Goal: Task Accomplishment & Management: Complete application form

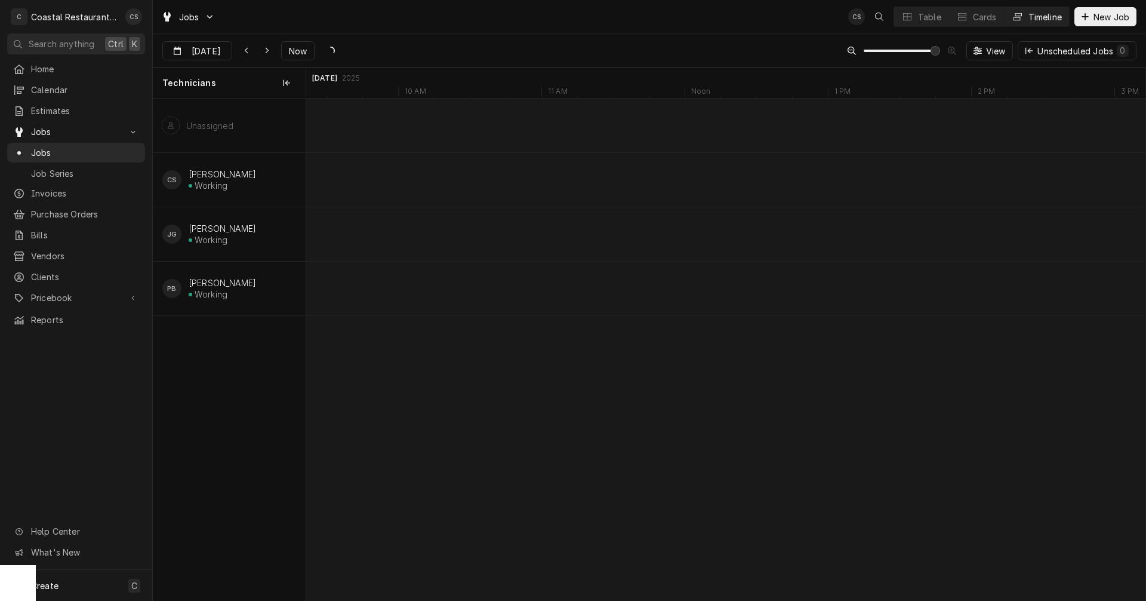
scroll to position [0, 16637]
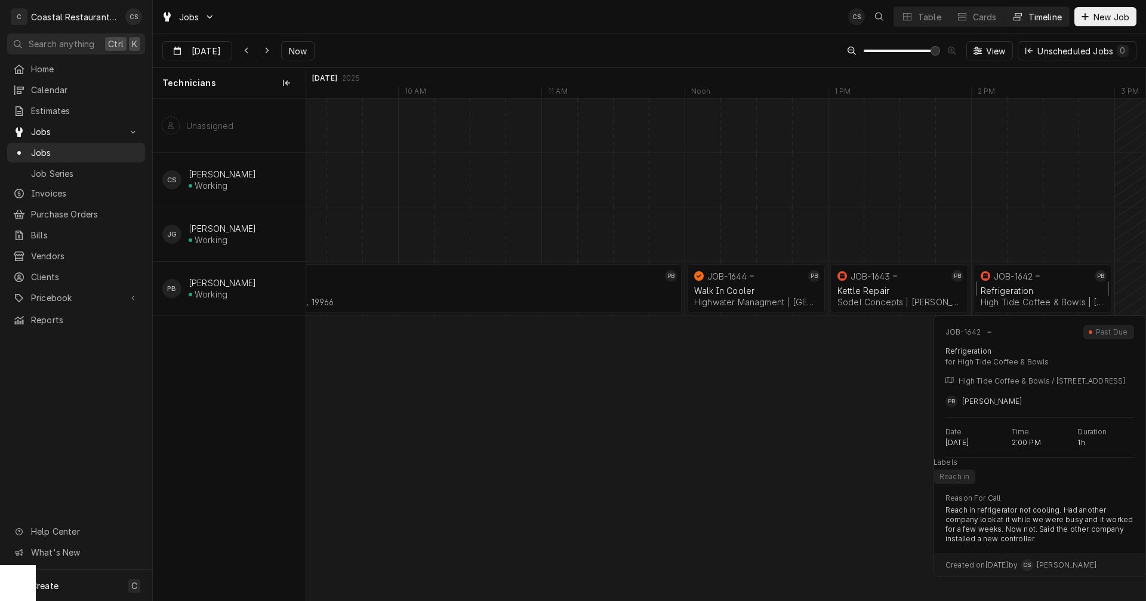
click at [1026, 284] on div "Refrigeration High Tide Coffee & Bowls | Fenwick Island, 19944" at bounding box center [1043, 296] width 128 height 26
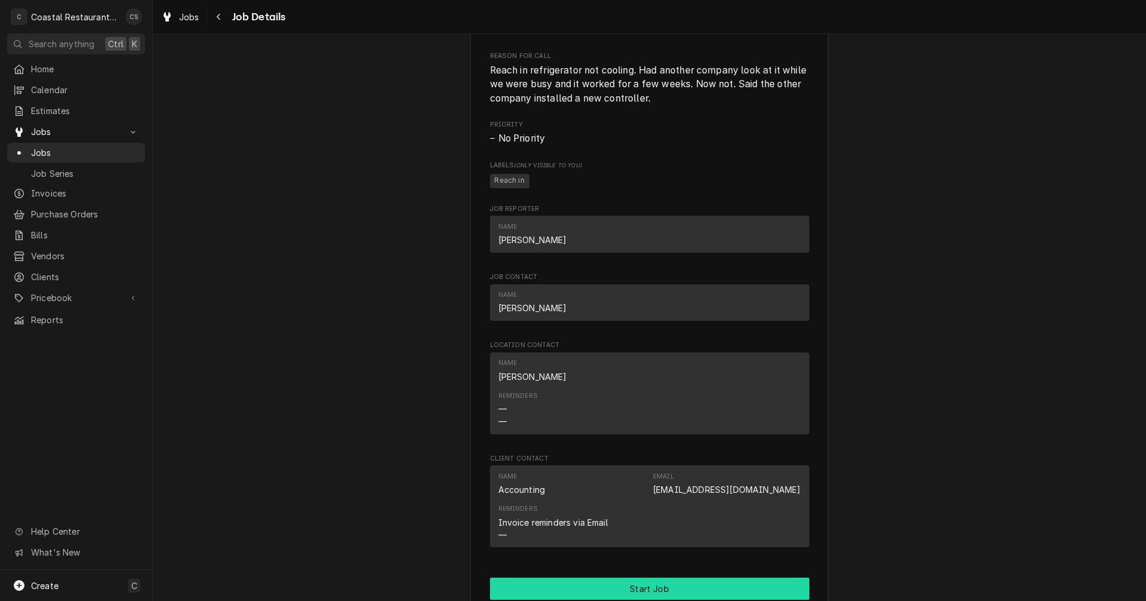
scroll to position [716, 0]
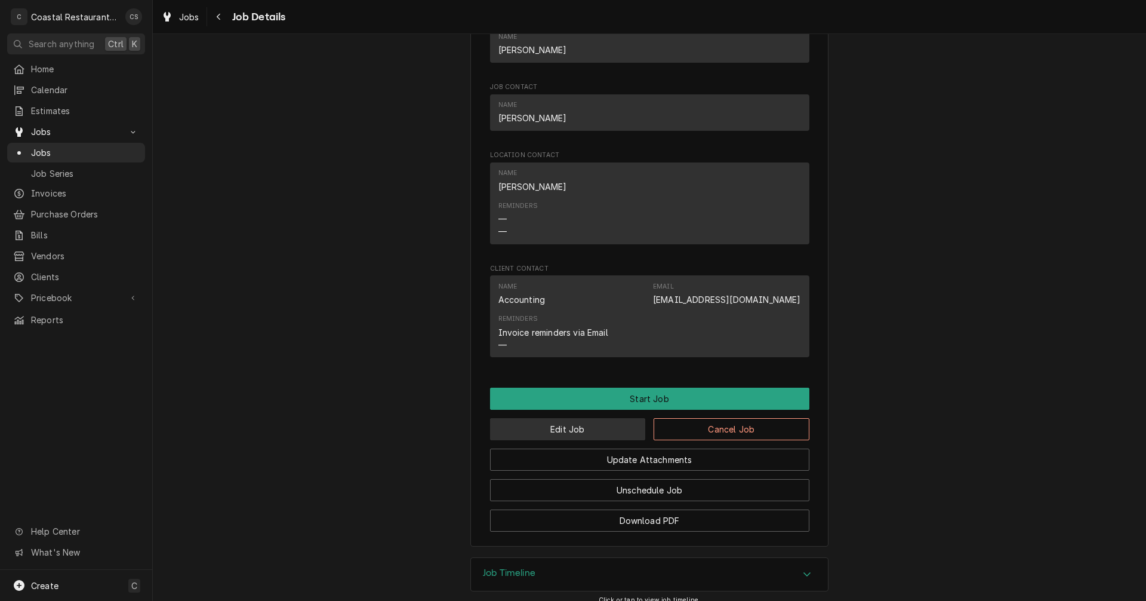
click at [584, 440] on button "Edit Job" at bounding box center [568, 429] width 156 height 22
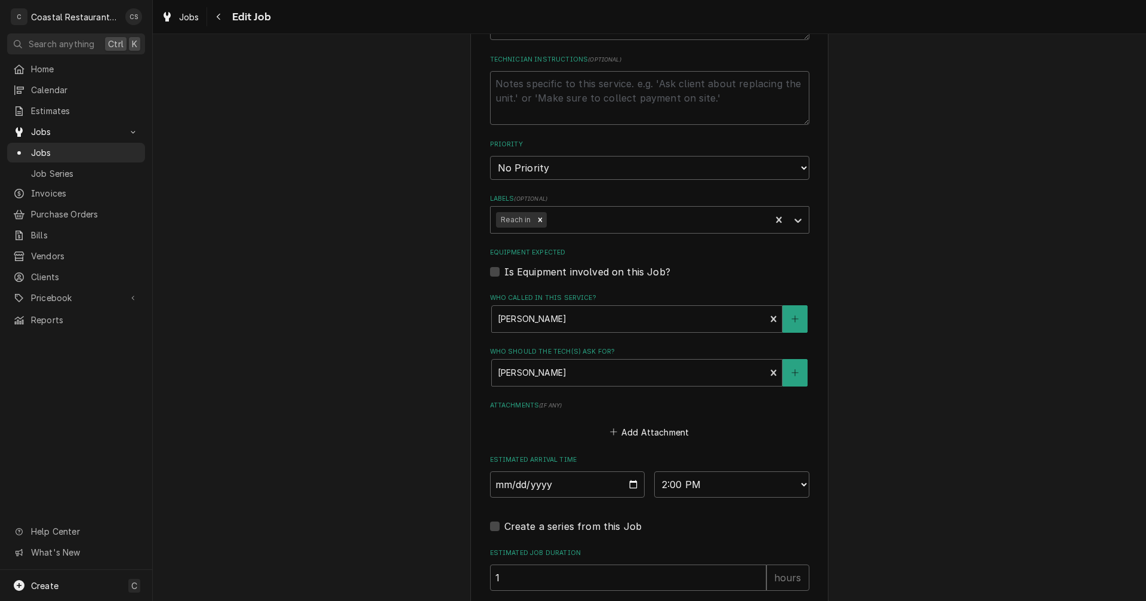
scroll to position [647, 0]
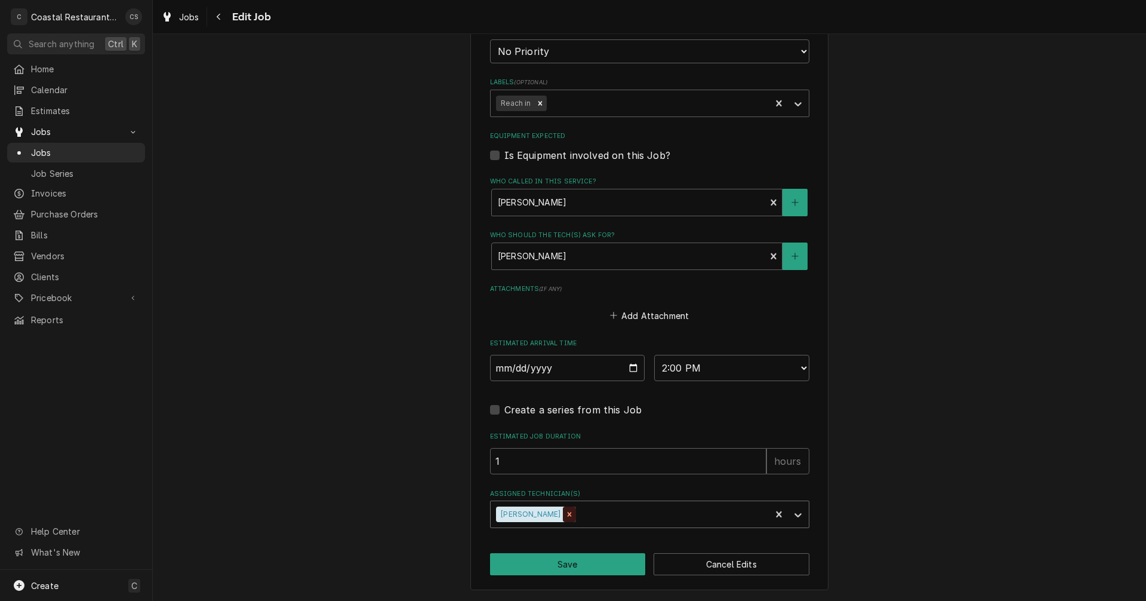
click at [565, 516] on icon "Remove Phill Blush" at bounding box center [569, 514] width 8 height 8
click at [537, 517] on div "Assigned Technician(s)" at bounding box center [639, 513] width 285 height 21
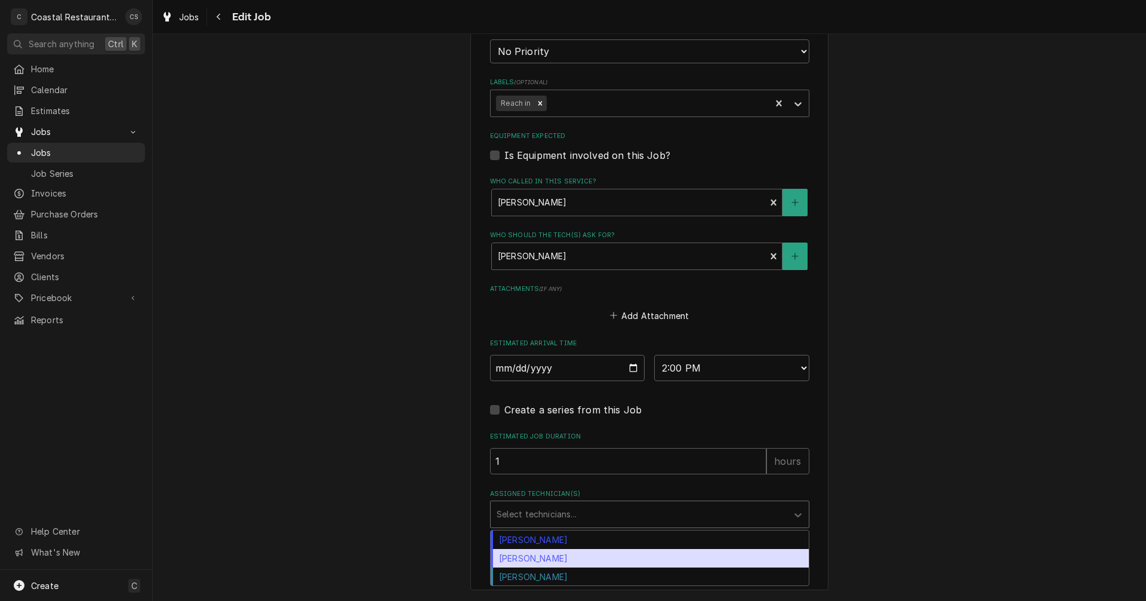
click at [536, 560] on div "[PERSON_NAME]" at bounding box center [650, 558] width 318 height 19
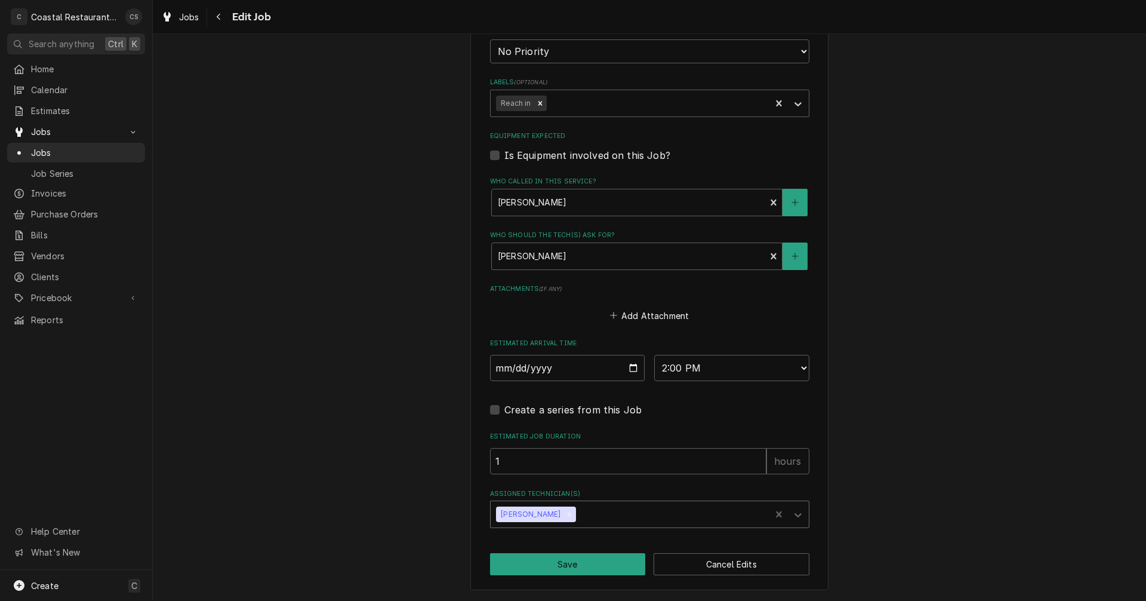
type textarea "x"
click at [631, 365] on input "2025-09-11" at bounding box center [567, 368] width 155 height 26
type input "2025-09-12"
click at [576, 567] on button "Save" at bounding box center [568, 564] width 156 height 22
type textarea "x"
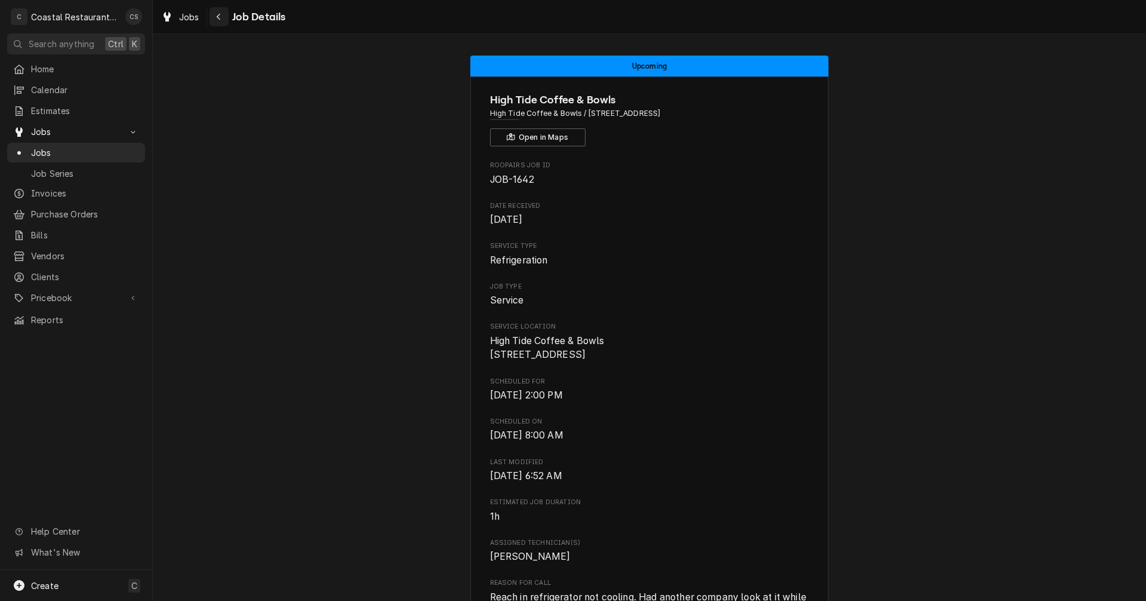
click at [220, 12] on div "Navigate back" at bounding box center [219, 17] width 12 height 12
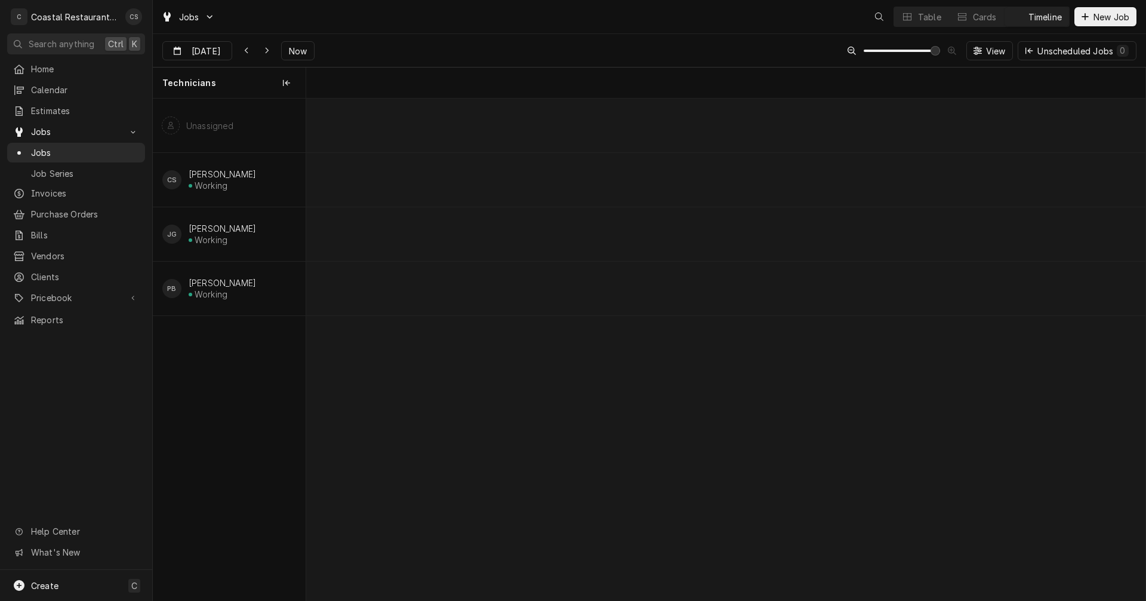
scroll to position [0, 16637]
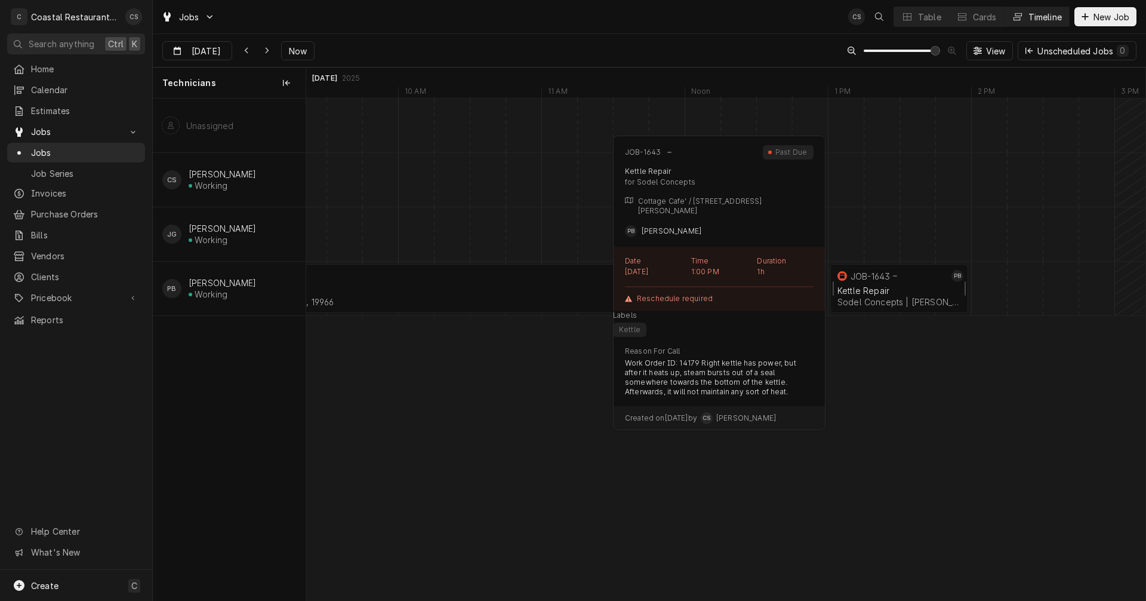
click at [893, 289] on div "Kettle Repair" at bounding box center [900, 290] width 124 height 10
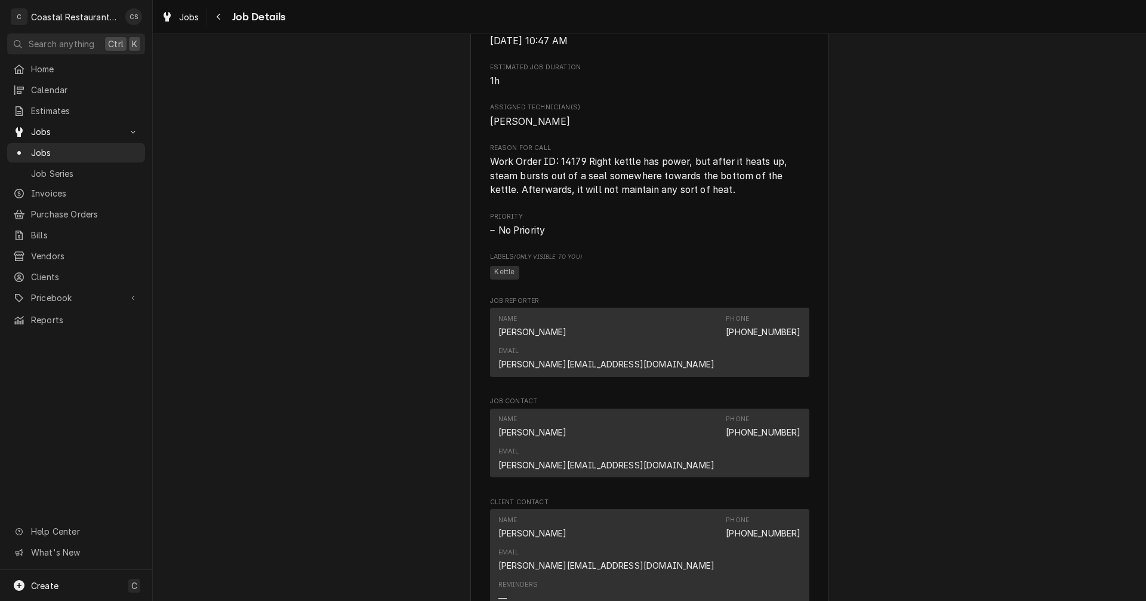
scroll to position [657, 0]
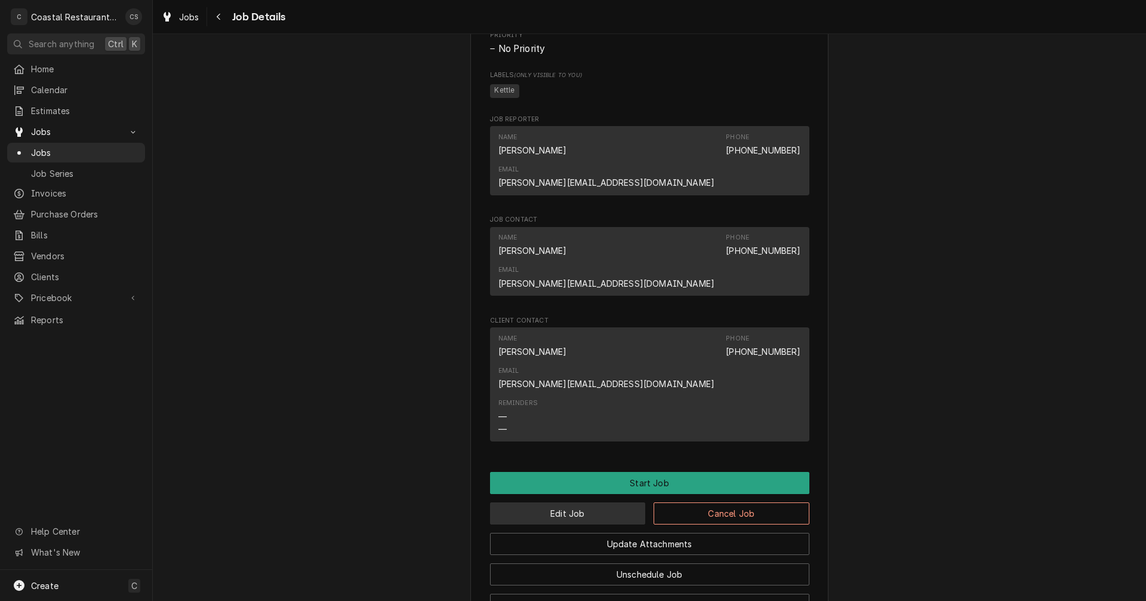
click at [595, 502] on button "Edit Job" at bounding box center [568, 513] width 156 height 22
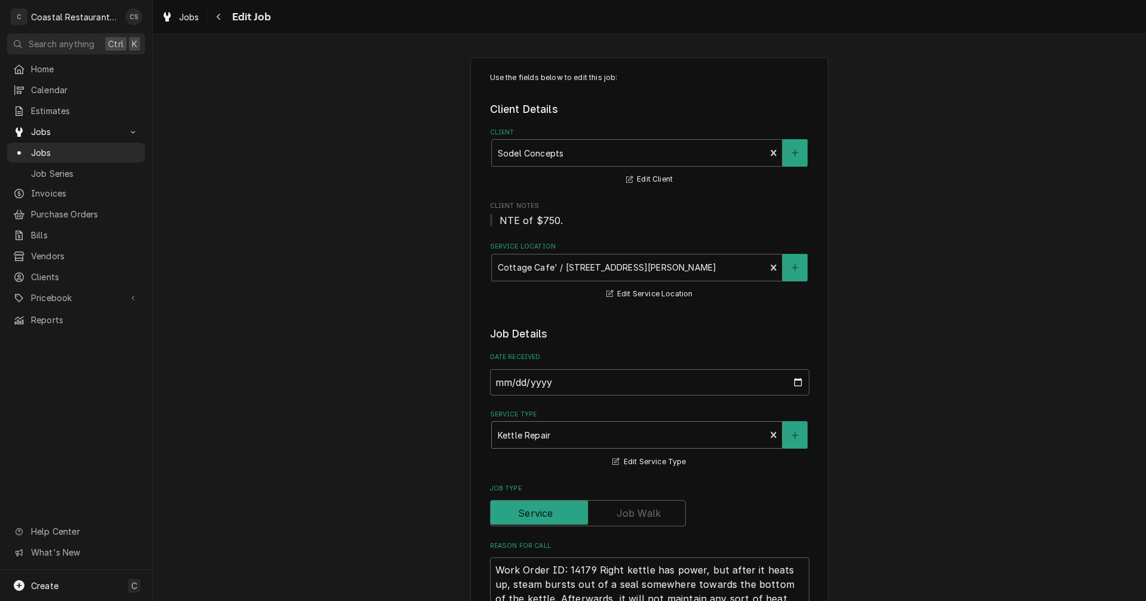
type textarea "x"
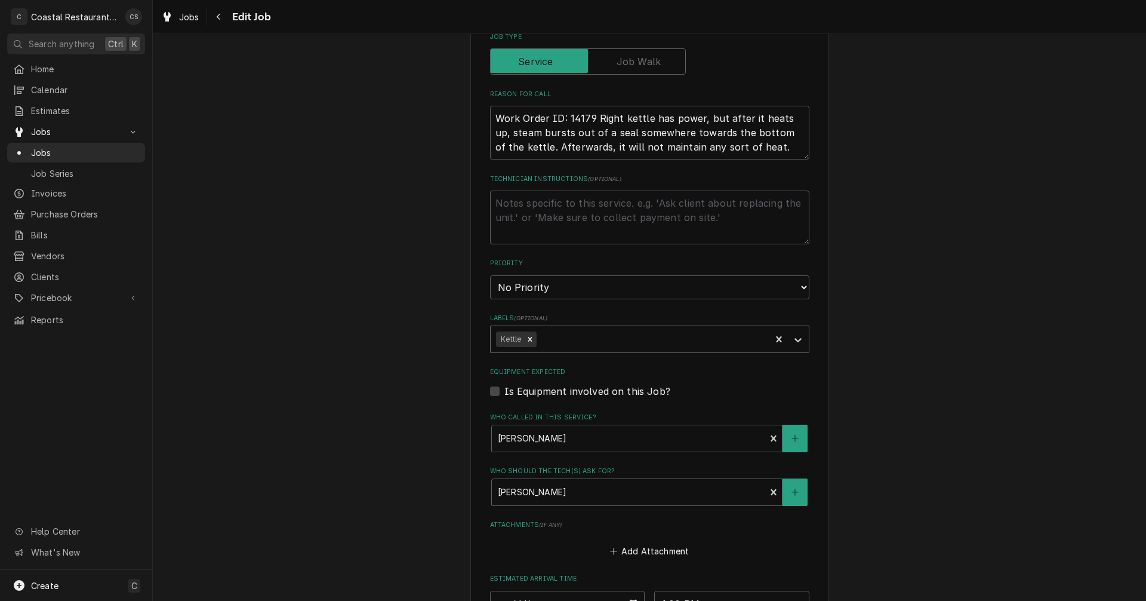
scroll to position [657, 0]
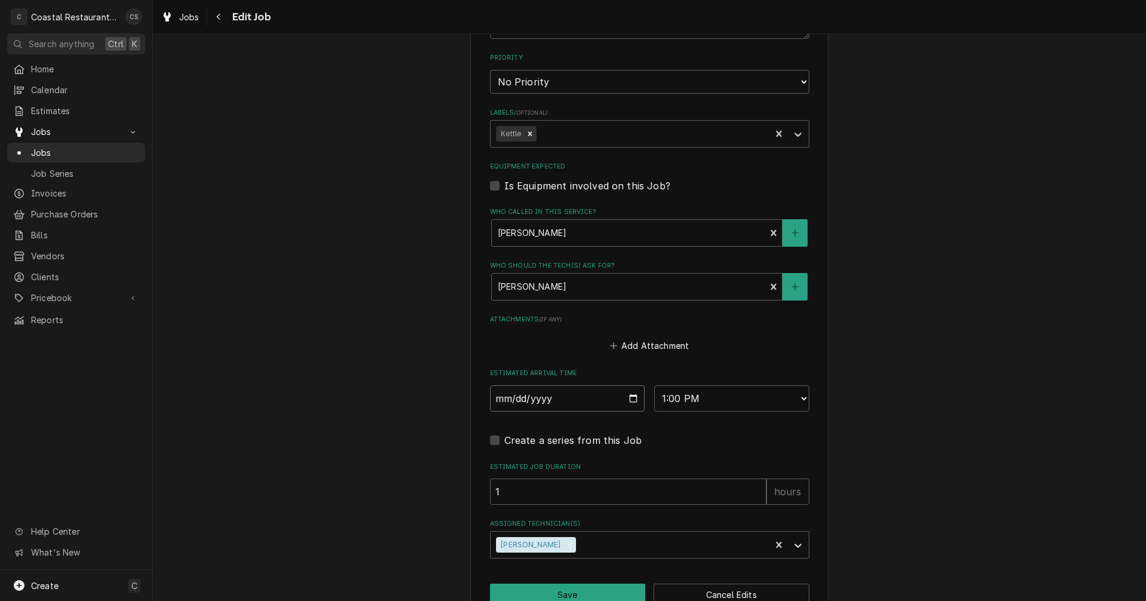
click at [630, 398] on input "2025-09-11" at bounding box center [567, 398] width 155 height 26
type input "2025-09-15"
click at [568, 590] on button "Save" at bounding box center [568, 594] width 156 height 22
type textarea "x"
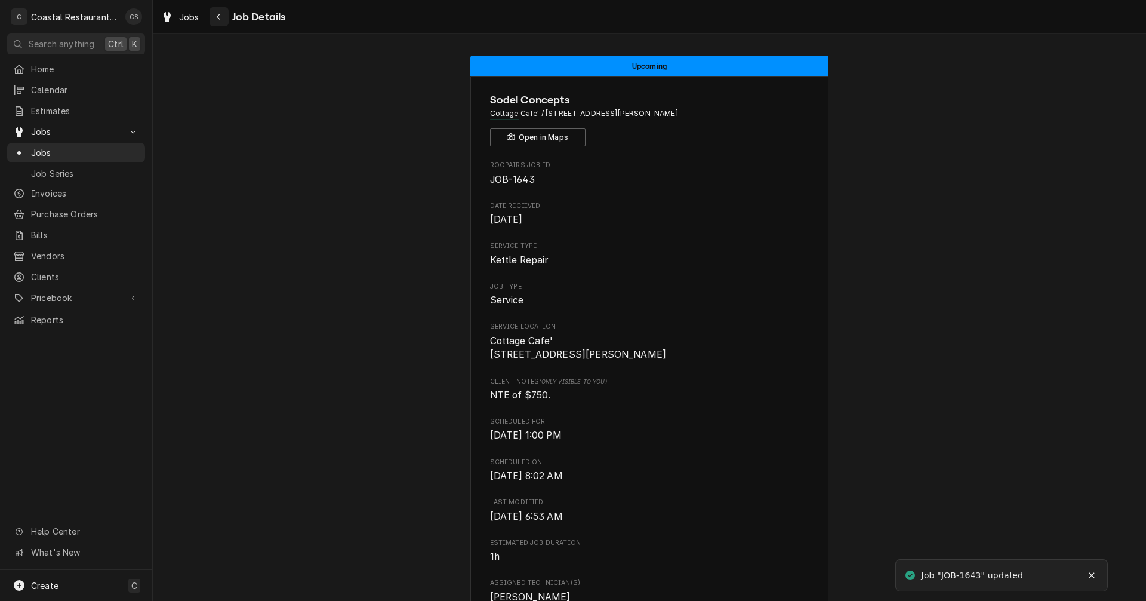
click at [219, 16] on icon "Navigate back" at bounding box center [218, 17] width 5 height 8
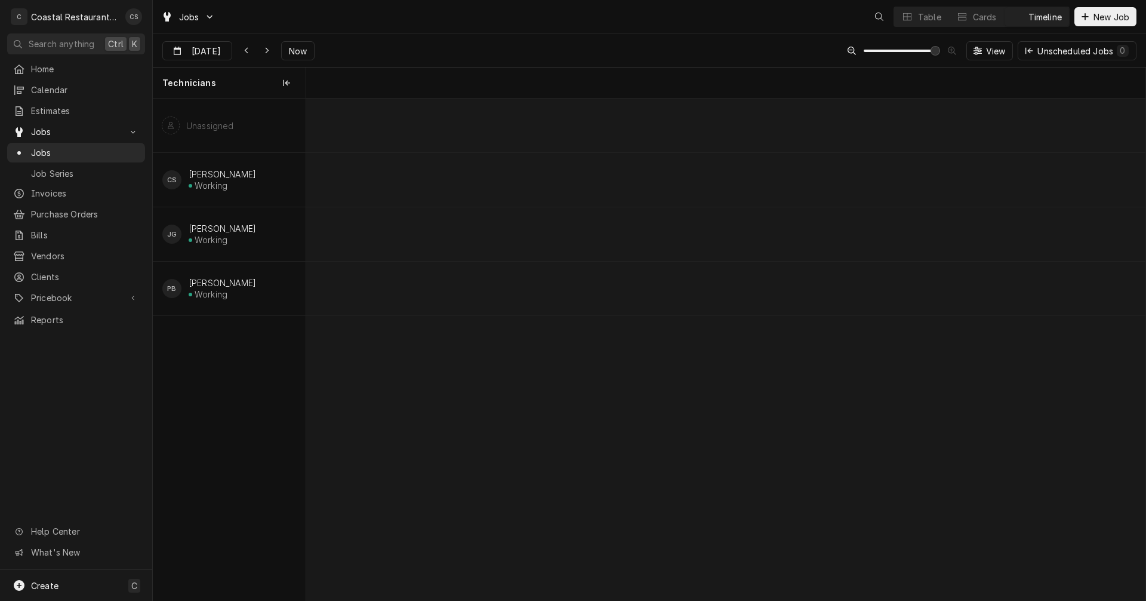
scroll to position [0, 16637]
click at [264, 48] on icon "Dynamic Content Wrapper" at bounding box center [266, 51] width 5 height 8
type input "[DATE]"
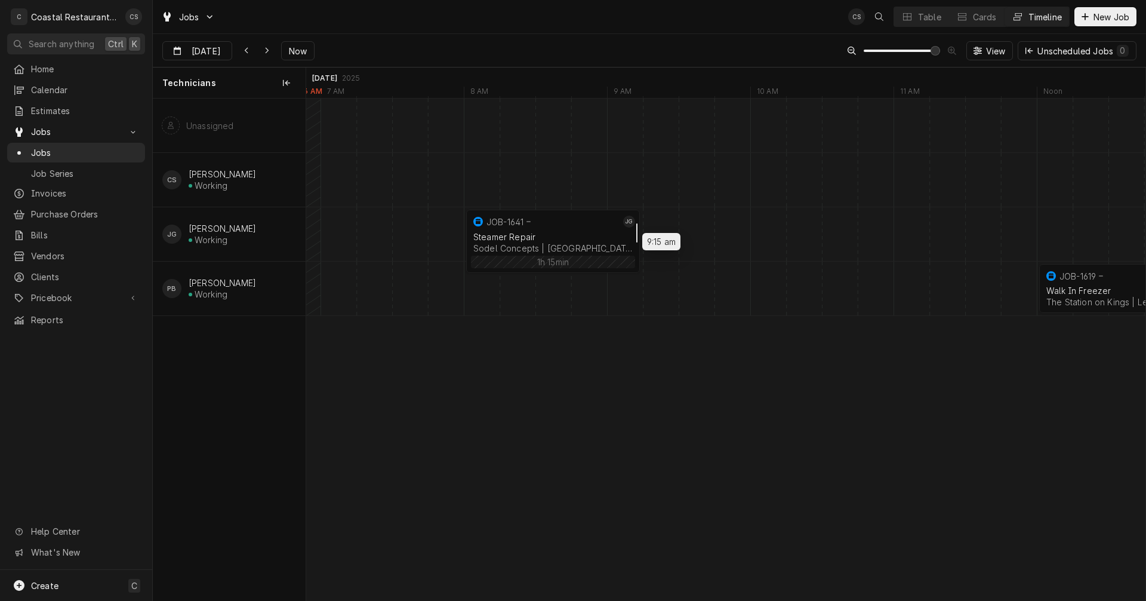
drag, startPoint x: 743, startPoint y: 232, endPoint x: 651, endPoint y: 230, distance: 92.0
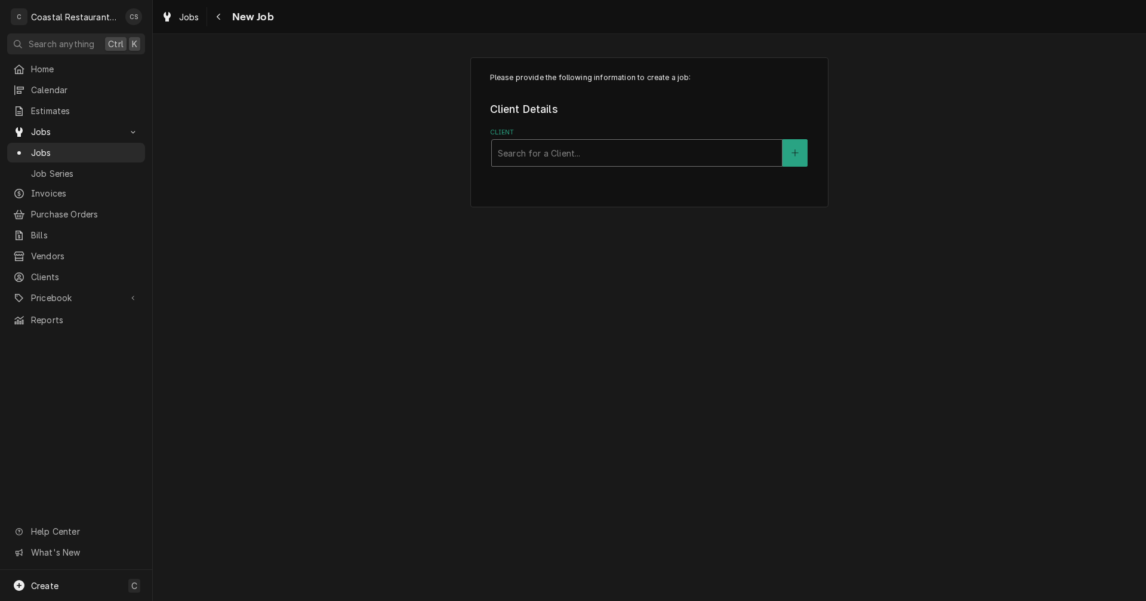
click at [617, 153] on div "Client" at bounding box center [637, 152] width 278 height 21
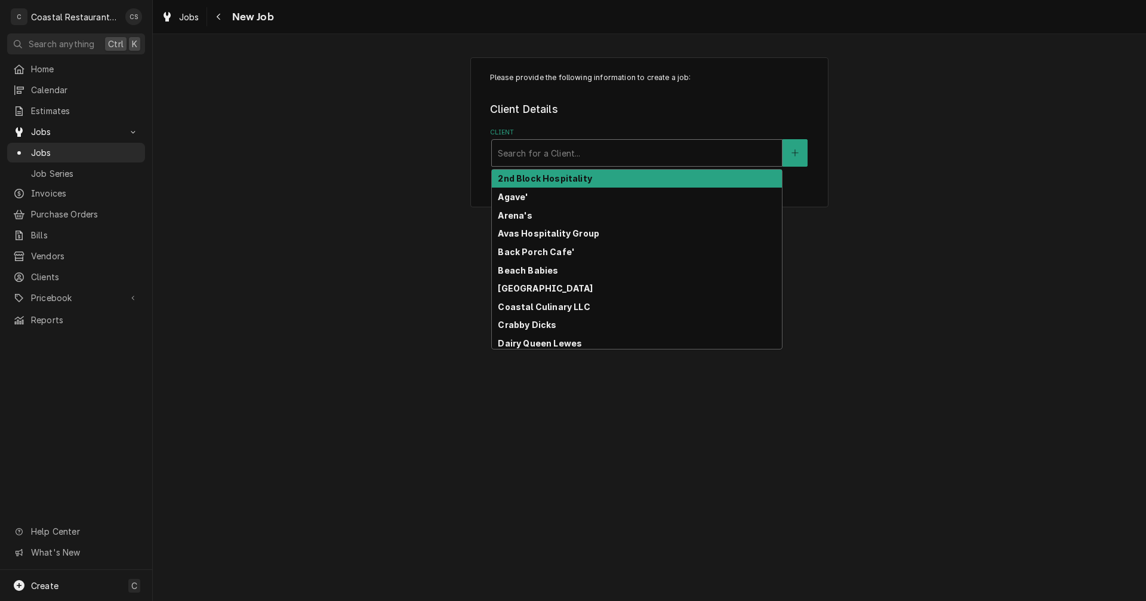
type input "F"
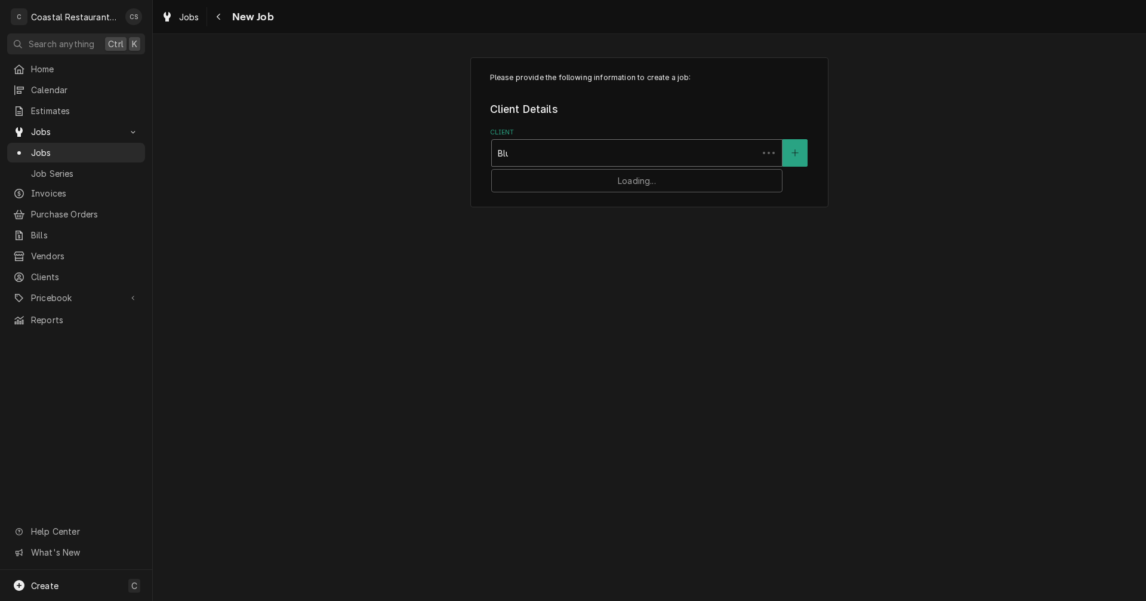
type input "Blue"
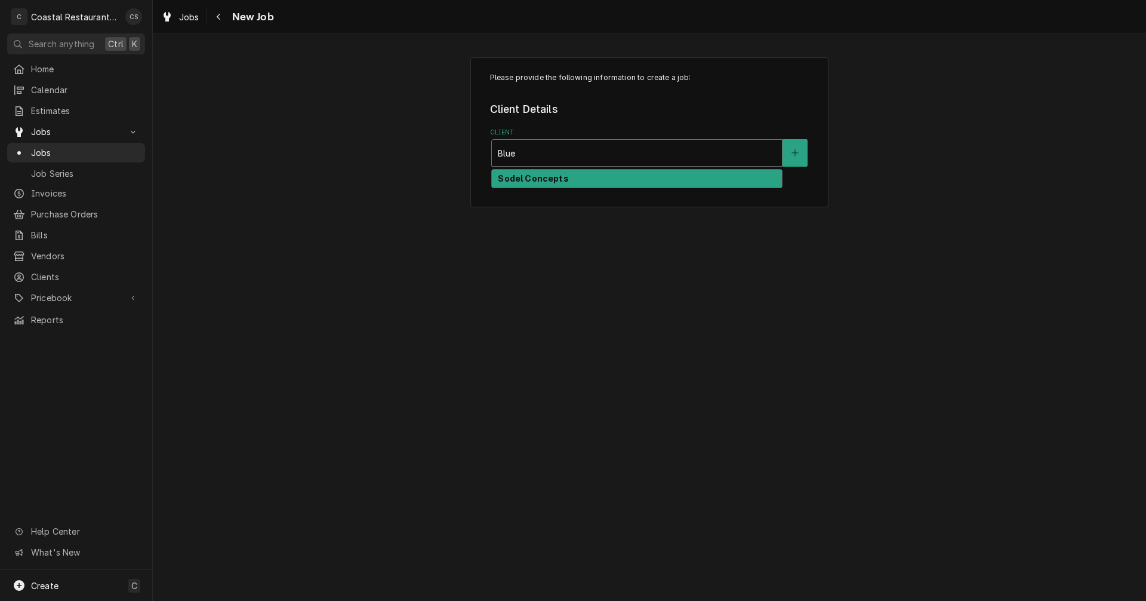
click at [574, 179] on div "Sodel Concepts" at bounding box center [637, 179] width 290 height 19
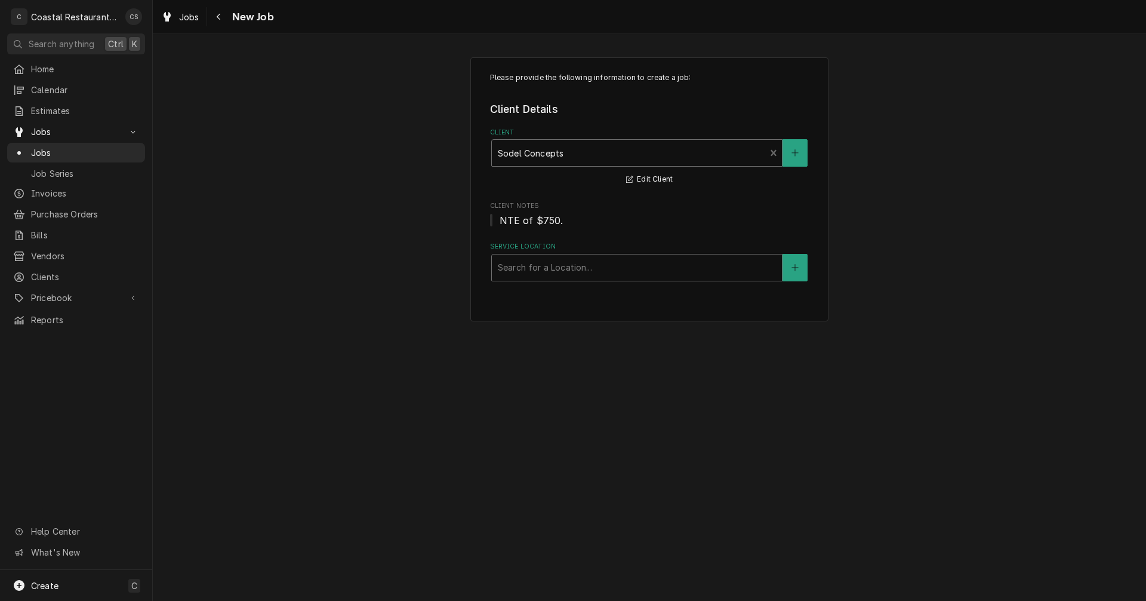
click at [551, 264] on div "Service Location" at bounding box center [637, 267] width 278 height 21
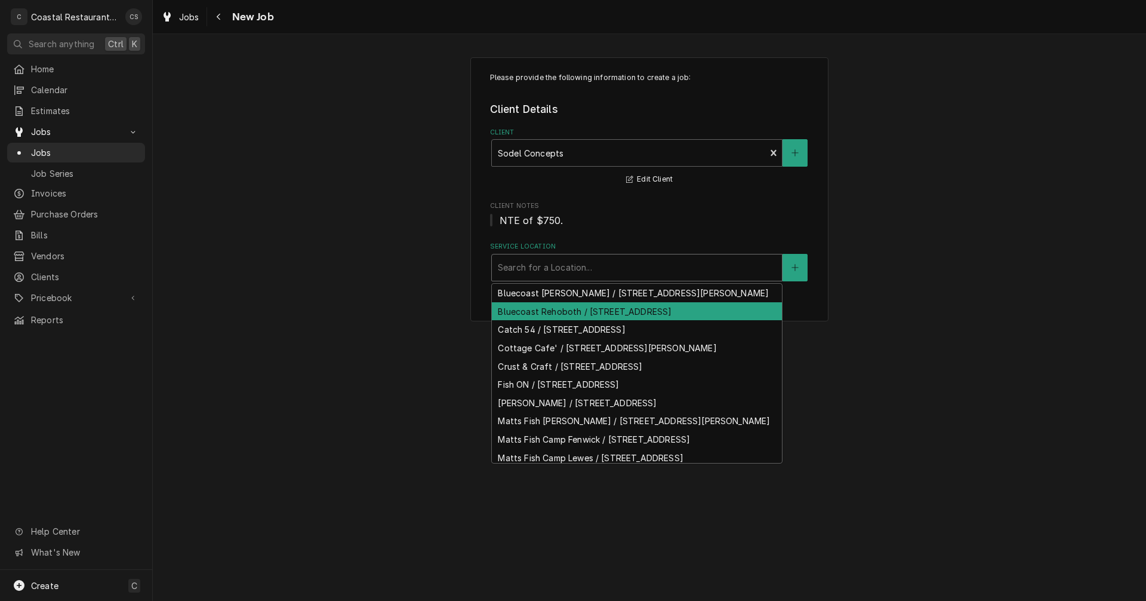
click at [544, 321] on div "Bluecoast Rehoboth / [STREET_ADDRESS]" at bounding box center [637, 311] width 290 height 19
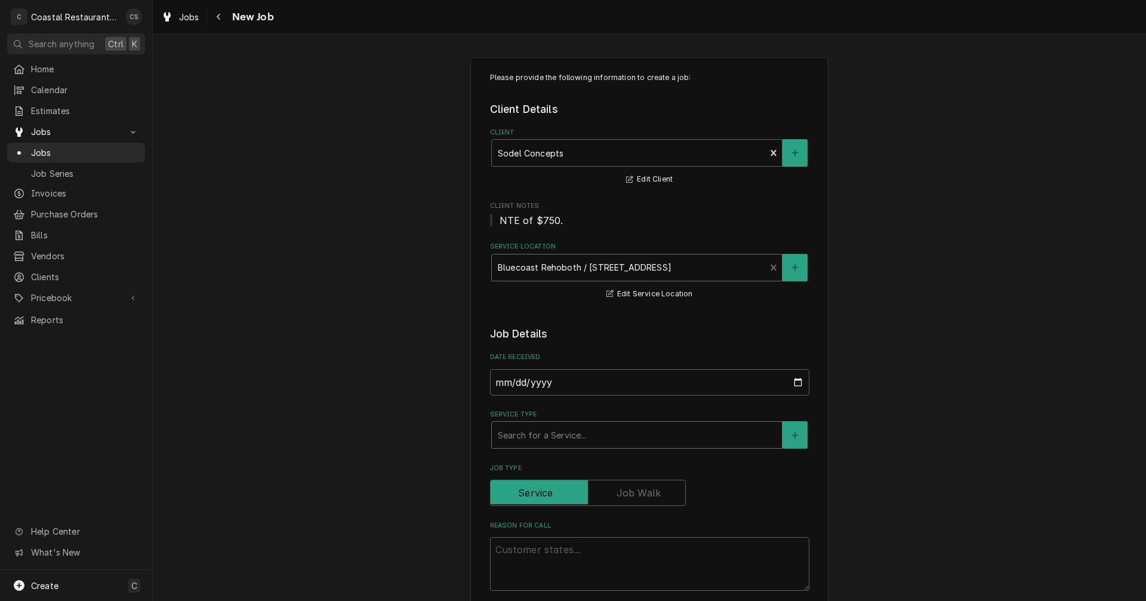
click at [532, 439] on div "Service Type" at bounding box center [637, 434] width 278 height 21
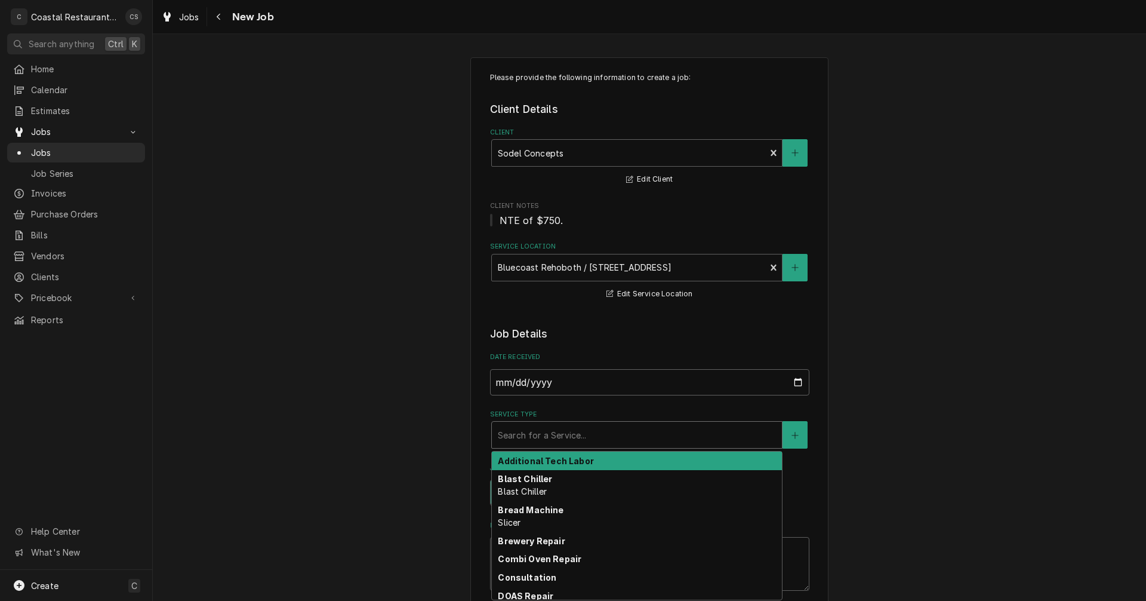
type textarea "x"
type input "F"
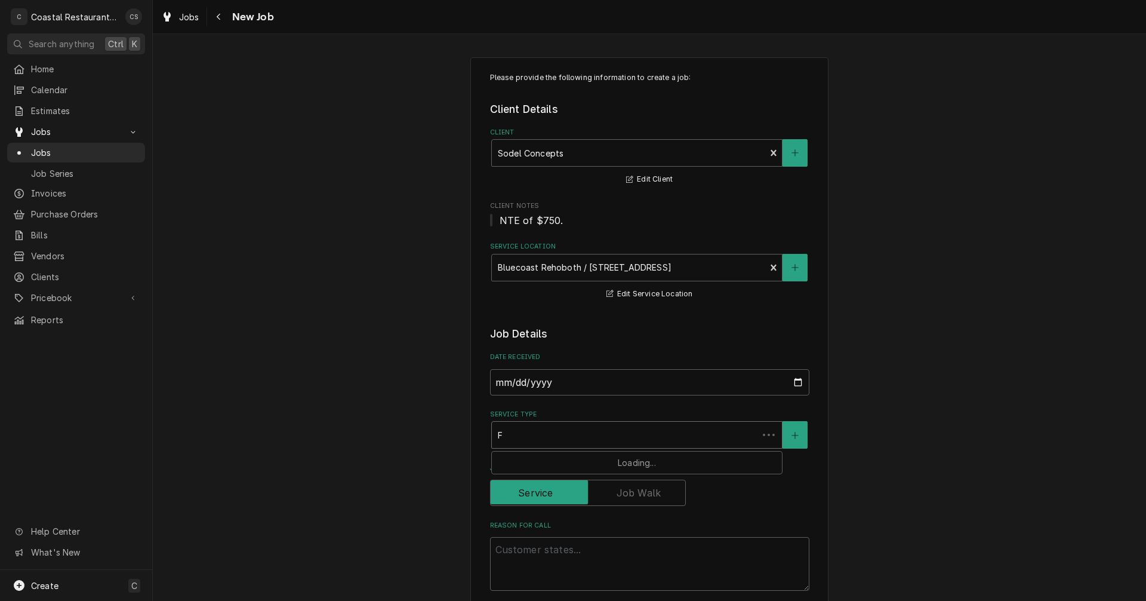
type textarea "x"
type input "Fr"
type textarea "x"
type input "Fry"
type textarea "x"
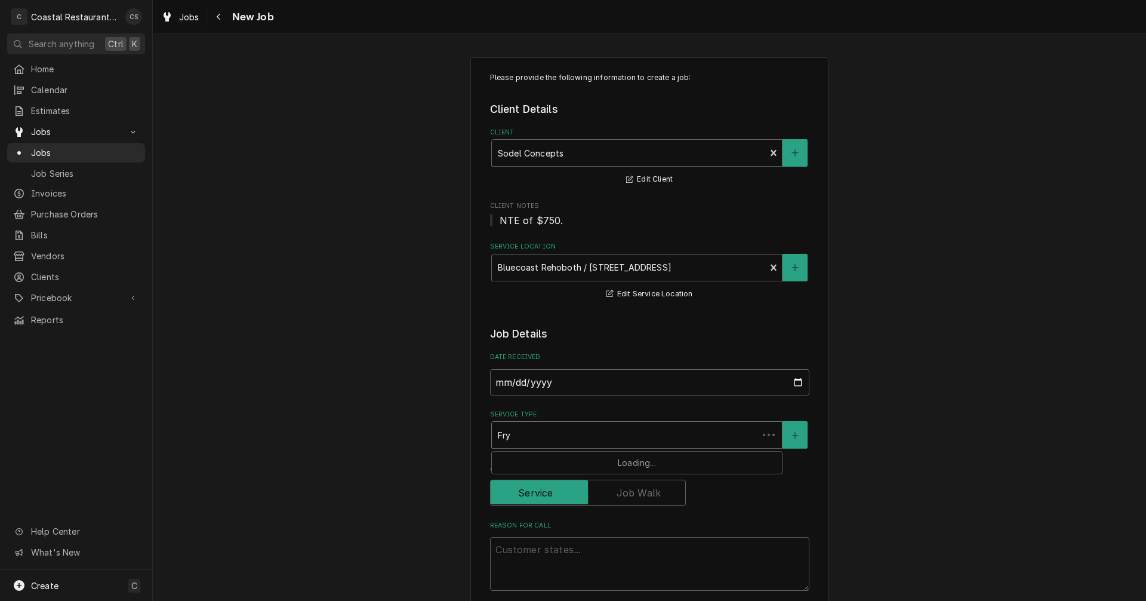
type input "[PERSON_NAME]"
type textarea "x"
type input "Fryer"
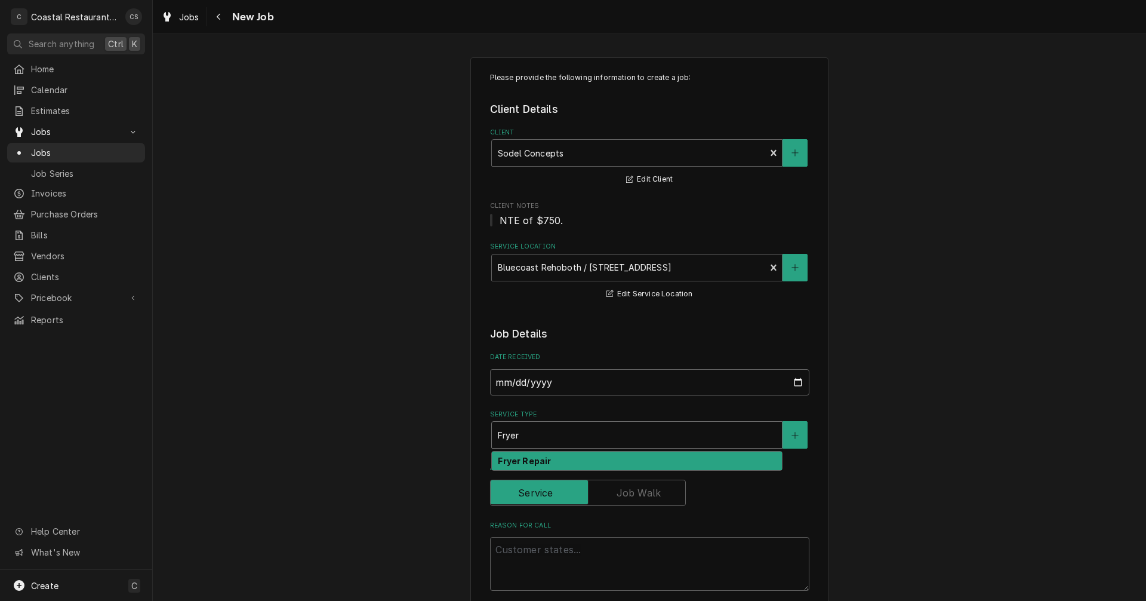
click at [535, 459] on strong "Fryer Repair" at bounding box center [524, 461] width 53 height 10
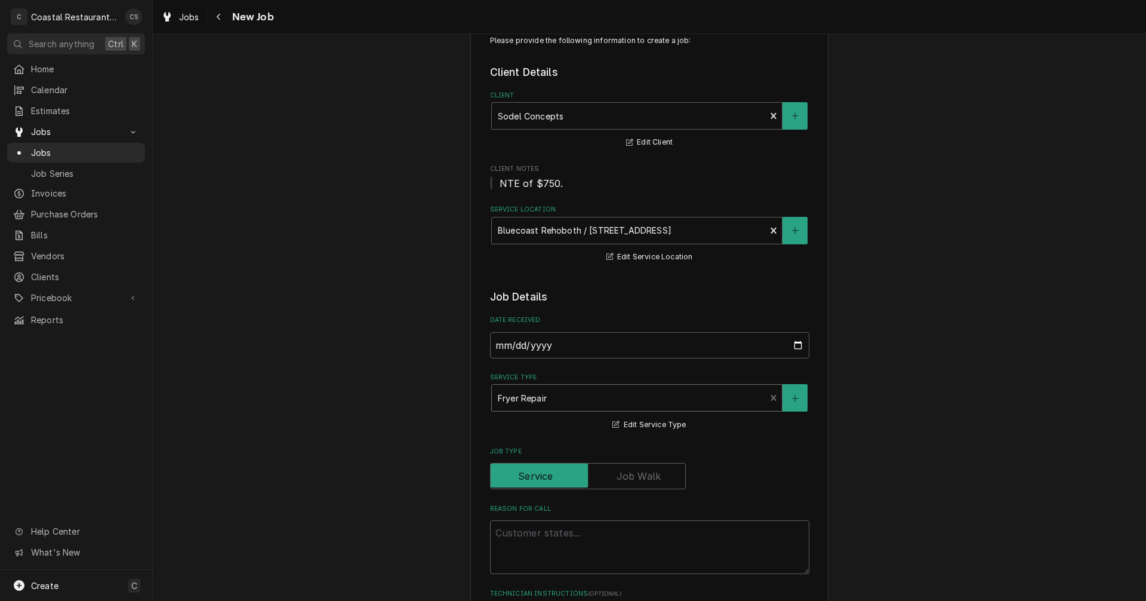
scroll to position [119, 0]
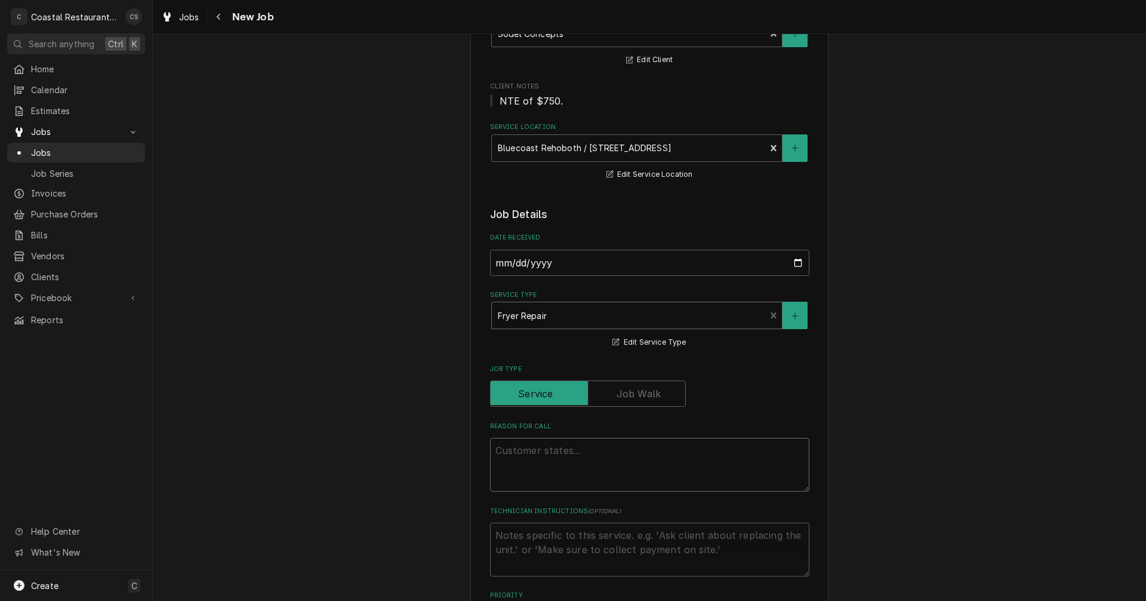
click at [531, 451] on textarea "Reason For Call" at bounding box center [649, 465] width 319 height 54
click at [504, 452] on textarea "Reason For Call" at bounding box center [649, 465] width 319 height 54
paste textarea "Work Order ID: 14184"
type textarea "x"
type textarea "Work Order ID: 14184"
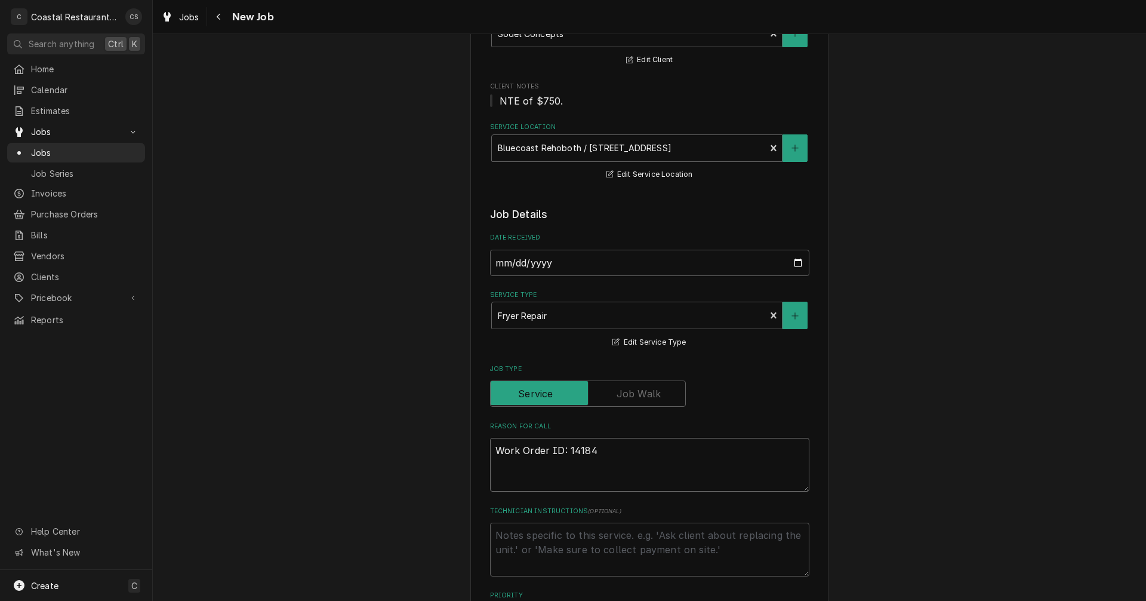
type textarea "x"
type textarea "Work Order ID: 14184"
type textarea "x"
type textarea "Work Order ID: 14184"
click at [598, 448] on textarea "Work Order ID: 14184" at bounding box center [649, 465] width 319 height 54
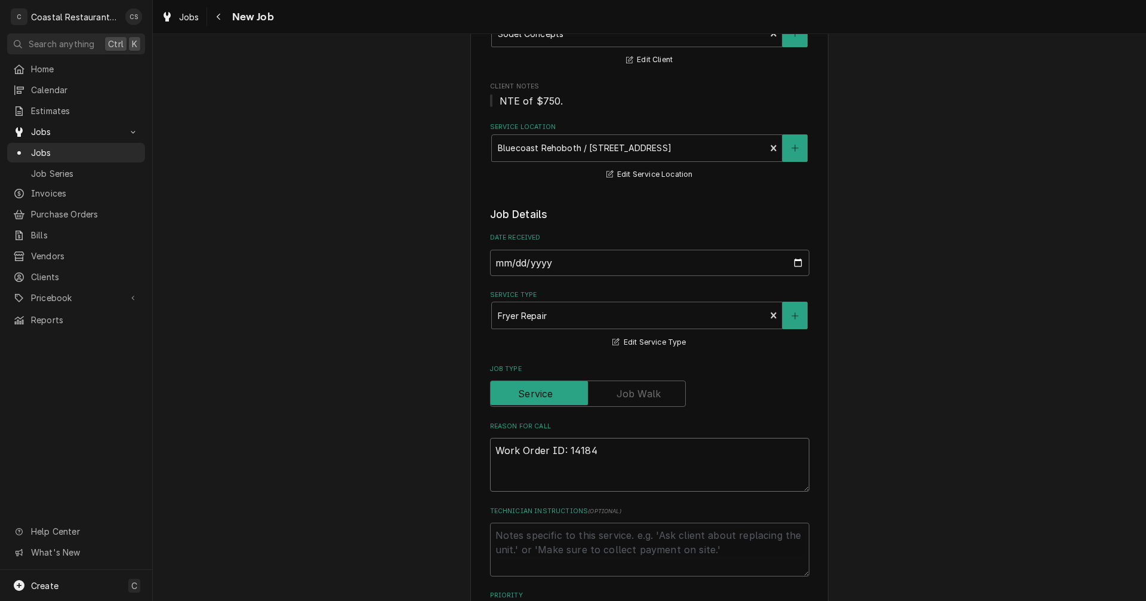
paste textarea "2nd fryer from the left, pilot will not stay lit. Held pilot down for 2 minutes."
type textarea "x"
type textarea "Work Order ID: 14184 2nd fryer from the left, pilot will not stay lit. Held pil…"
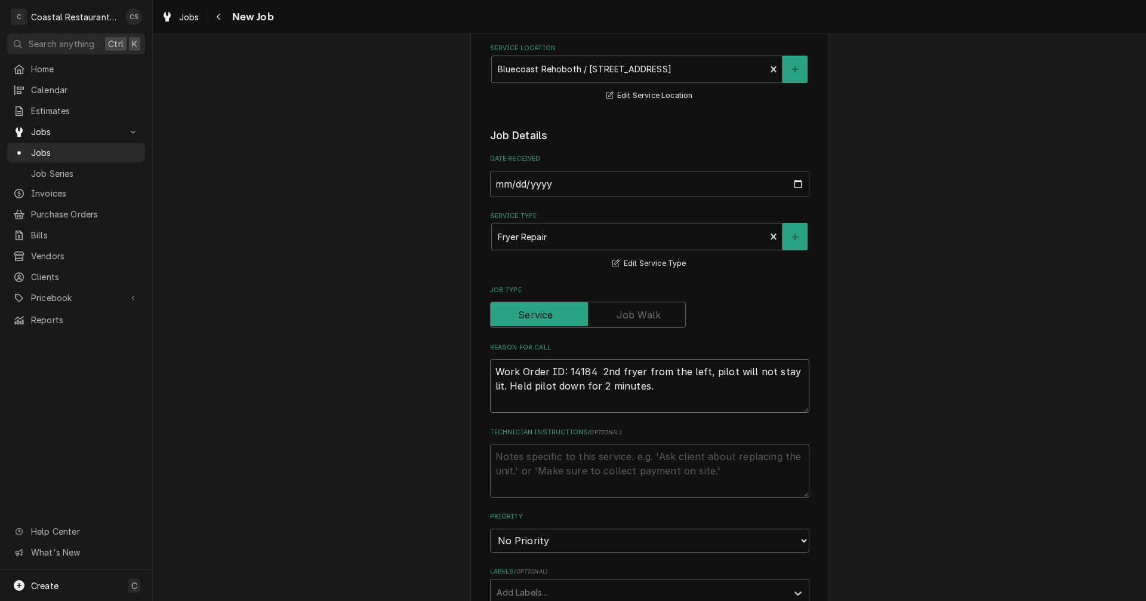
type textarea "x"
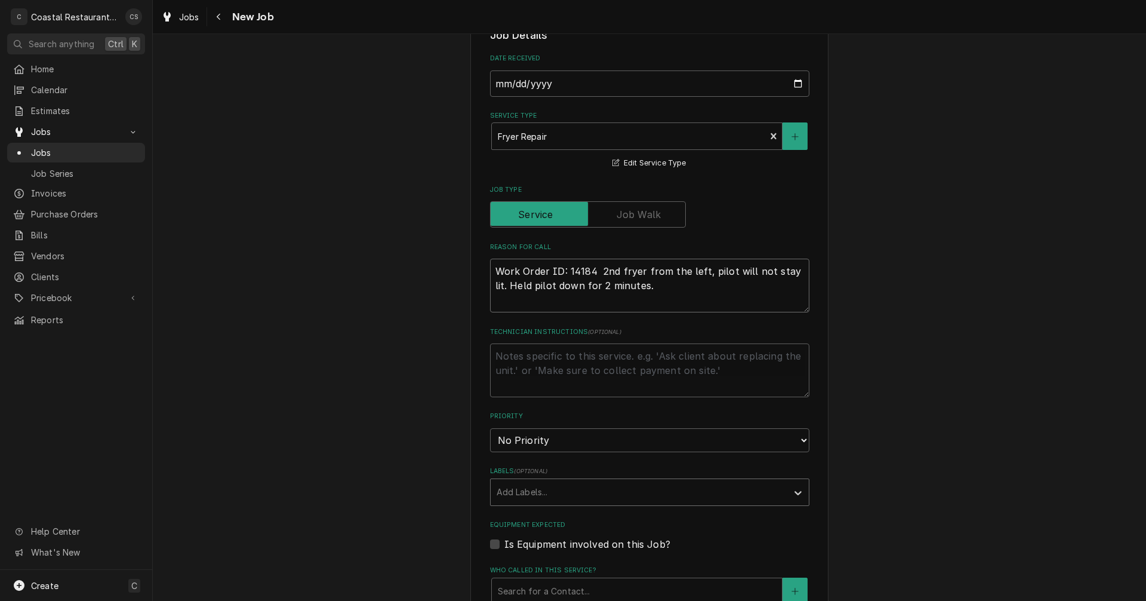
type textarea "Work Order ID: 14184 2nd fryer from the left, pilot will not stay lit. Held pil…"
click at [516, 495] on div "Labels" at bounding box center [639, 491] width 285 height 21
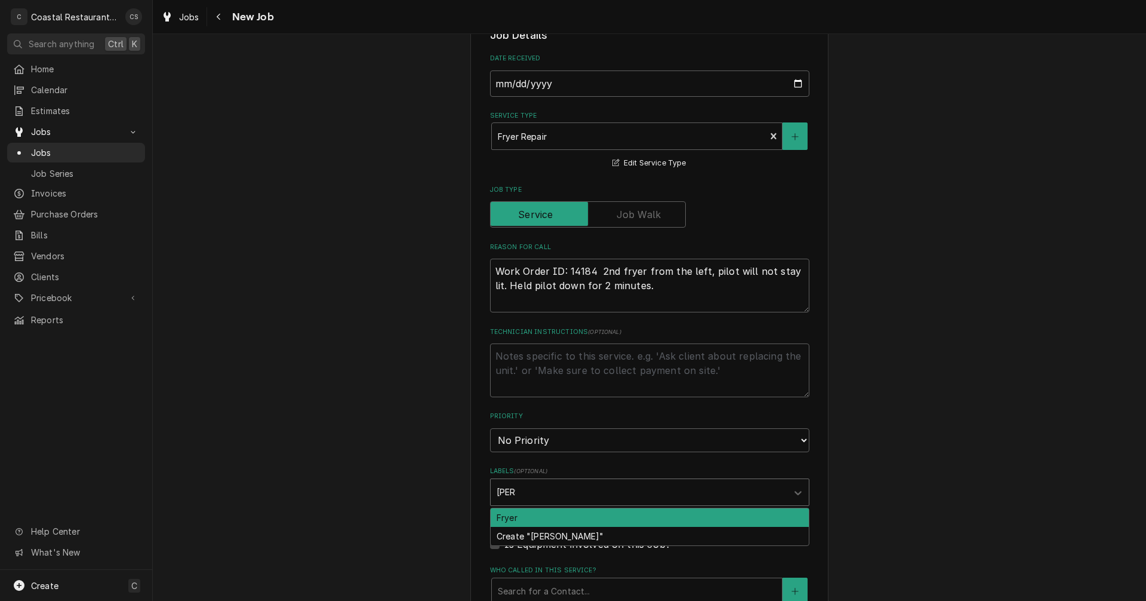
type input "fryer"
drag, startPoint x: 520, startPoint y: 518, endPoint x: 530, endPoint y: 513, distance: 10.4
click at [522, 518] on div "Fryer" at bounding box center [650, 517] width 318 height 19
type textarea "x"
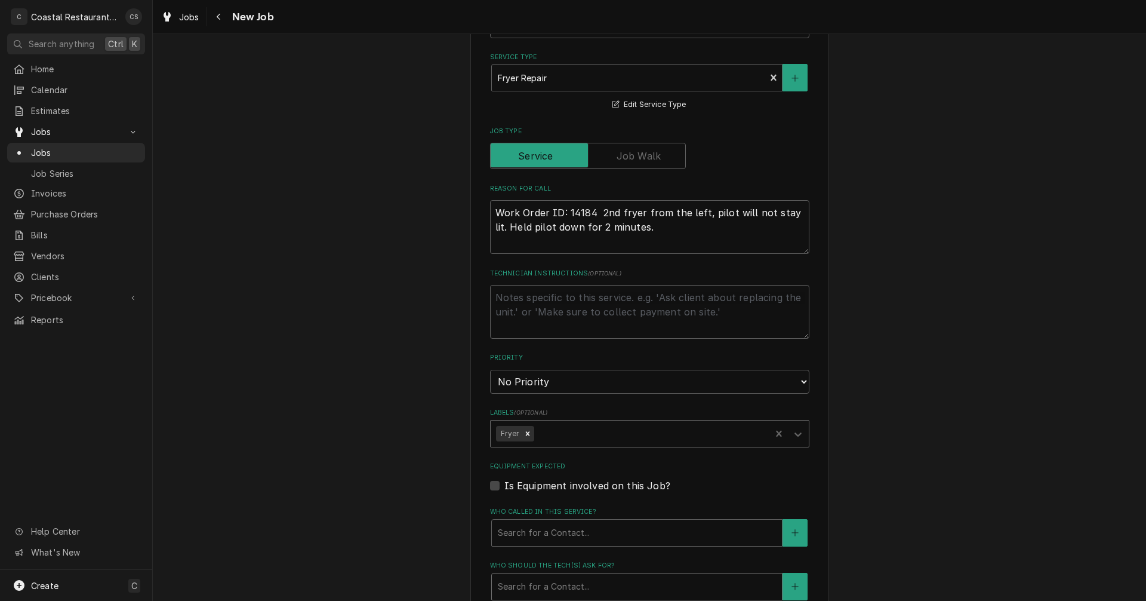
scroll to position [478, 0]
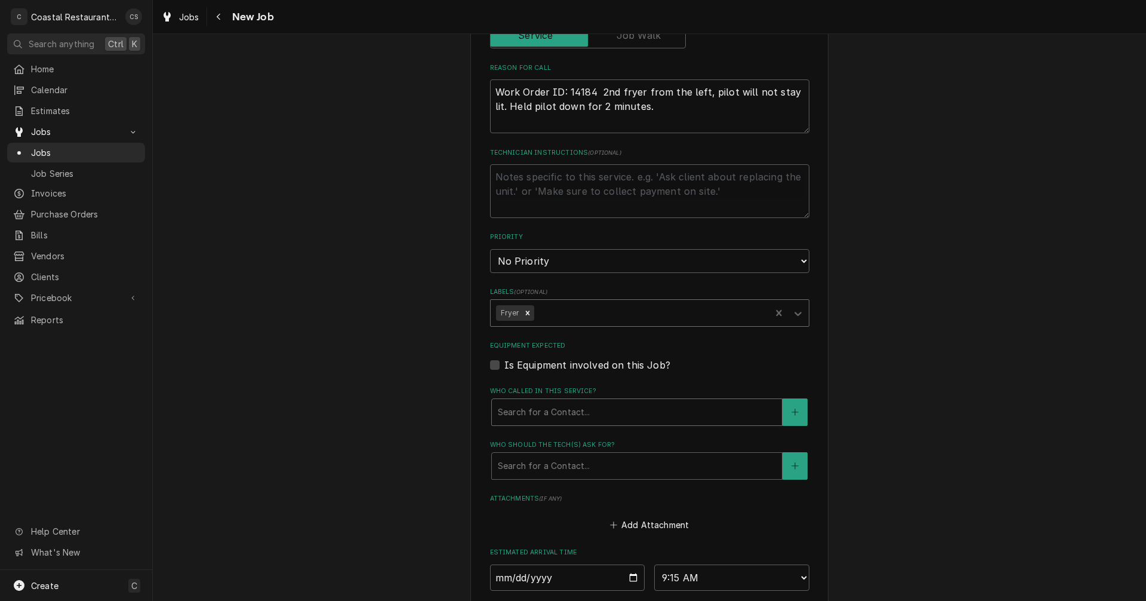
click at [522, 419] on div "Who called in this service?" at bounding box center [637, 411] width 278 height 21
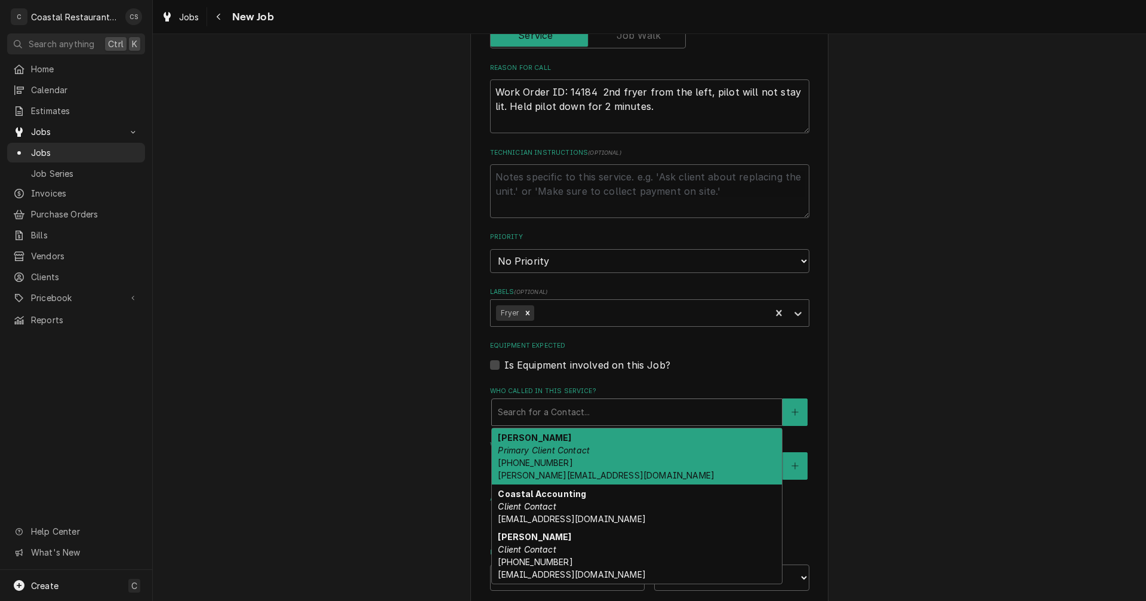
click at [522, 456] on div "Andrew Dickinson Primary Client Contact (302) 381-0571 Andrew@sodelconcepts.com" at bounding box center [637, 456] width 290 height 56
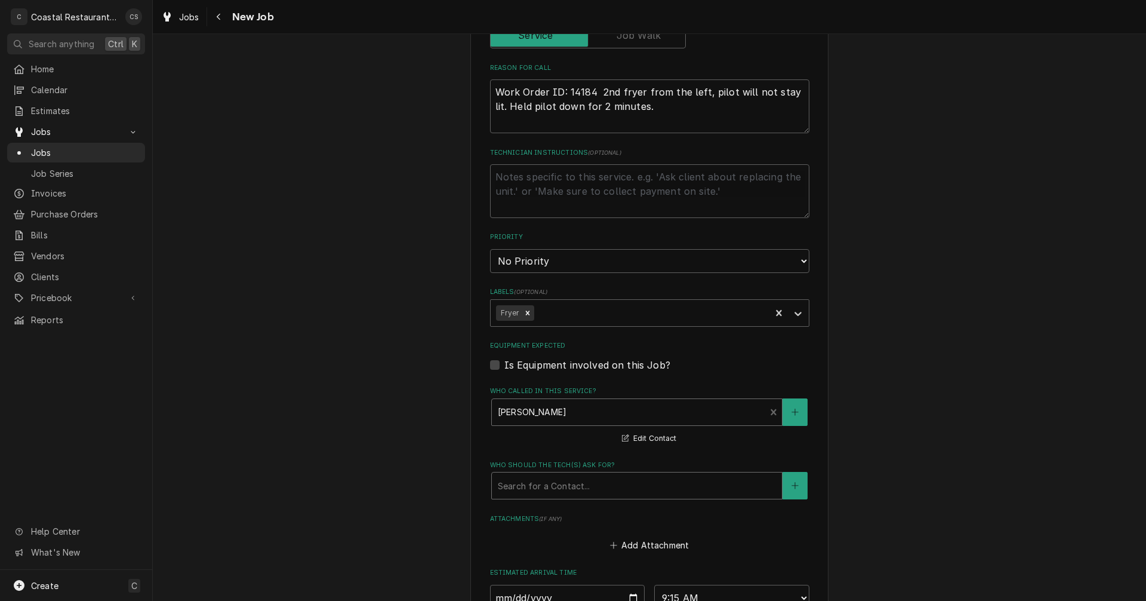
click at [527, 481] on div "Who should the tech(s) ask for?" at bounding box center [637, 485] width 278 height 21
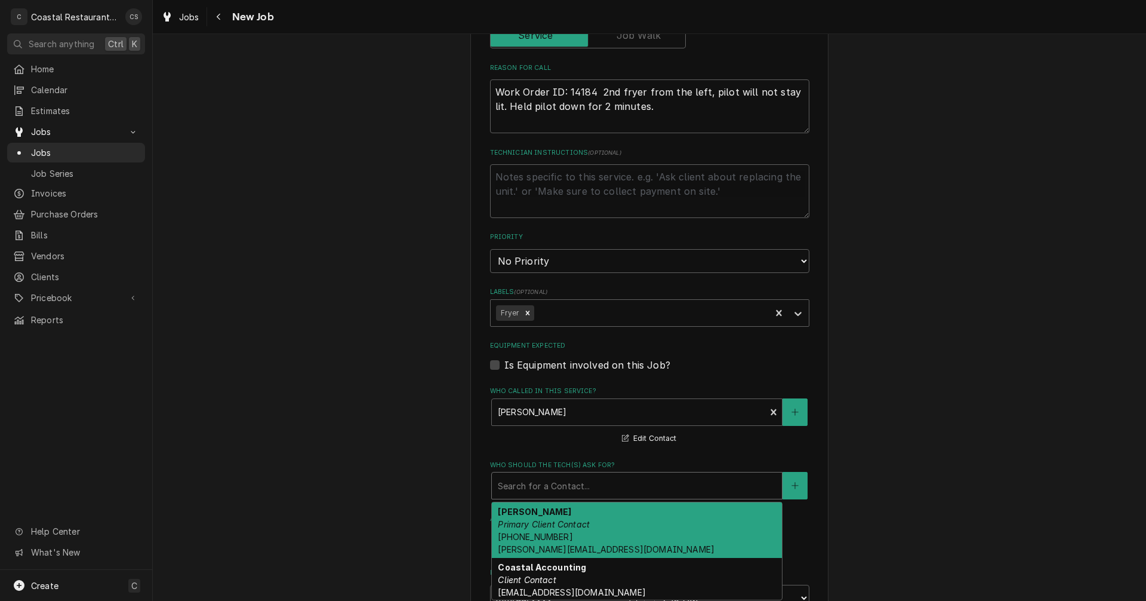
click at [525, 523] on em "Primary Client Contact" at bounding box center [544, 524] width 92 height 10
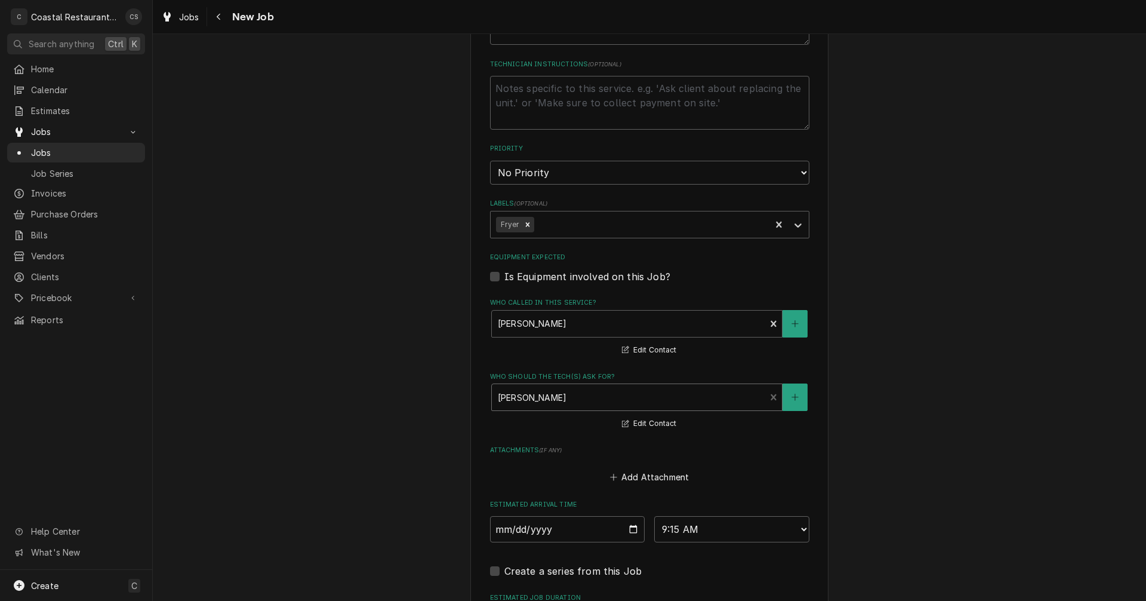
scroll to position [716, 0]
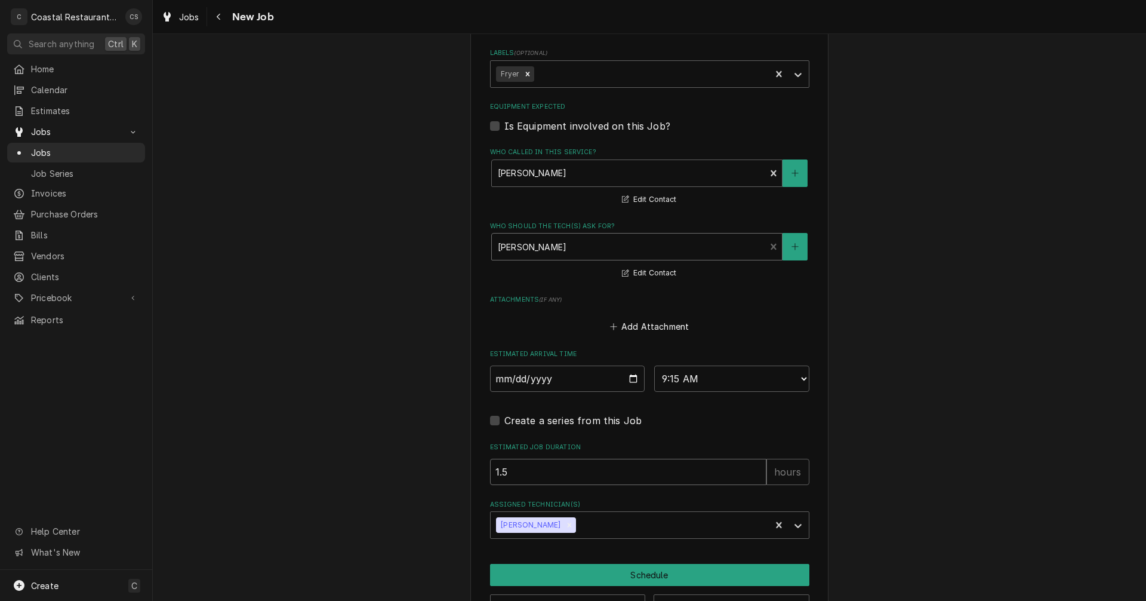
click at [559, 475] on input "1.5" at bounding box center [628, 472] width 276 height 26
type textarea "x"
type input "1"
type textarea "x"
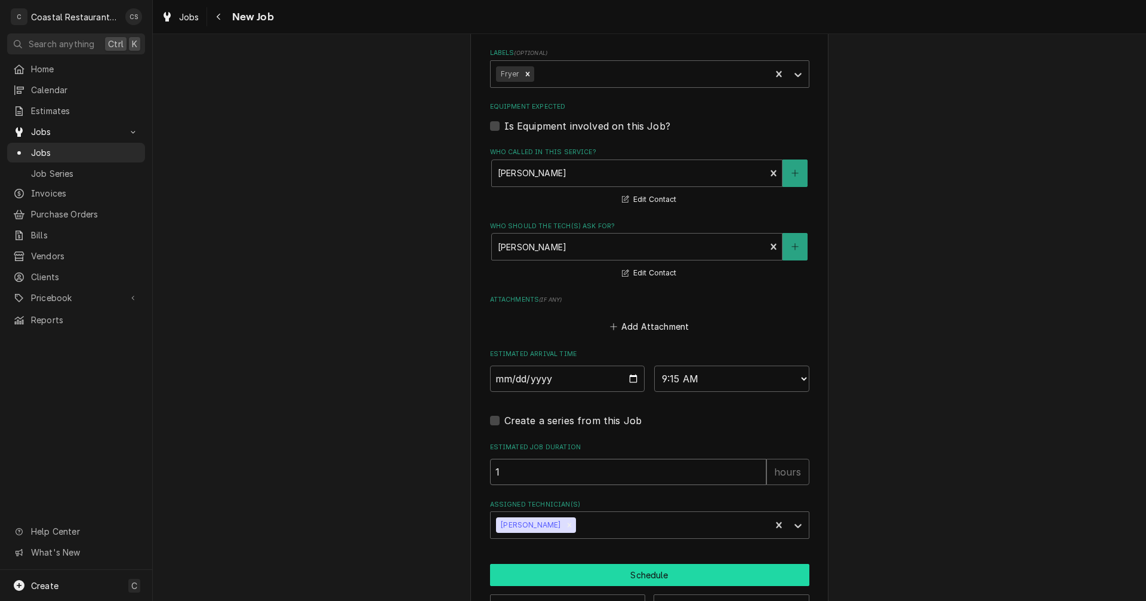
type input "1"
click at [640, 573] on button "Schedule" at bounding box center [649, 575] width 319 height 22
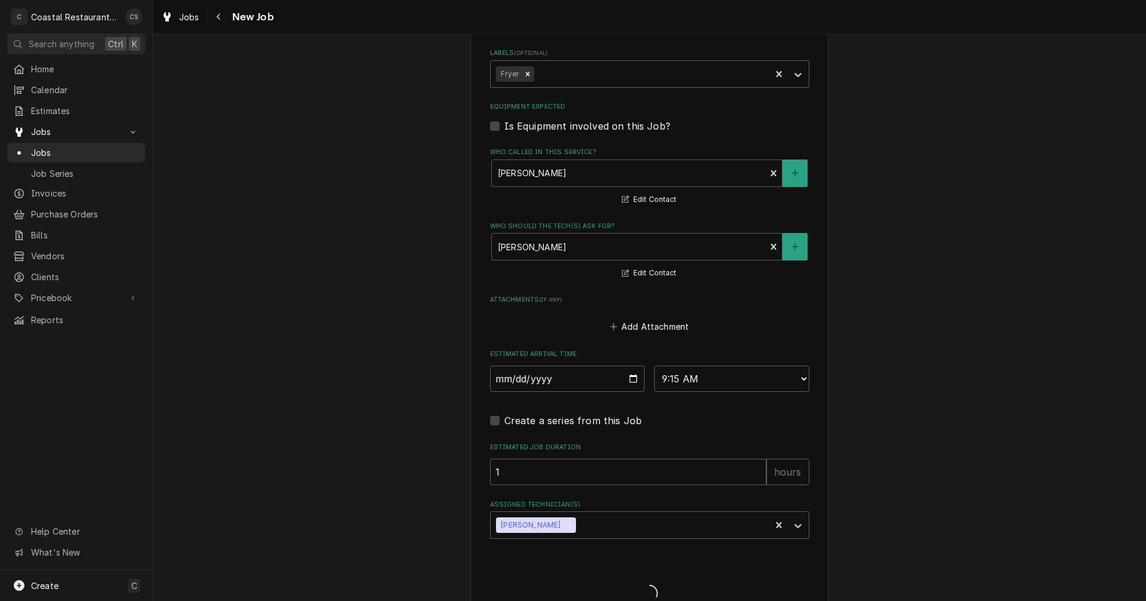
type textarea "x"
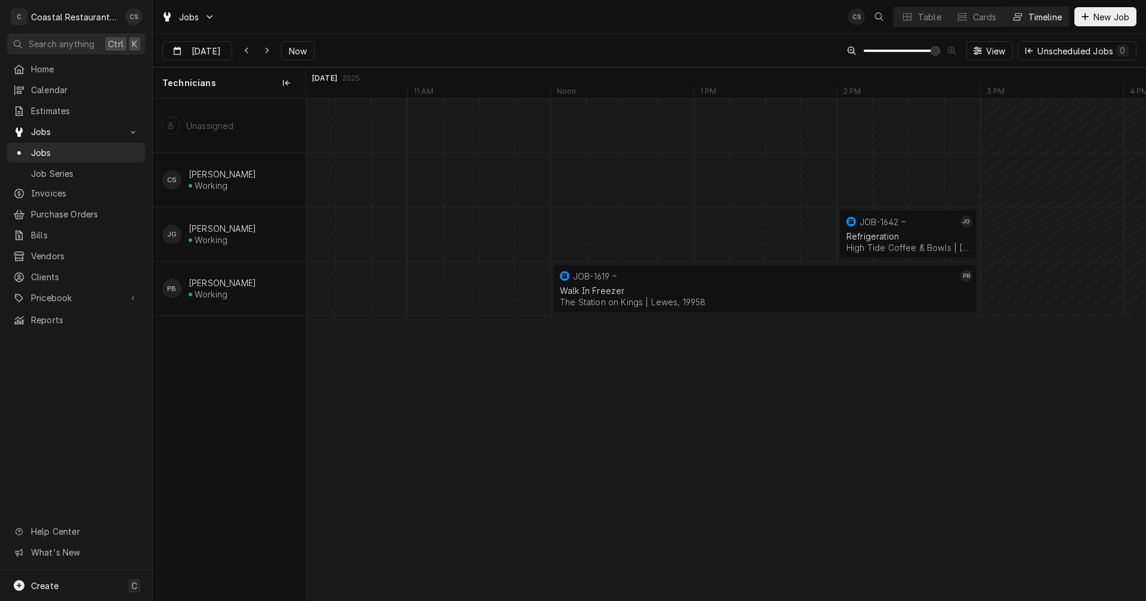
click at [722, 293] on div "Walk In Freezer" at bounding box center [765, 290] width 410 height 10
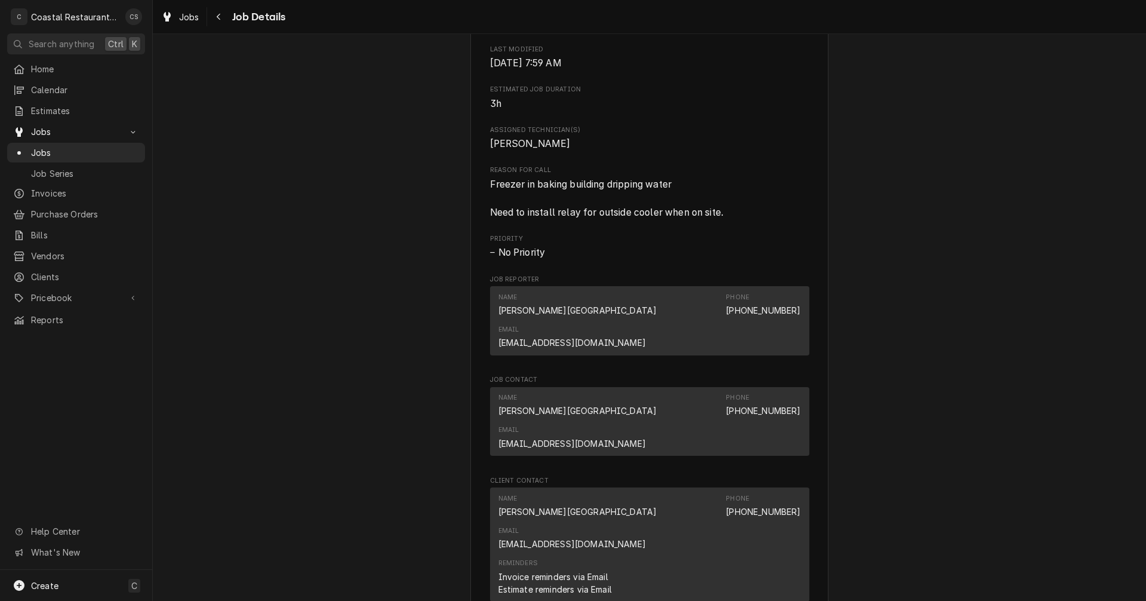
scroll to position [537, 0]
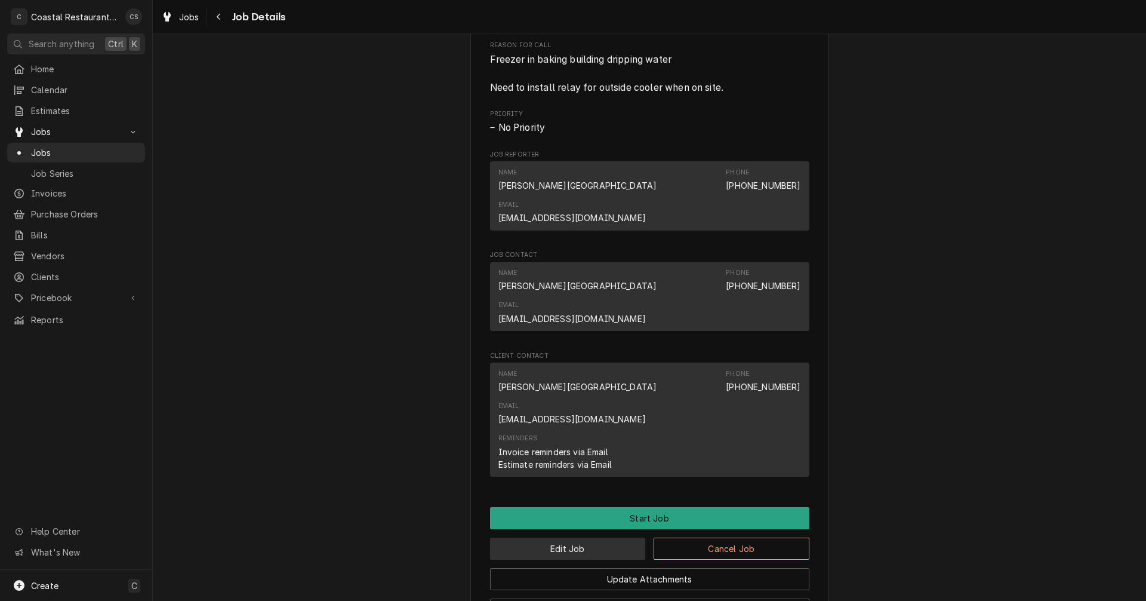
click at [601, 537] on button "Edit Job" at bounding box center [568, 548] width 156 height 22
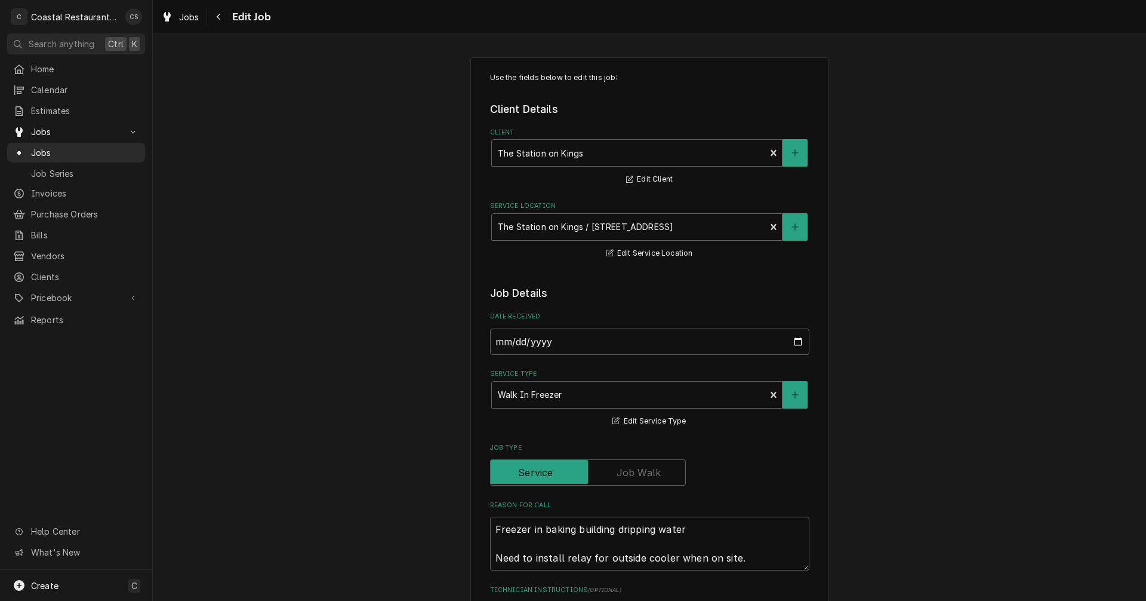
type textarea "x"
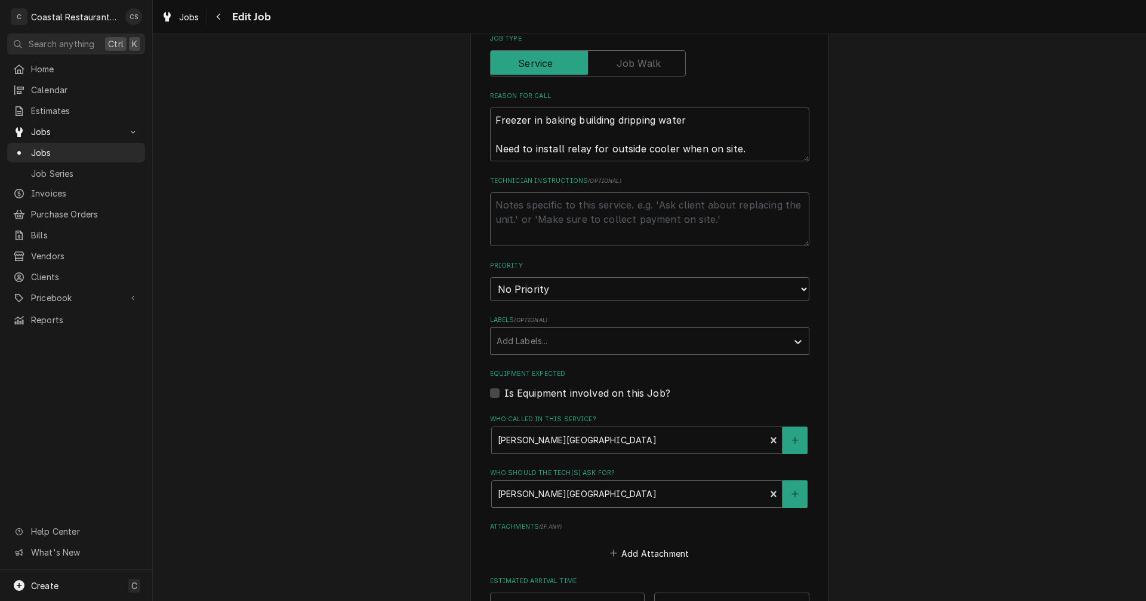
scroll to position [597, 0]
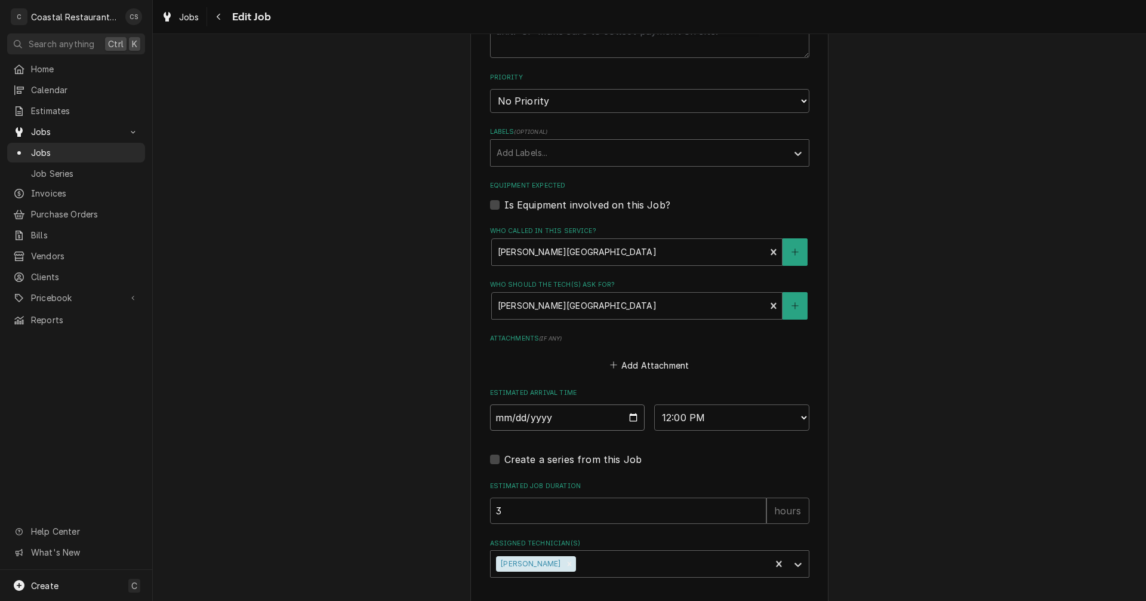
click at [632, 418] on input "[DATE]" at bounding box center [567, 417] width 155 height 26
type input "[DATE]"
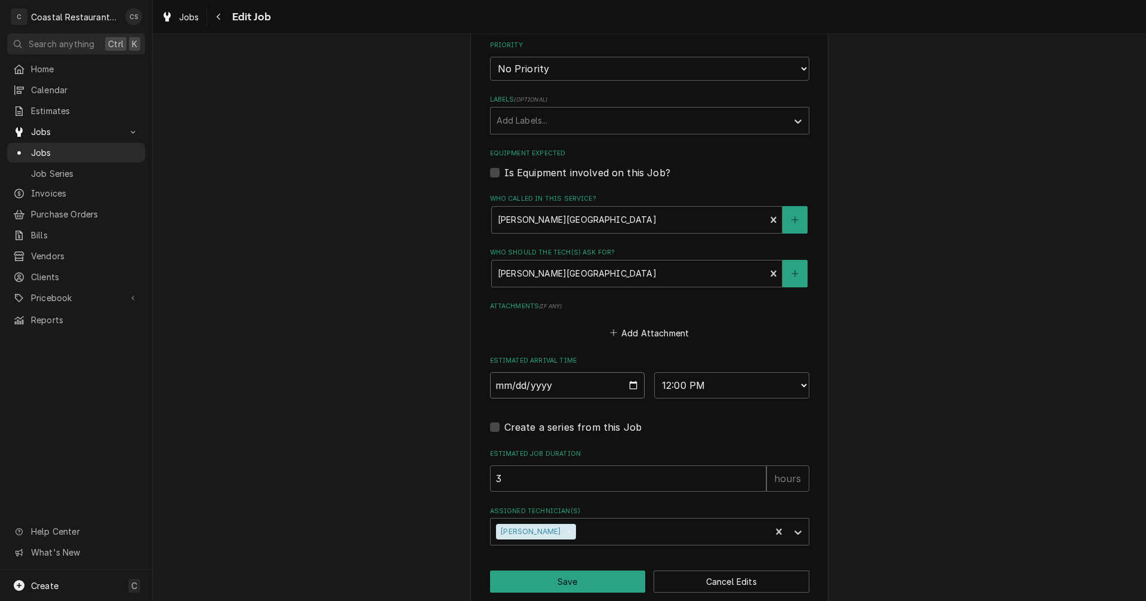
scroll to position [647, 0]
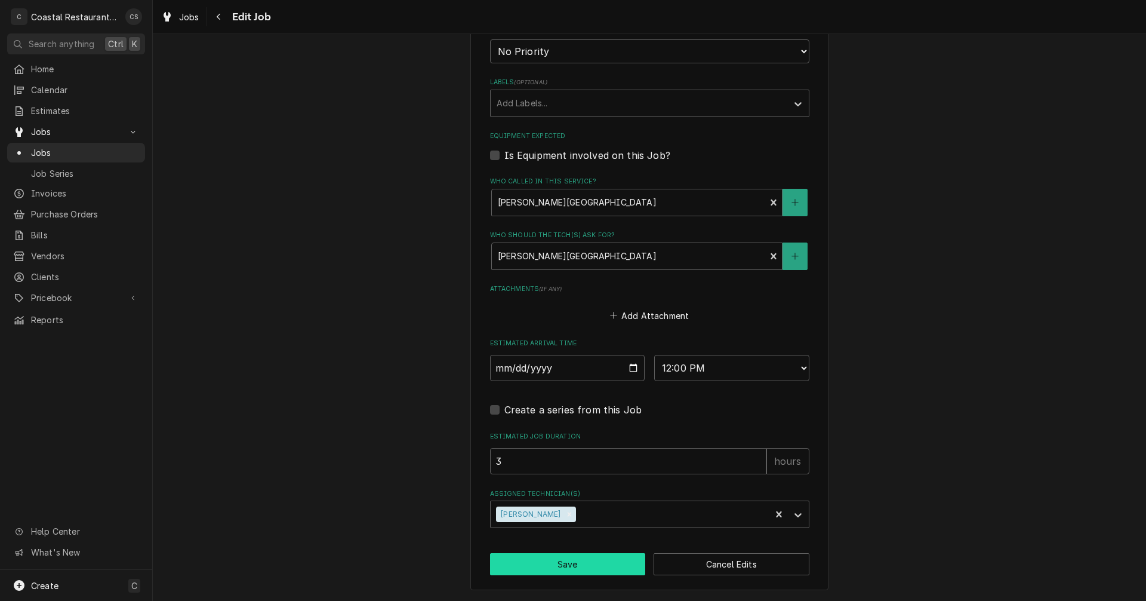
click at [584, 562] on button "Save" at bounding box center [568, 564] width 156 height 22
type textarea "x"
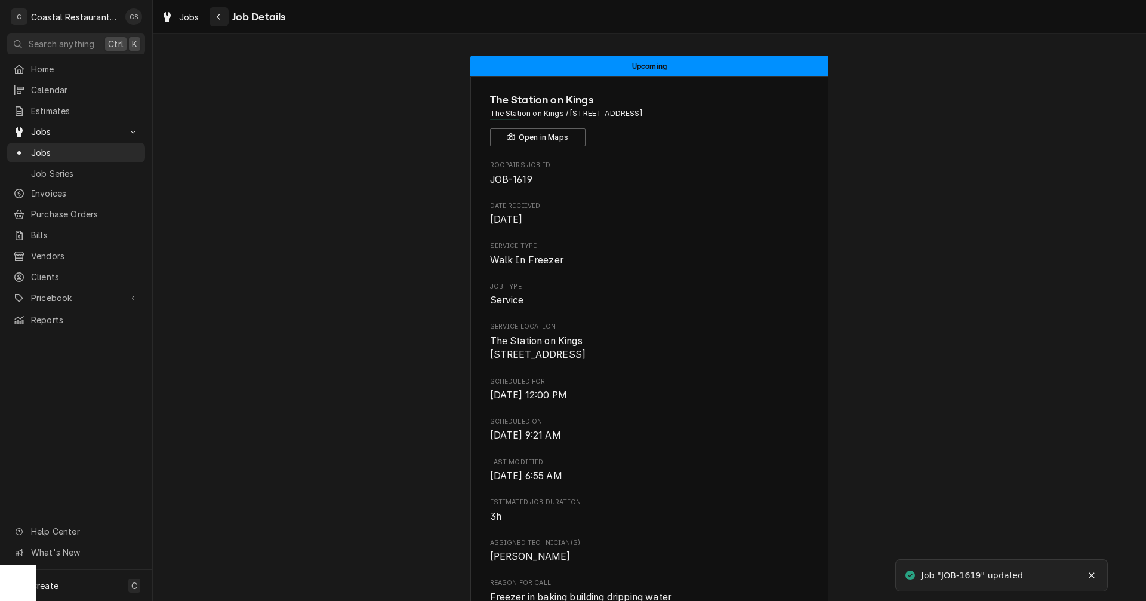
click at [219, 15] on icon "Navigate back" at bounding box center [219, 17] width 4 height 7
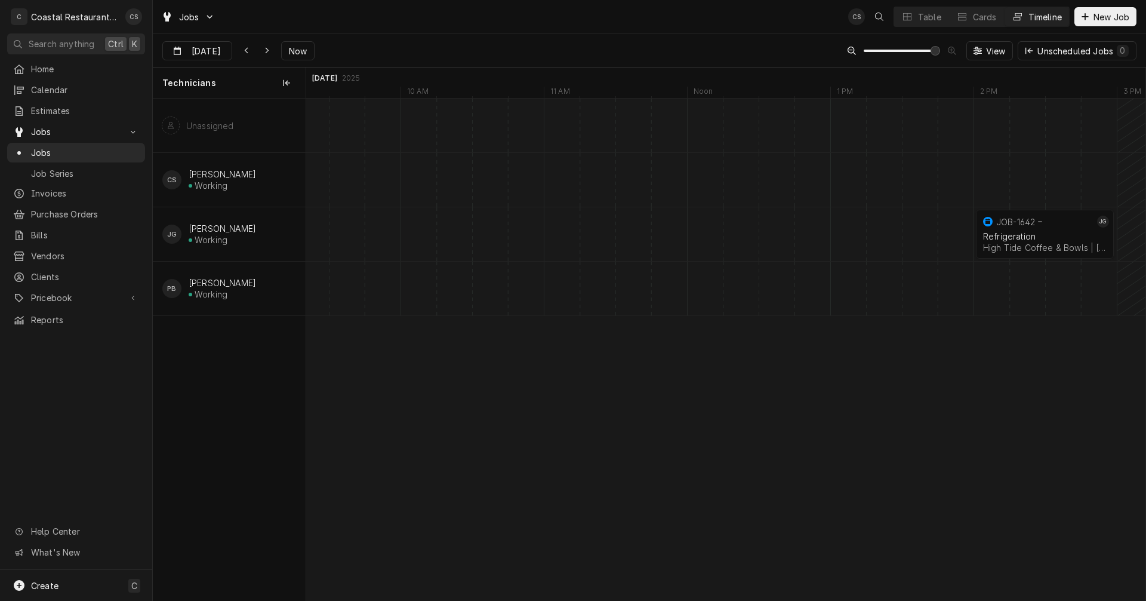
scroll to position [0, 16330]
click at [925, 17] on div "Table" at bounding box center [929, 17] width 23 height 13
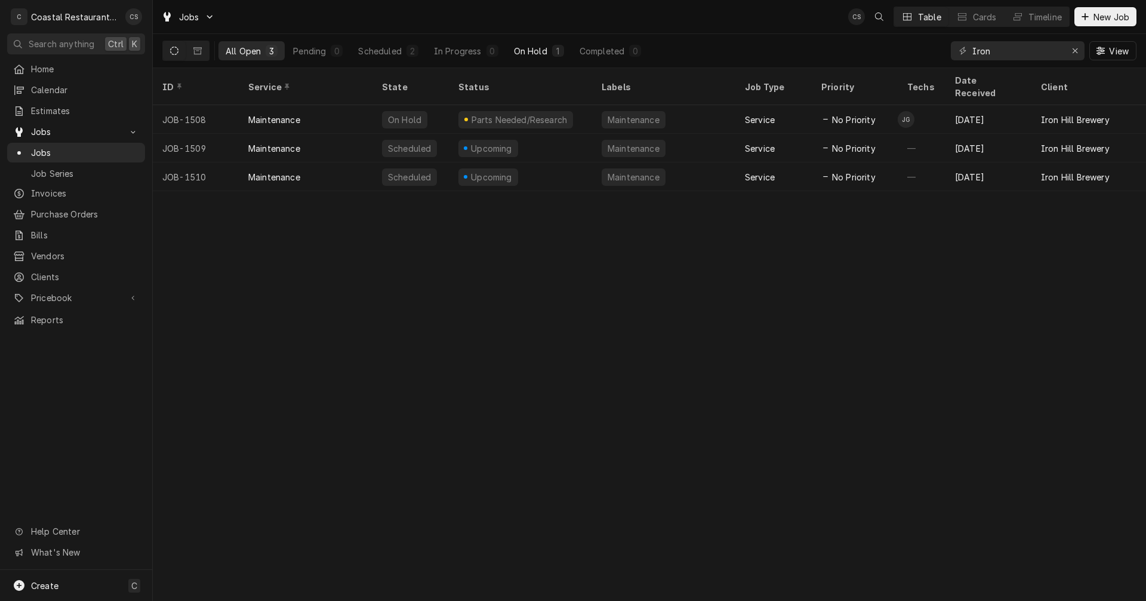
click at [529, 47] on div "On Hold" at bounding box center [530, 51] width 33 height 13
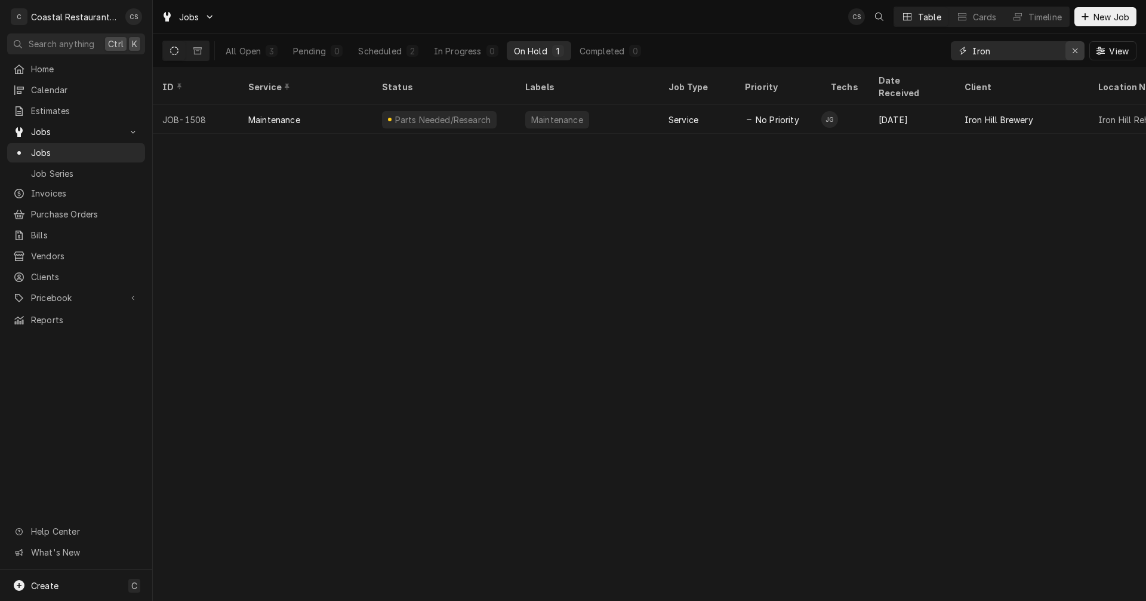
click at [1075, 50] on icon "Erase input" at bounding box center [1075, 50] width 5 height 5
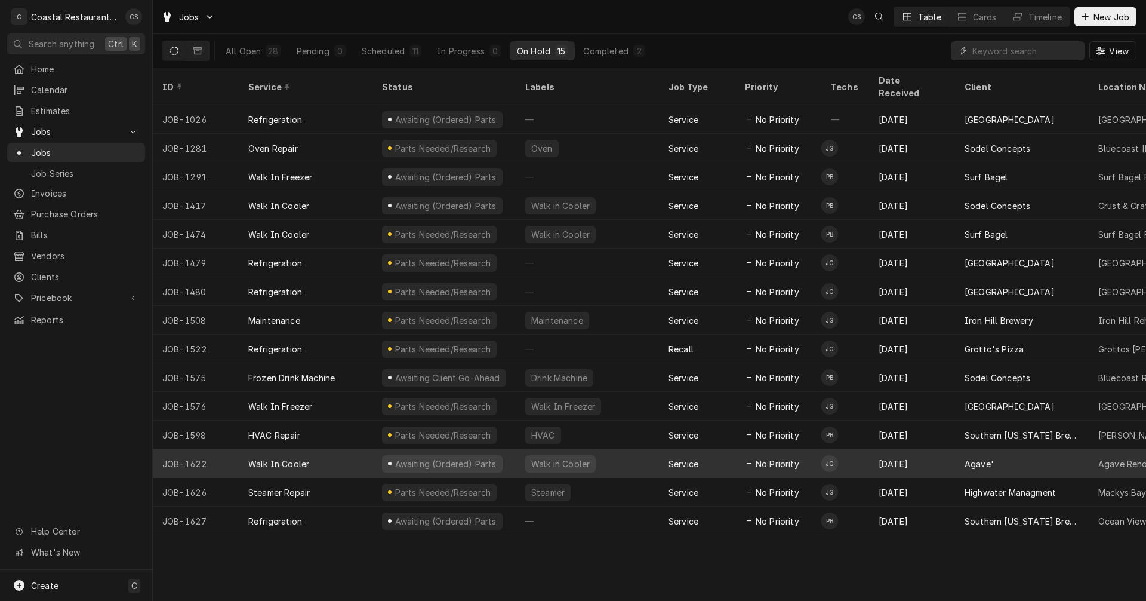
click at [582, 457] on div "Walk in Cooler" at bounding box center [560, 463] width 61 height 13
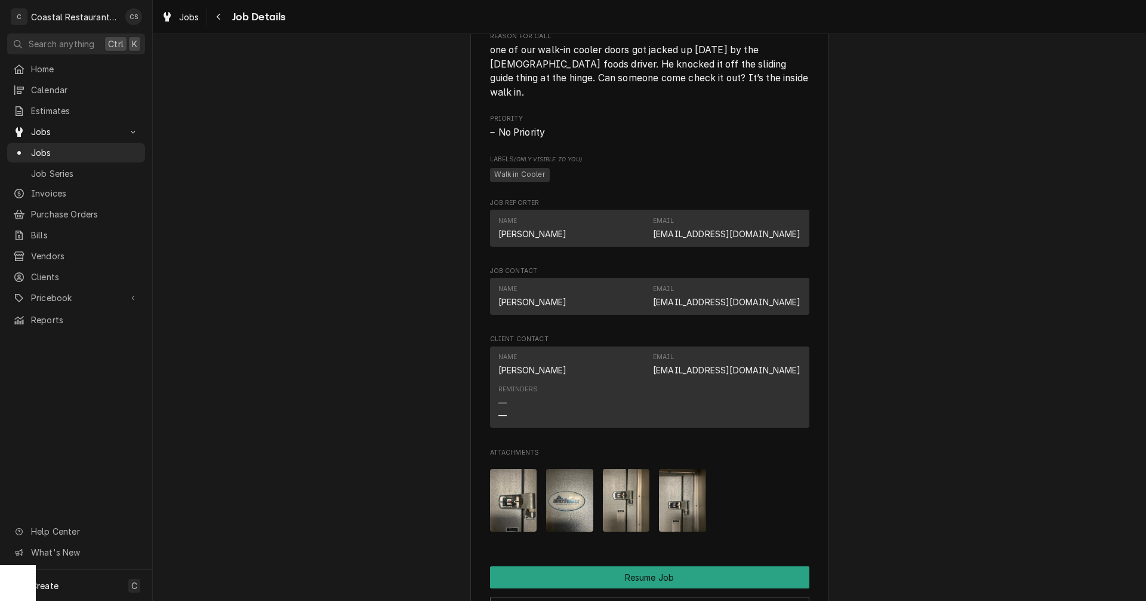
scroll to position [955, 0]
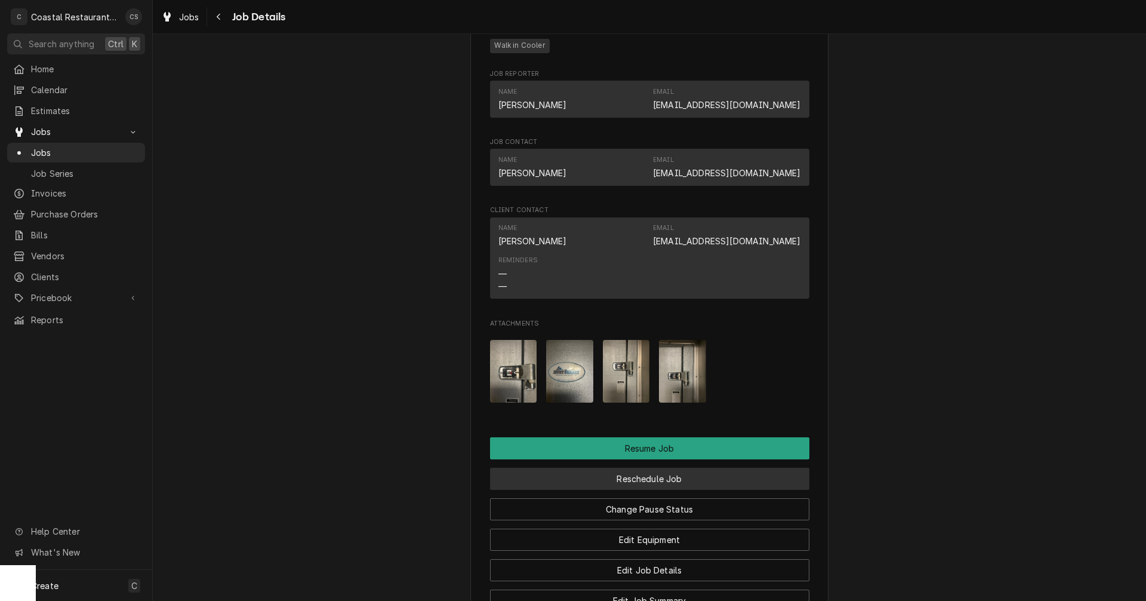
click at [633, 480] on button "Reschedule Job" at bounding box center [649, 478] width 319 height 22
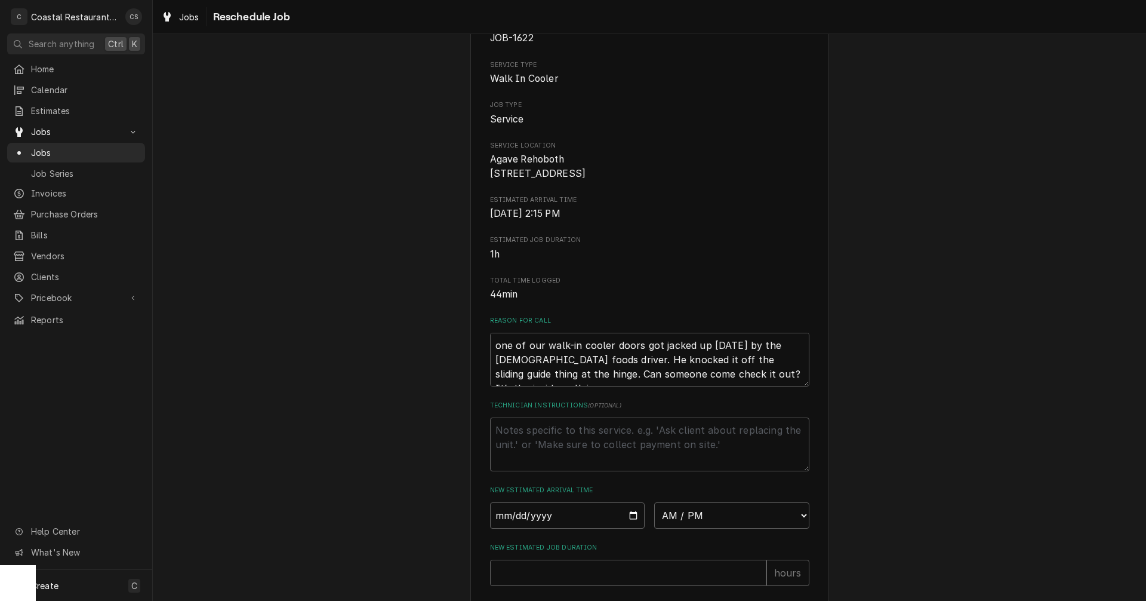
scroll to position [292, 0]
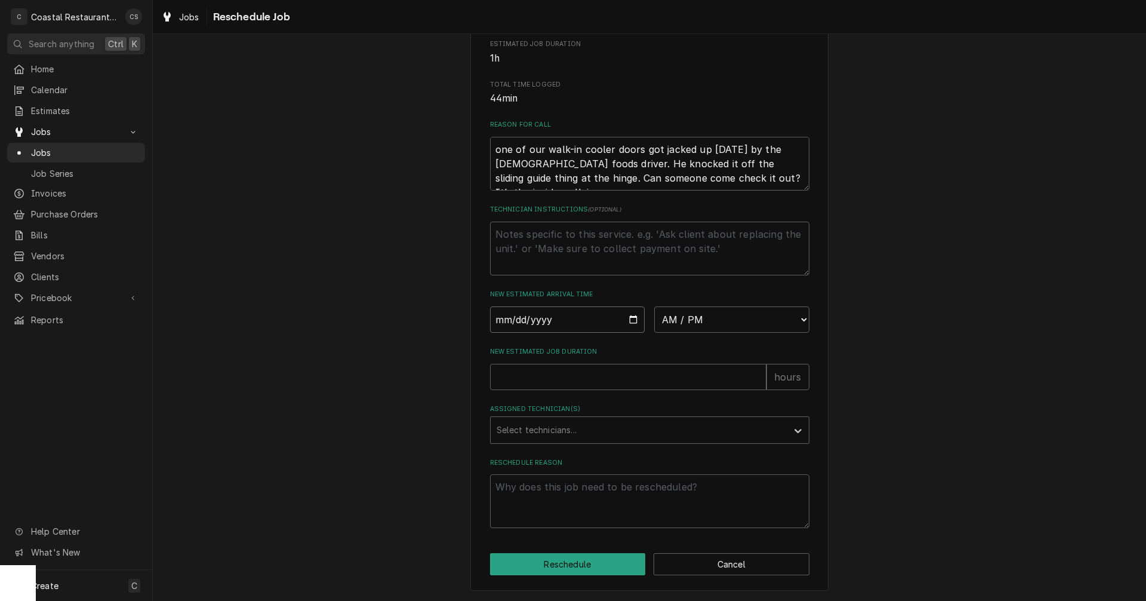
click at [629, 316] on input "Date" at bounding box center [567, 319] width 155 height 26
type textarea "x"
type input "[DATE]"
click at [673, 316] on select "AM / PM 6:00 AM 6:15 AM 6:30 AM 6:45 AM 7:00 AM 7:15 AM 7:30 AM 7:45 AM 8:00 AM…" at bounding box center [731, 319] width 155 height 26
select select "10:30:00"
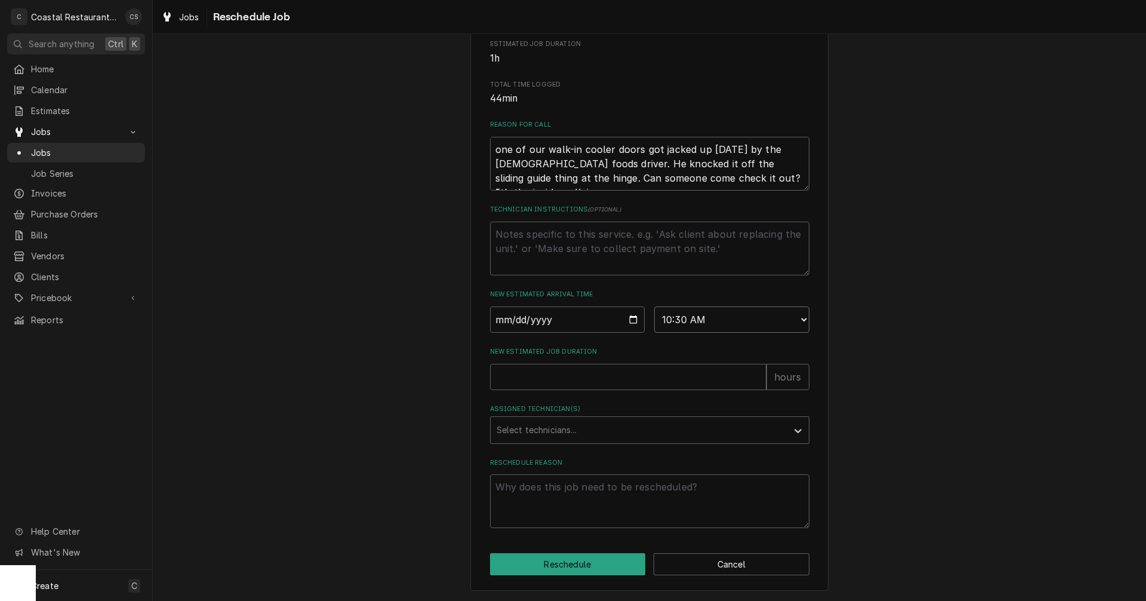
click at [654, 306] on select "AM / PM 6:00 AM 6:15 AM 6:30 AM 6:45 AM 7:00 AM 7:15 AM 7:30 AM 7:45 AM 8:00 AM…" at bounding box center [731, 319] width 155 height 26
click at [576, 375] on input "New Estimated Job Duration" at bounding box center [628, 377] width 276 height 26
type textarea "x"
type input "1"
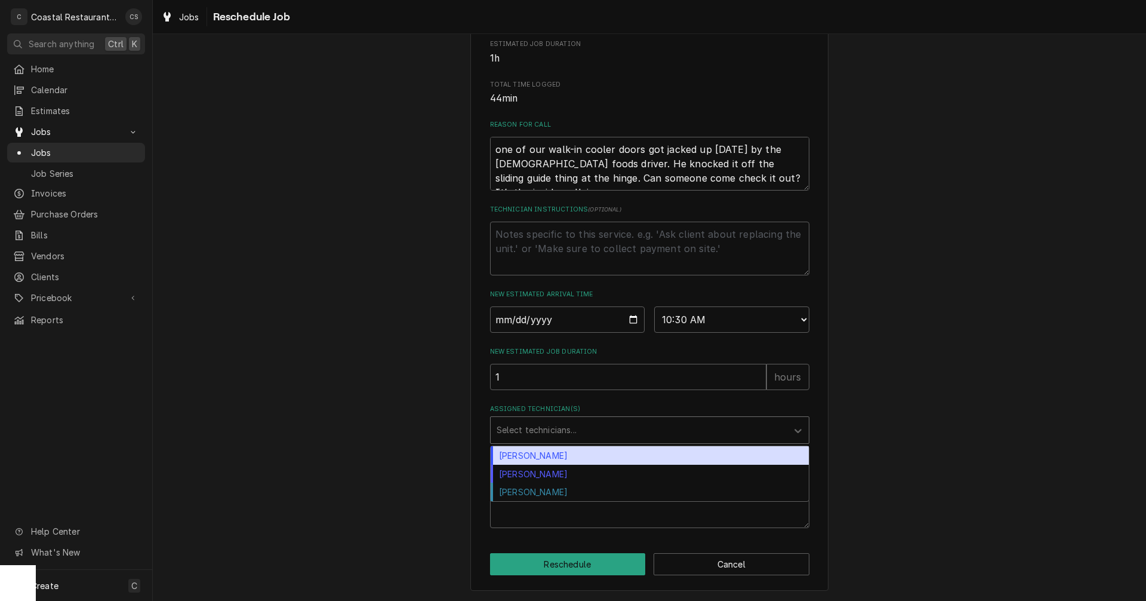
click at [540, 431] on div "Assigned Technician(s)" at bounding box center [639, 429] width 285 height 21
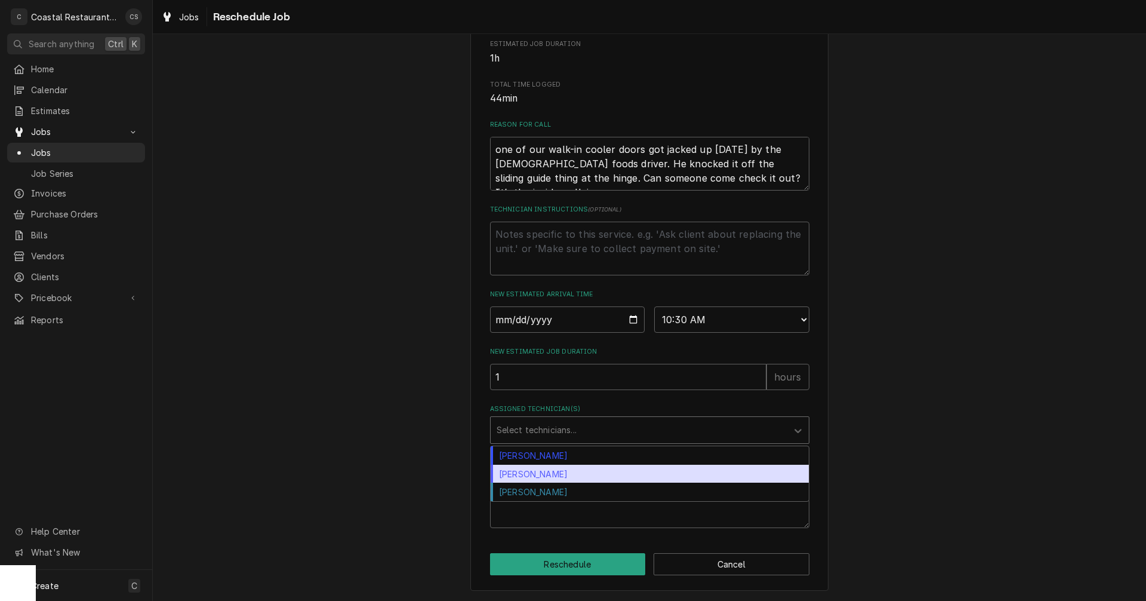
click at [537, 473] on div "[PERSON_NAME]" at bounding box center [650, 473] width 318 height 19
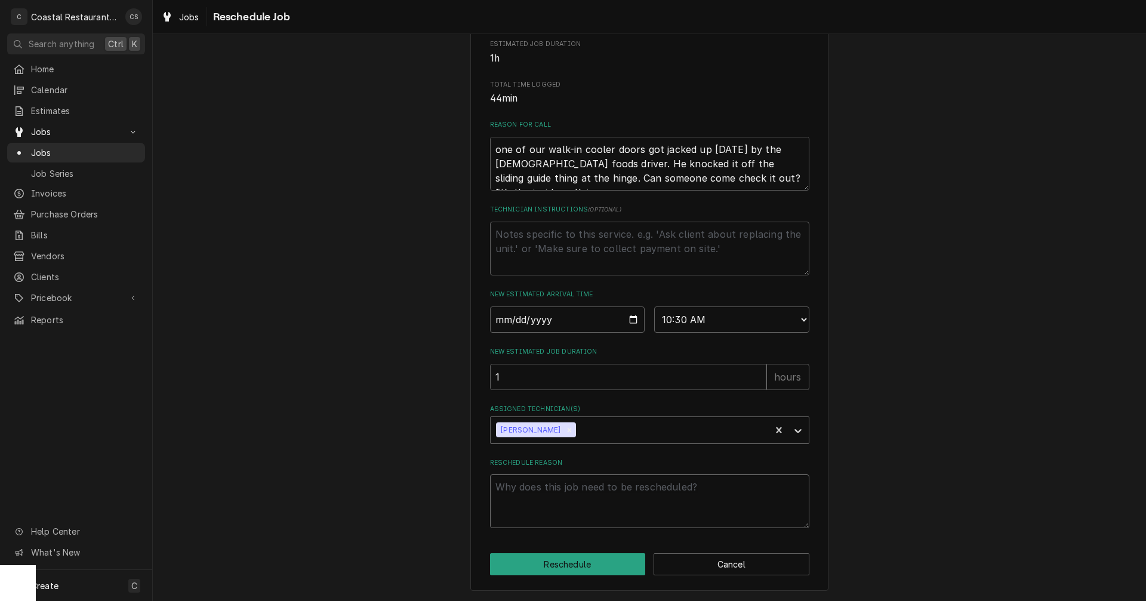
click at [545, 490] on textarea "Reschedule Reason" at bounding box center [649, 501] width 319 height 54
type textarea "x"
type textarea "P"
type textarea "x"
type textarea "Pa"
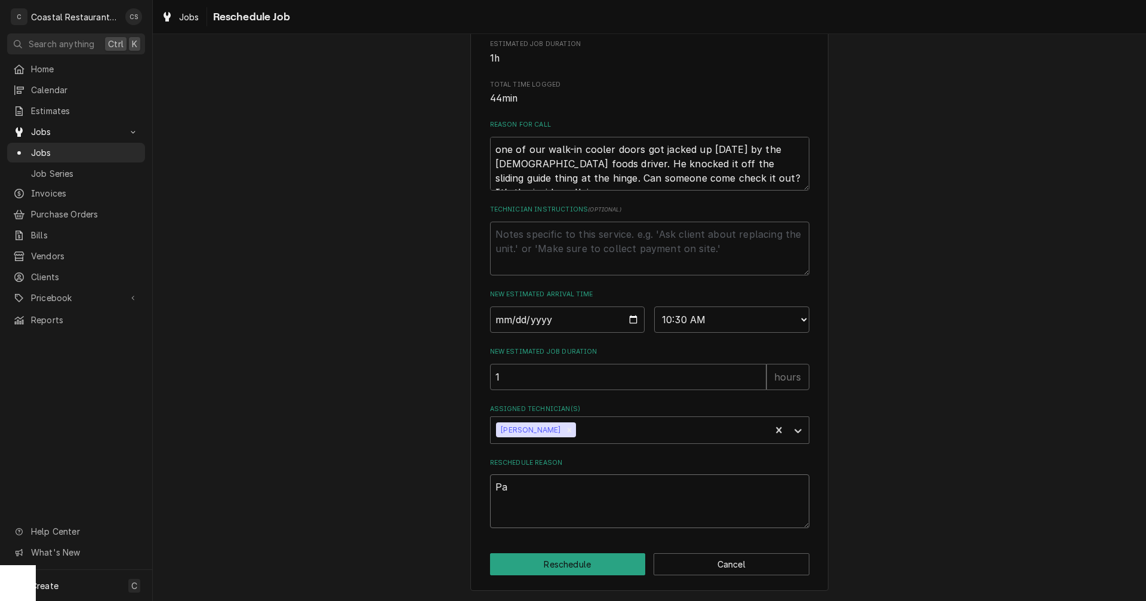
type textarea "x"
type textarea "Par"
type textarea "x"
type textarea "Part"
type textarea "x"
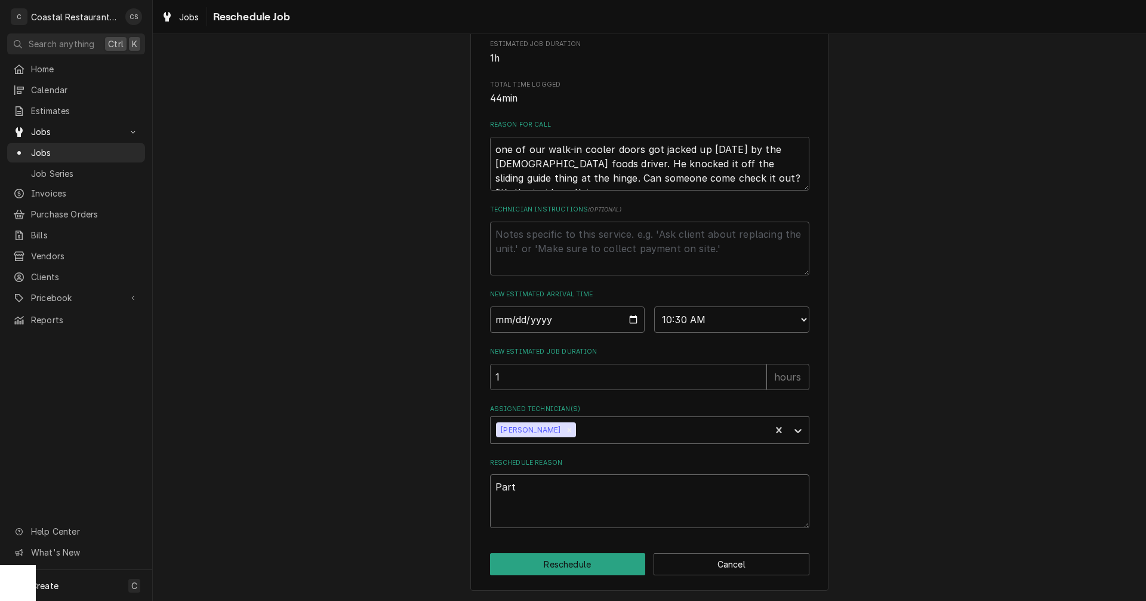
type textarea "Parts"
type textarea "x"
type textarea "Parts"
type textarea "x"
type textarea "Parts A"
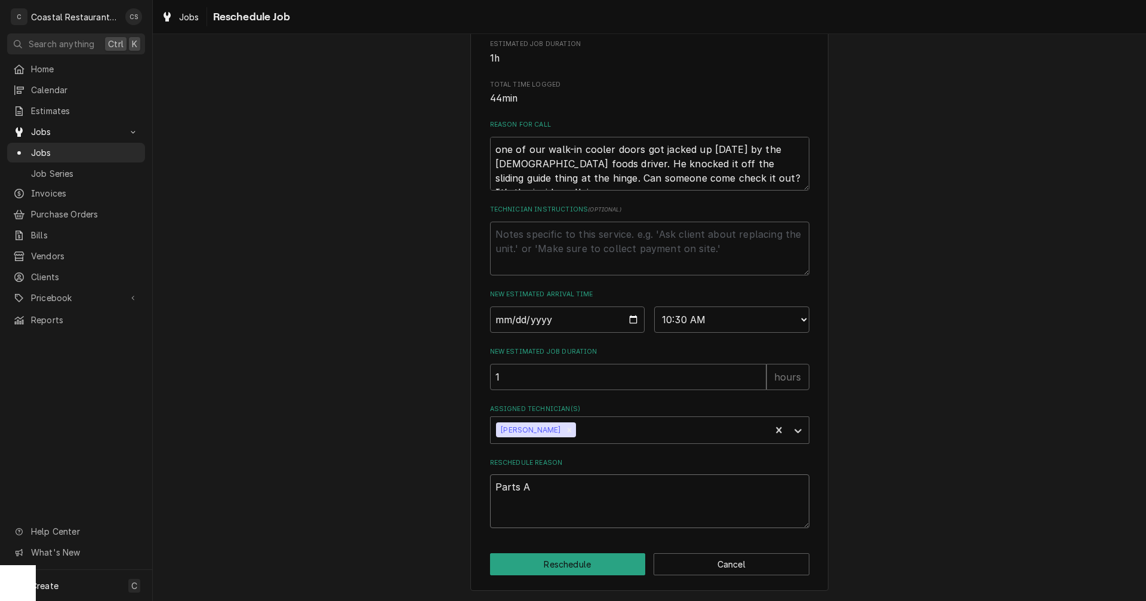
type textarea "x"
type textarea "Parts Ar"
type textarea "x"
type textarea "Parts Arr"
type textarea "x"
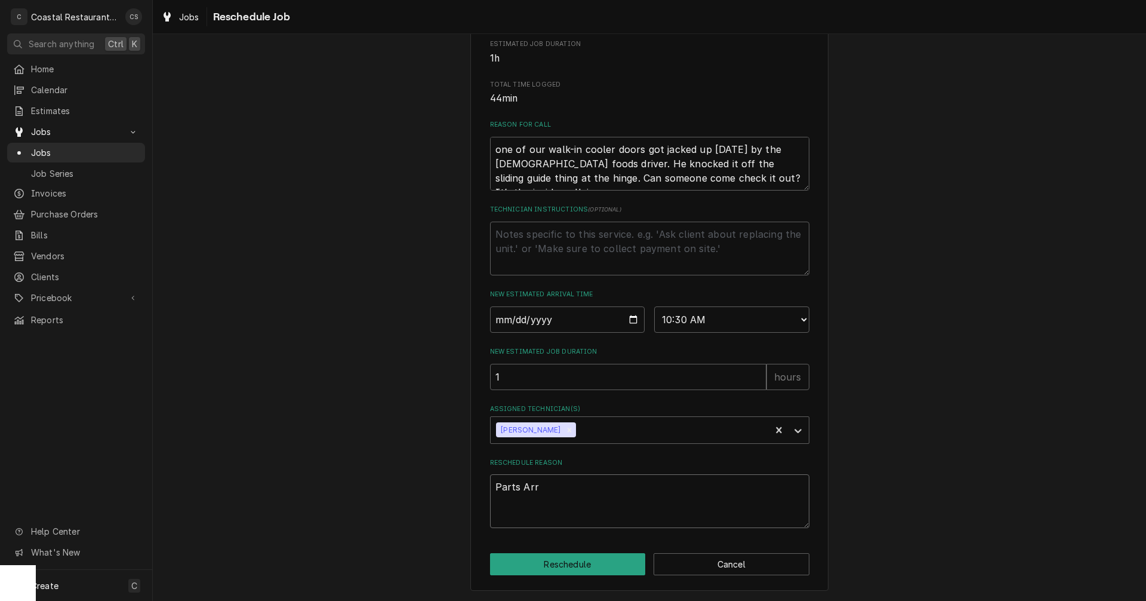
type textarea "Parts Arri"
type textarea "x"
type textarea "Parts Arriv"
type textarea "x"
type textarea "Parts Arrive"
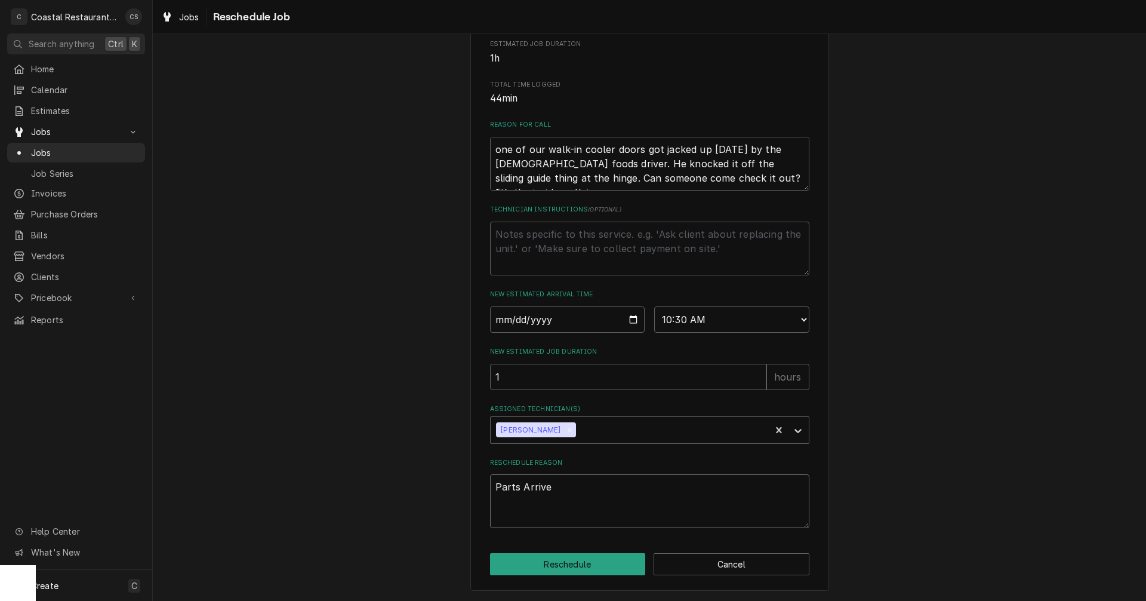
type textarea "x"
type textarea "Parts Arrived"
click at [558, 563] on button "Reschedule" at bounding box center [568, 564] width 156 height 22
type textarea "x"
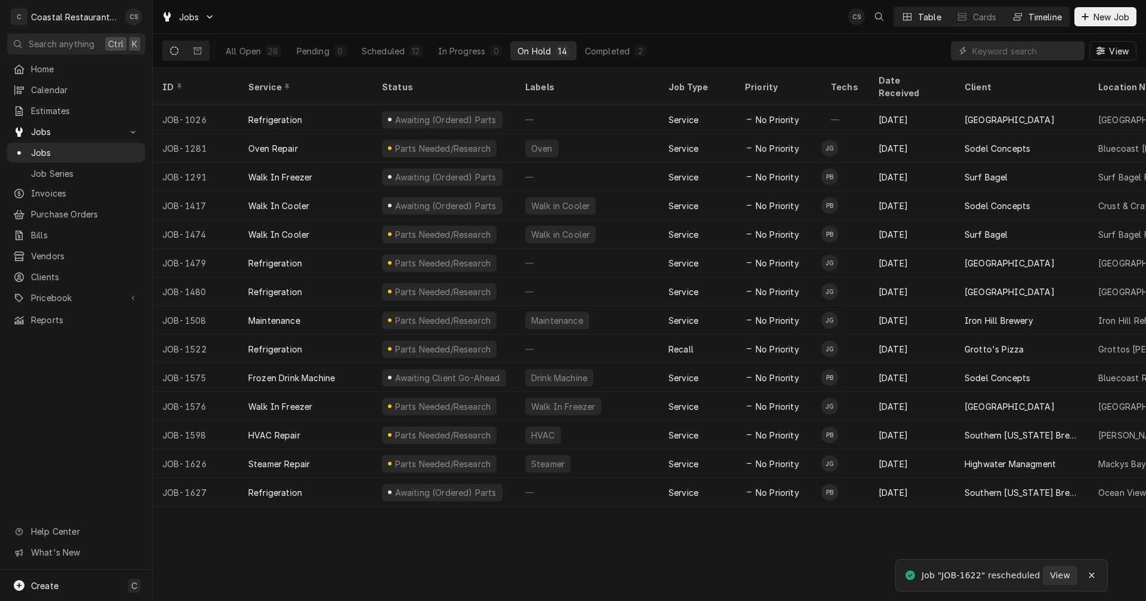
click at [1045, 14] on div "Timeline" at bounding box center [1045, 17] width 33 height 13
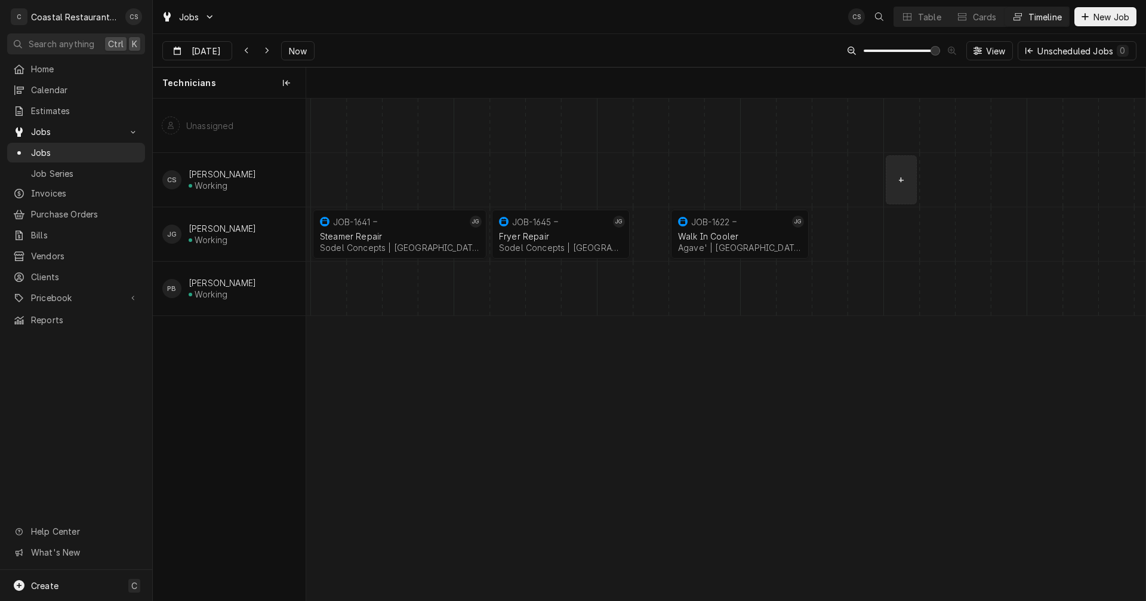
scroll to position [0, 16653]
drag, startPoint x: 729, startPoint y: 232, endPoint x: 697, endPoint y: 232, distance: 31.6
click at [697, 232] on div "8:00 AM 9:15 AM JOB-1641 JG Steamer Repair Sodel Concepts | [GEOGRAPHIC_DATA], …" at bounding box center [725, 350] width 839 height 502
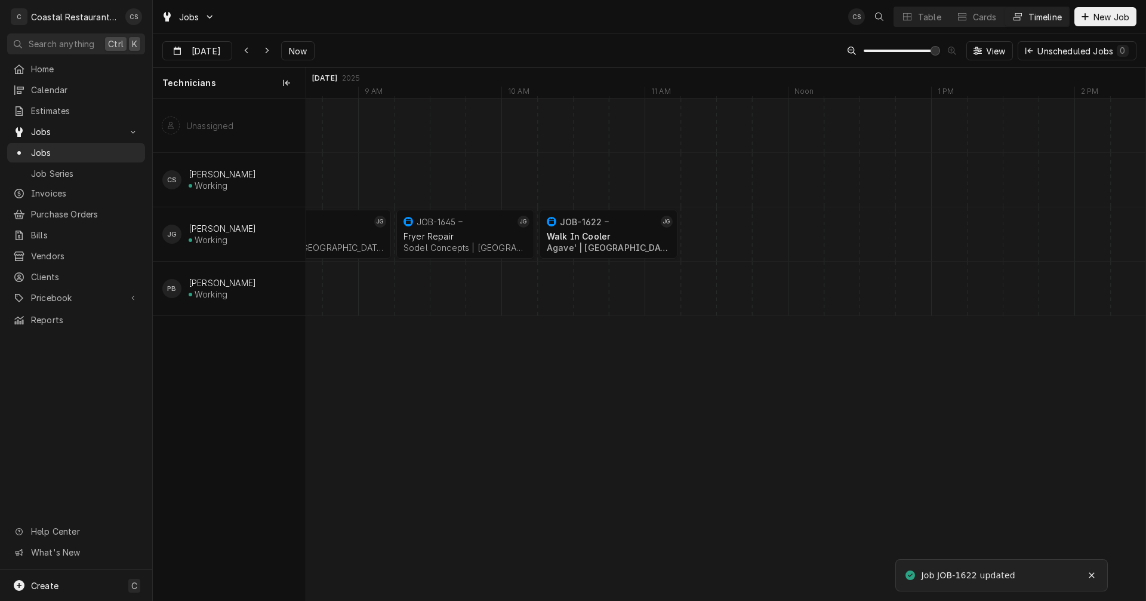
scroll to position [0, 0]
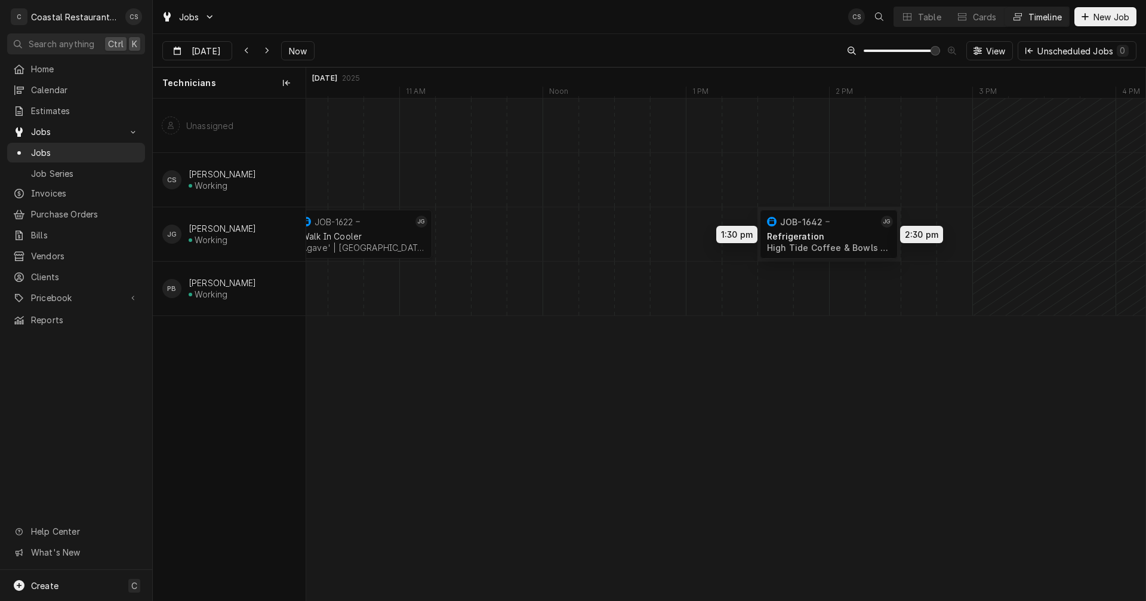
drag, startPoint x: 862, startPoint y: 223, endPoint x: 799, endPoint y: 223, distance: 62.1
click at [799, 223] on div "10:15 AM 11:15 AM JOB-1622 JG Walk In Cooler Agave' | [GEOGRAPHIC_DATA], 19971 …" at bounding box center [725, 350] width 839 height 502
click at [217, 48] on div "Dynamic Content Wrapper" at bounding box center [223, 51] width 17 height 19
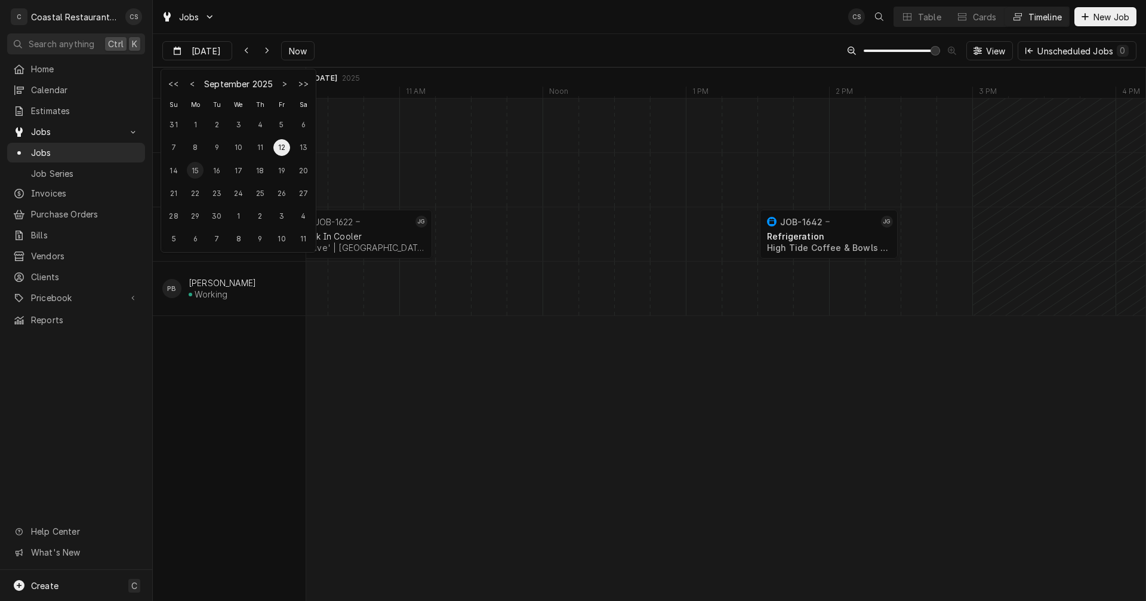
click at [192, 171] on div "15" at bounding box center [195, 170] width 17 height 17
type input "[DATE]"
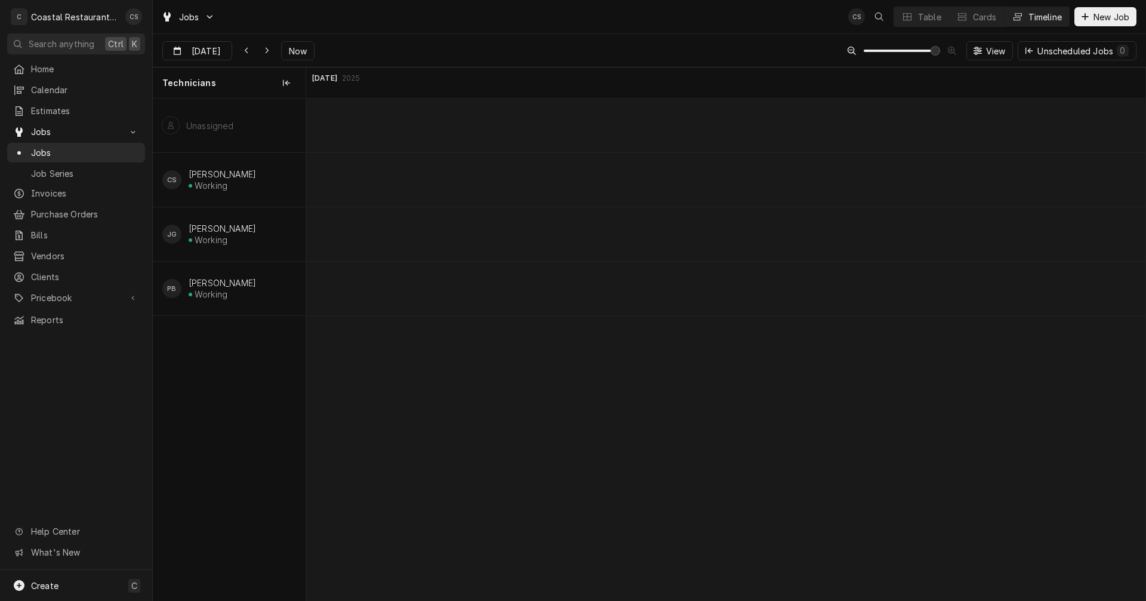
scroll to position [0, 26428]
drag, startPoint x: 1138, startPoint y: 282, endPoint x: 862, endPoint y: 279, distance: 275.8
click at [862, 279] on div "10:00 AM 1:00 PM JOB-1619 PB Walk In Freezer The Station on Kings | [GEOGRAPHIC…" at bounding box center [725, 350] width 839 height 502
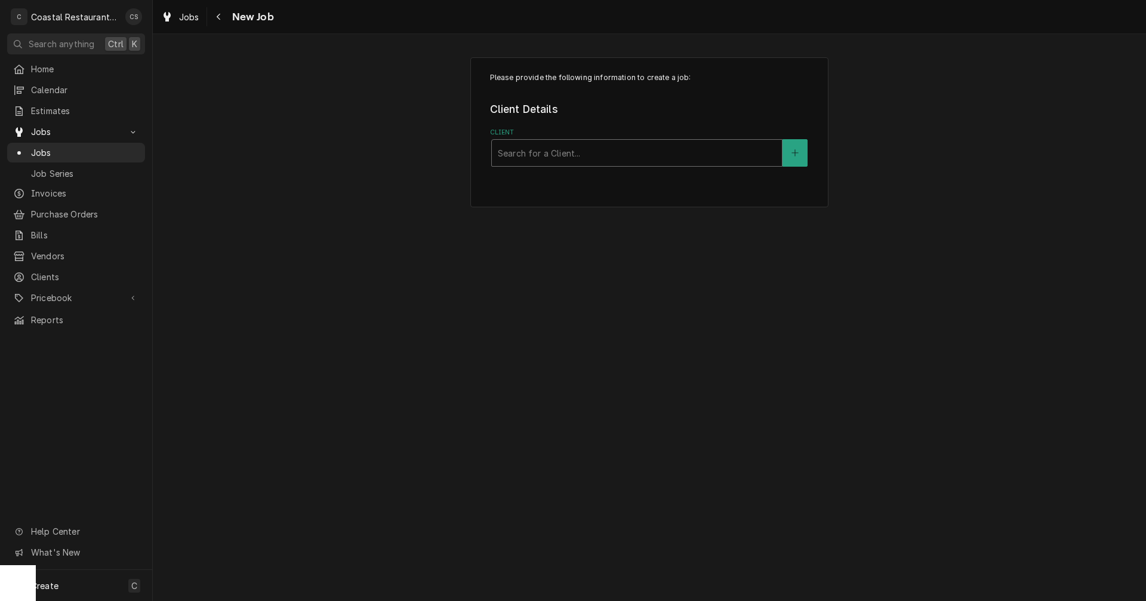
click at [512, 153] on div "Client" at bounding box center [637, 152] width 278 height 21
type input "[PERSON_NAME][GEOGRAPHIC_DATA]"
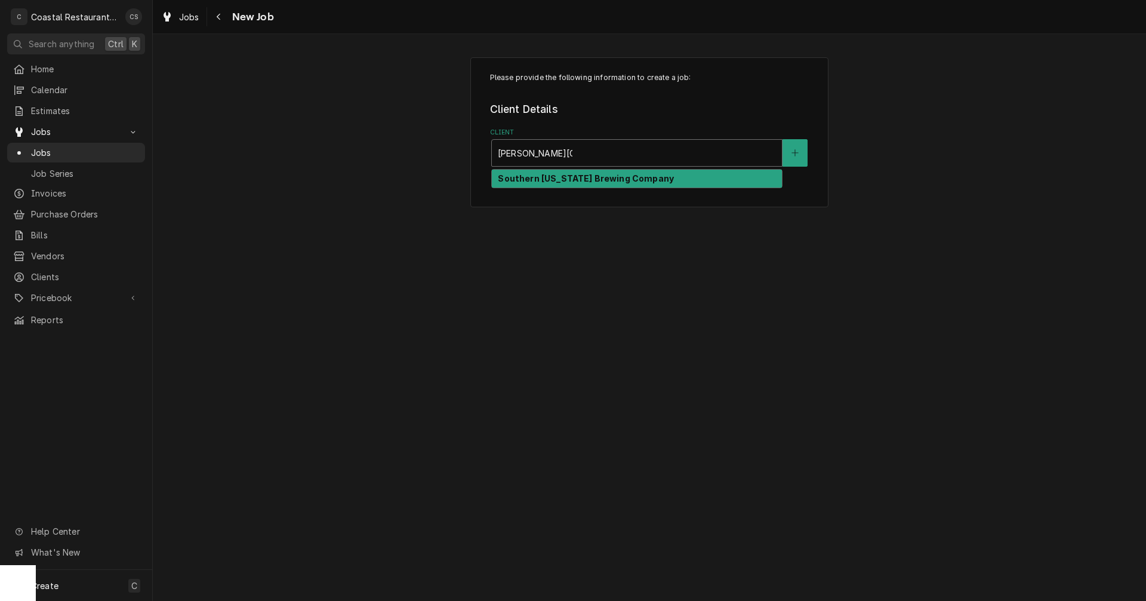
click at [530, 178] on strong "Southern [US_STATE] Brewing Company" at bounding box center [586, 178] width 176 height 10
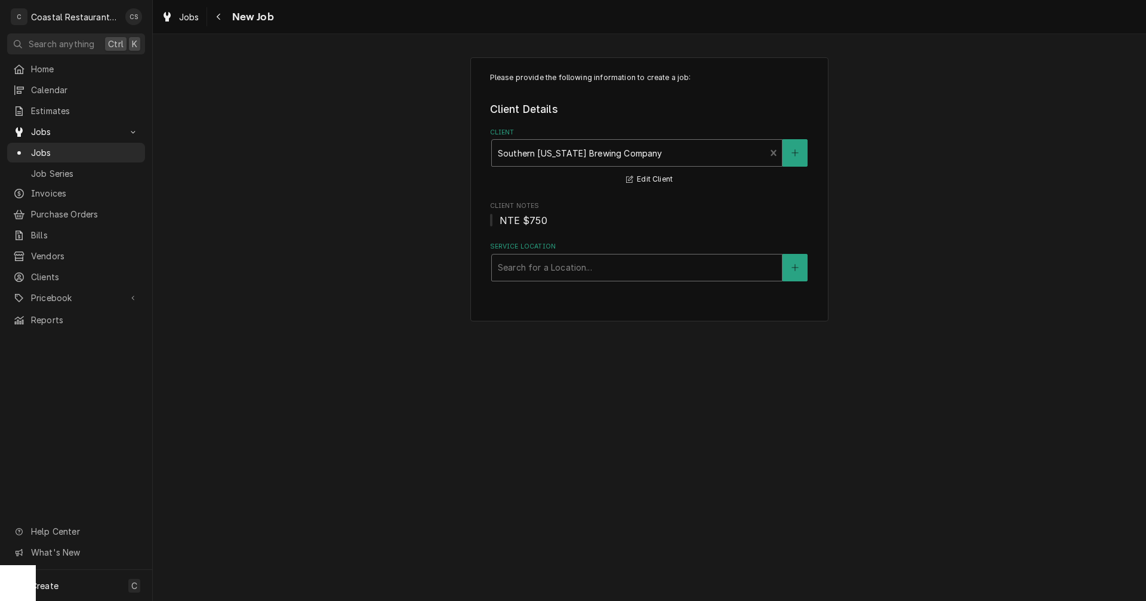
click at [520, 269] on div "Service Location" at bounding box center [637, 267] width 278 height 21
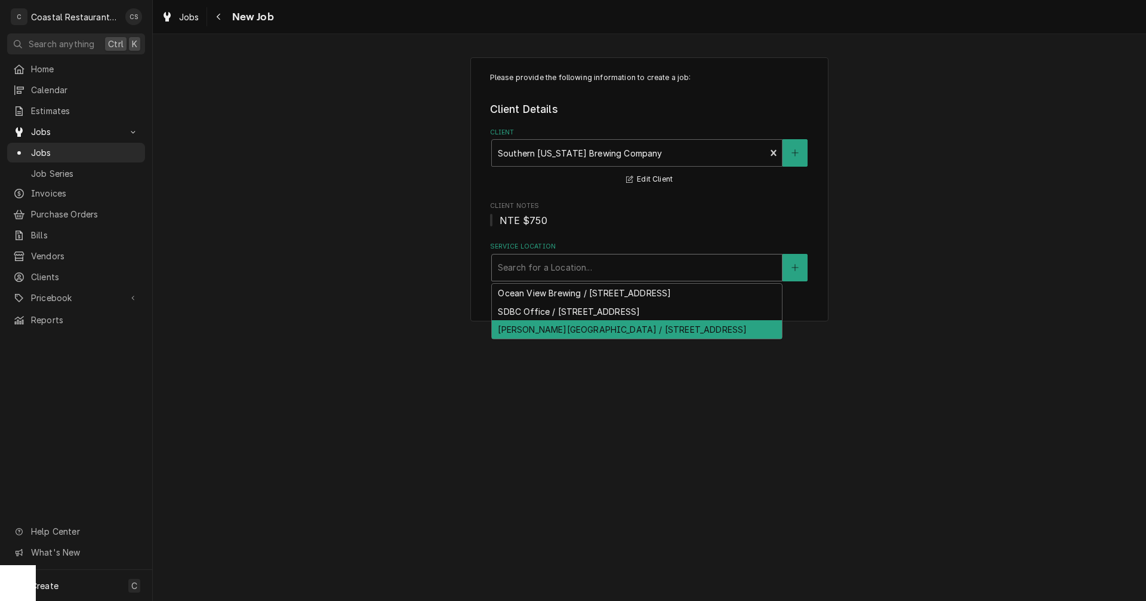
click at [525, 333] on div "[PERSON_NAME][GEOGRAPHIC_DATA] / [STREET_ADDRESS]" at bounding box center [637, 329] width 290 height 19
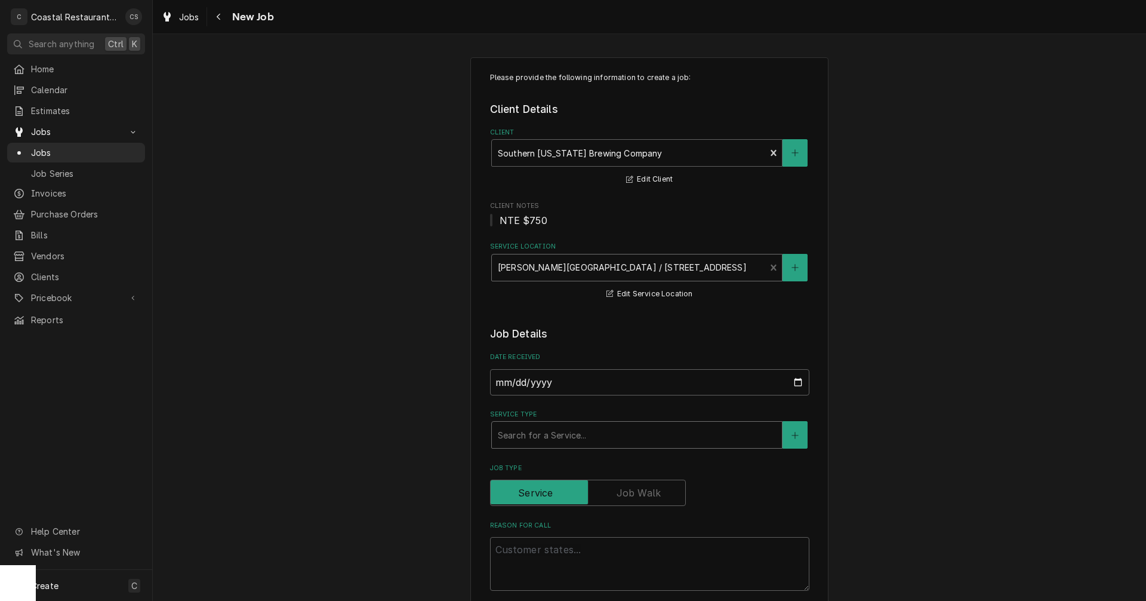
click at [530, 438] on div "Service Type" at bounding box center [637, 434] width 278 height 21
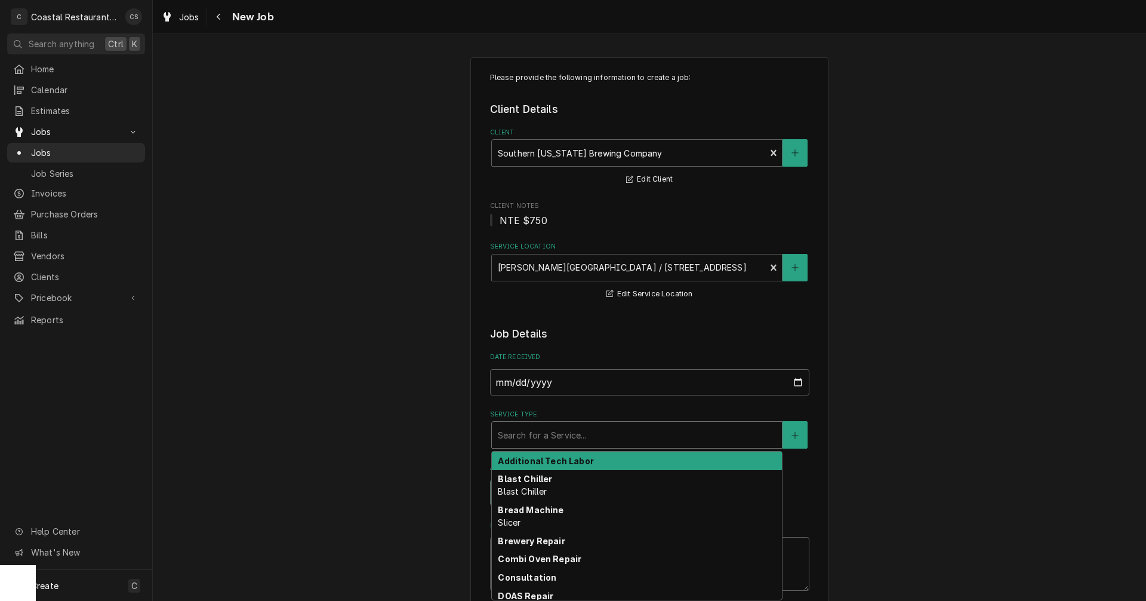
type textarea "x"
type input "r"
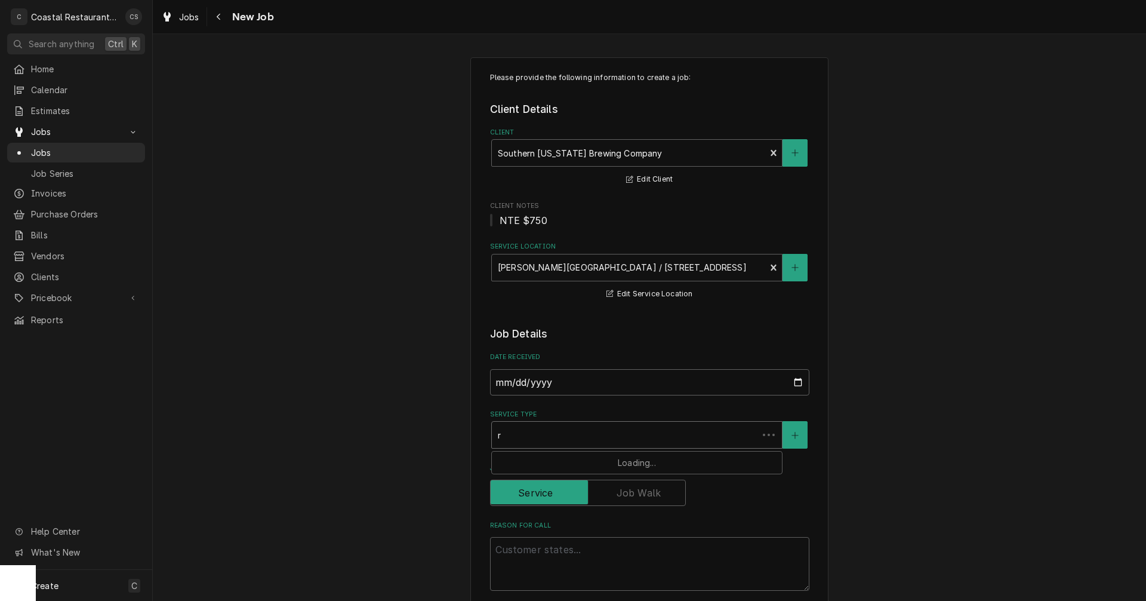
type textarea "x"
type input "re"
type textarea "x"
type input "ref"
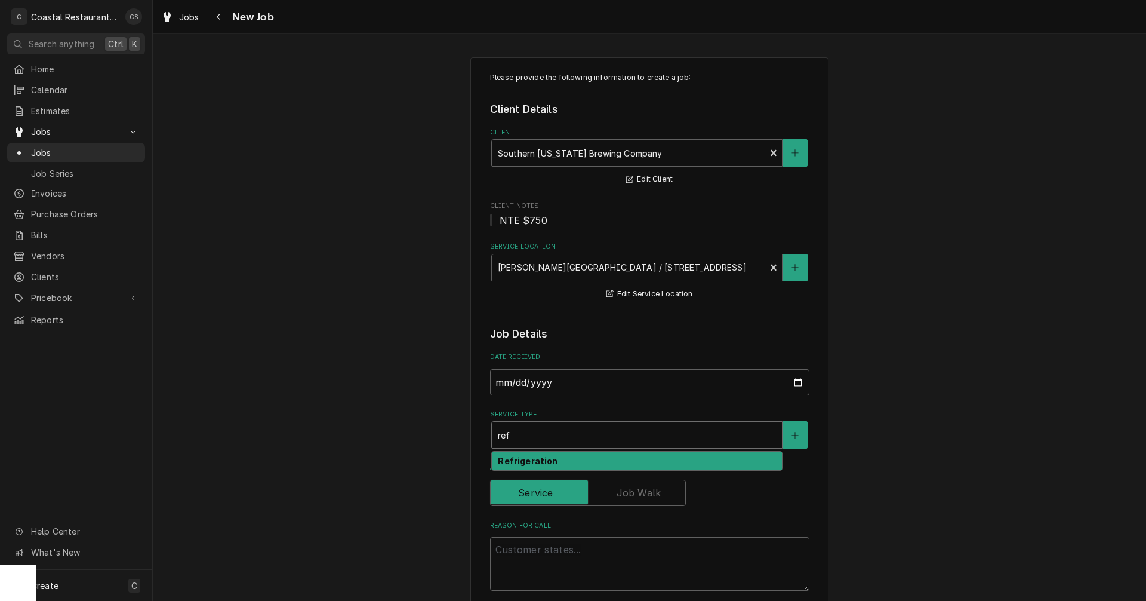
click at [521, 465] on strong "Refrigeration" at bounding box center [528, 461] width 60 height 10
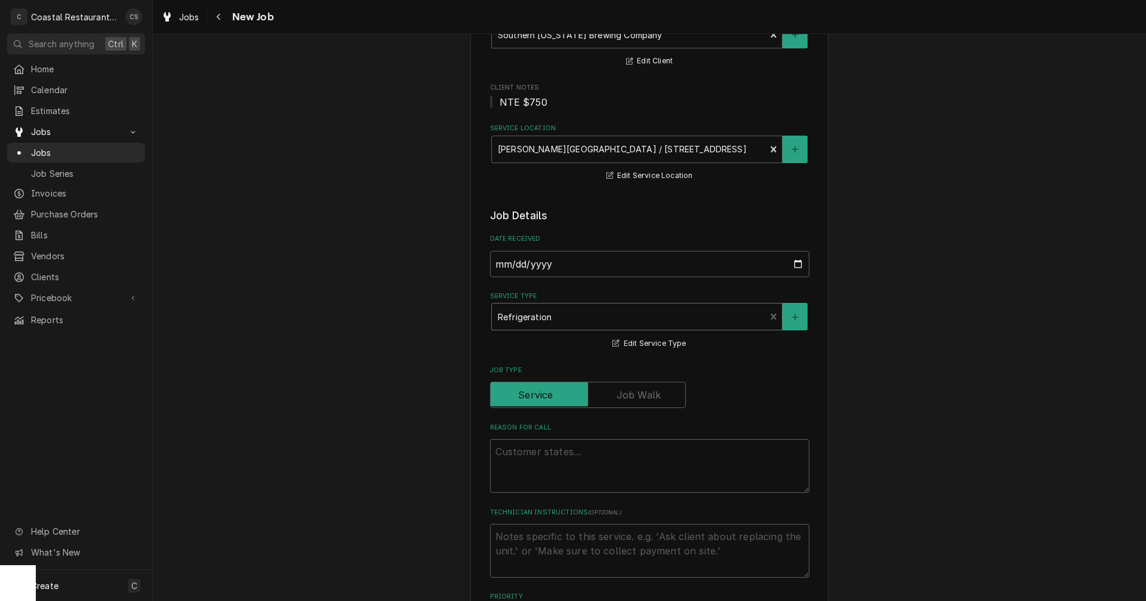
scroll to position [119, 0]
click at [518, 451] on textarea "Reason For Call" at bounding box center [649, 465] width 319 height 54
paste textarea "Work Order ID: 14182"
type textarea "x"
type textarea "Work Order ID: 14182"
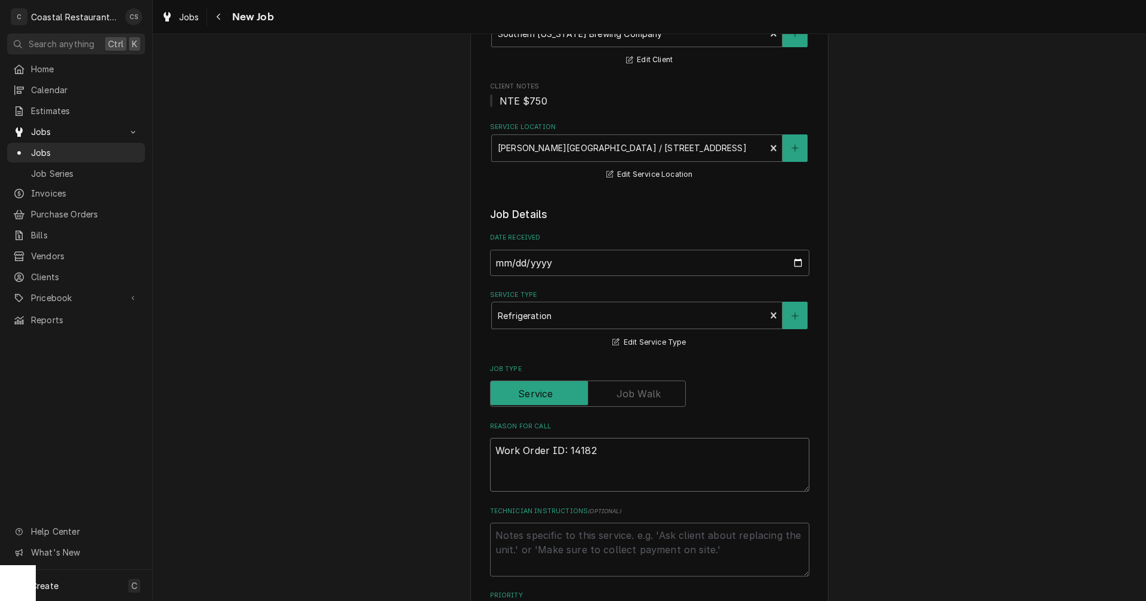
type textarea "x"
type textarea "Work Order ID: 14182"
type textarea "x"
type textarea "Work Order ID: 14182"
click at [607, 453] on textarea "Work Order ID: 14182" at bounding box center [649, 465] width 319 height 54
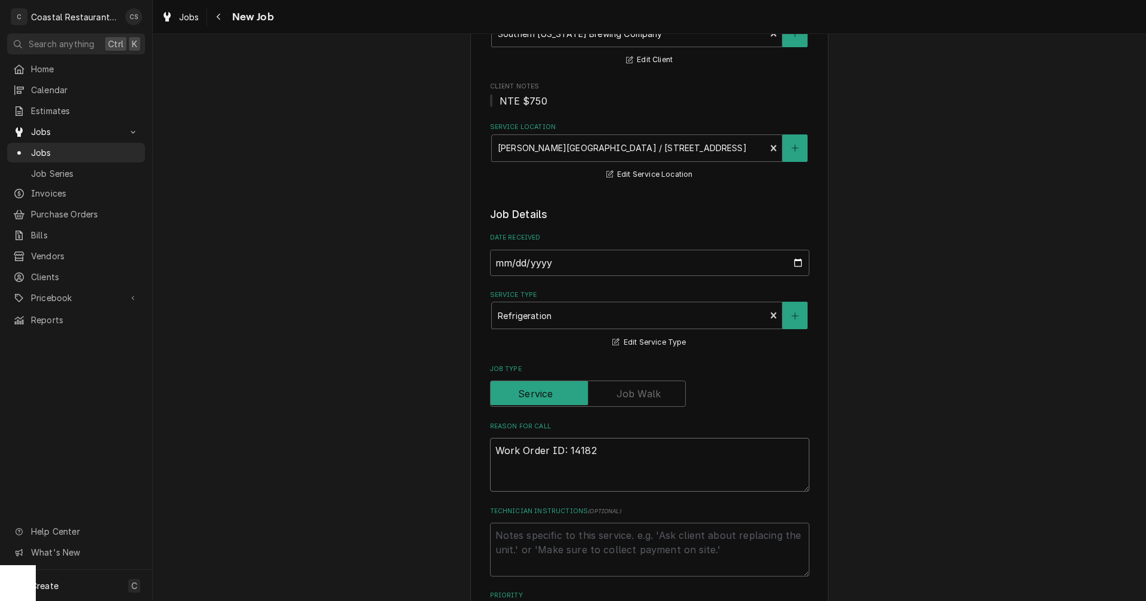
paste textarea "The fridge infront of saute is running at 58"
type textarea "x"
type textarea "Work Order ID: 14182 The fridge infront of saute is running at 58"
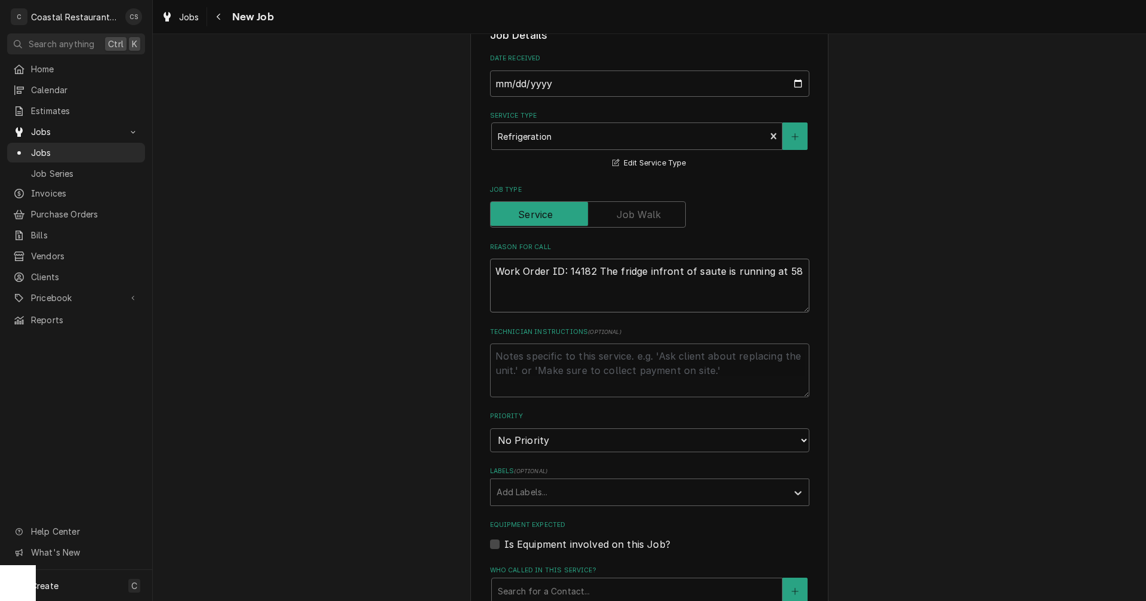
click at [661, 276] on textarea "Work Order ID: 14182 The fridge infront of saute is running at 58" at bounding box center [649, 286] width 319 height 54
click at [651, 273] on textarea "Work Order ID: 14182 The fridge infront of saute is running at 58" at bounding box center [649, 286] width 319 height 54
type textarea "x"
type textarea "Work Order ID: 14182 The fridge in front of saute is running at 58"
click at [701, 273] on textarea "Work Order ID: 14182 The fridge in front of saute is running at 58" at bounding box center [649, 286] width 319 height 54
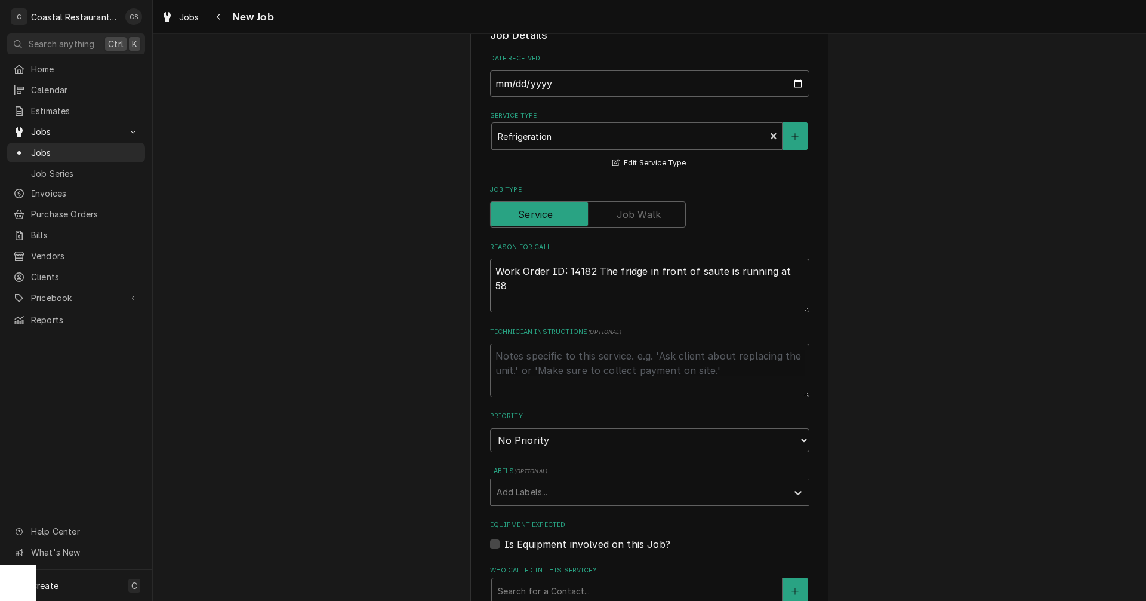
type textarea "x"
type textarea "Work Order ID: 14182 The fridge in front of sauté is running at 58"
type textarea "x"
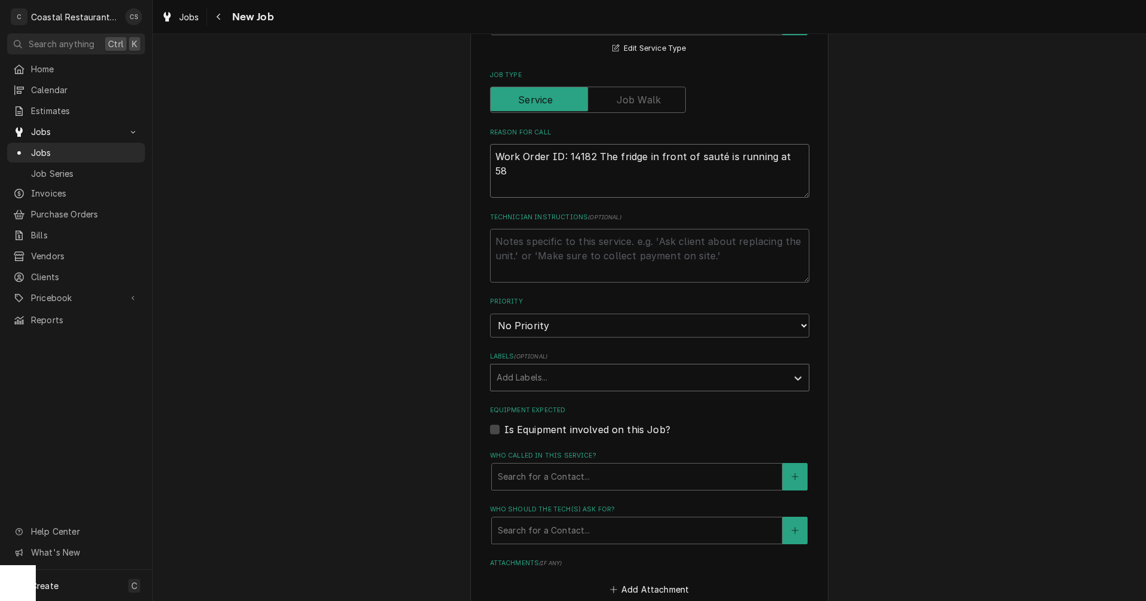
scroll to position [418, 0]
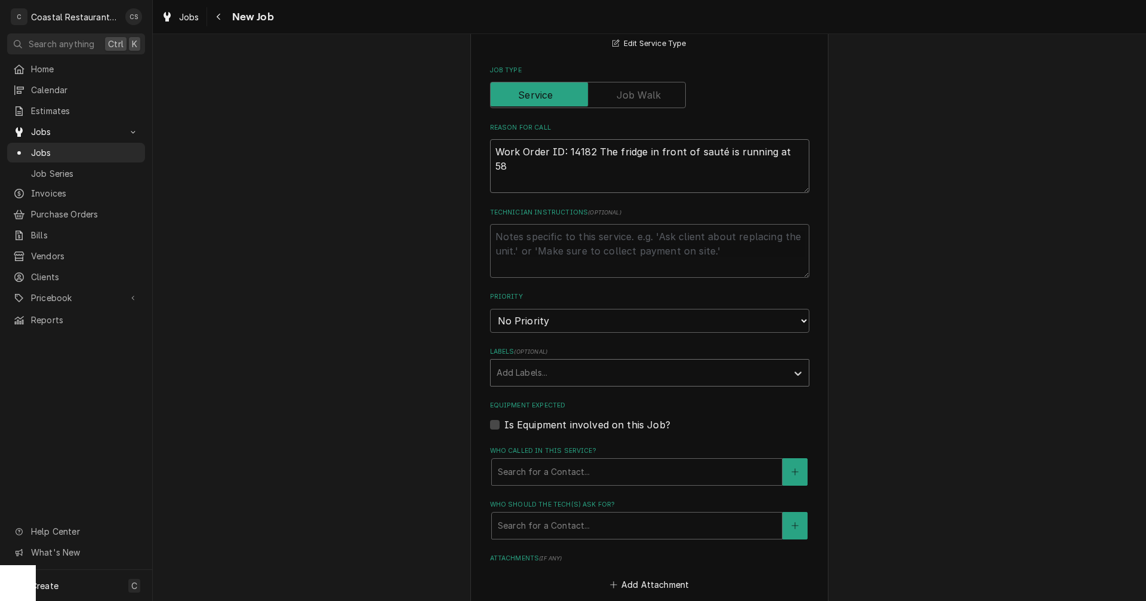
type textarea "Work Order ID: 14182 The fridge in front of sauté is running at 58"
click at [533, 370] on div "Labels" at bounding box center [639, 372] width 285 height 21
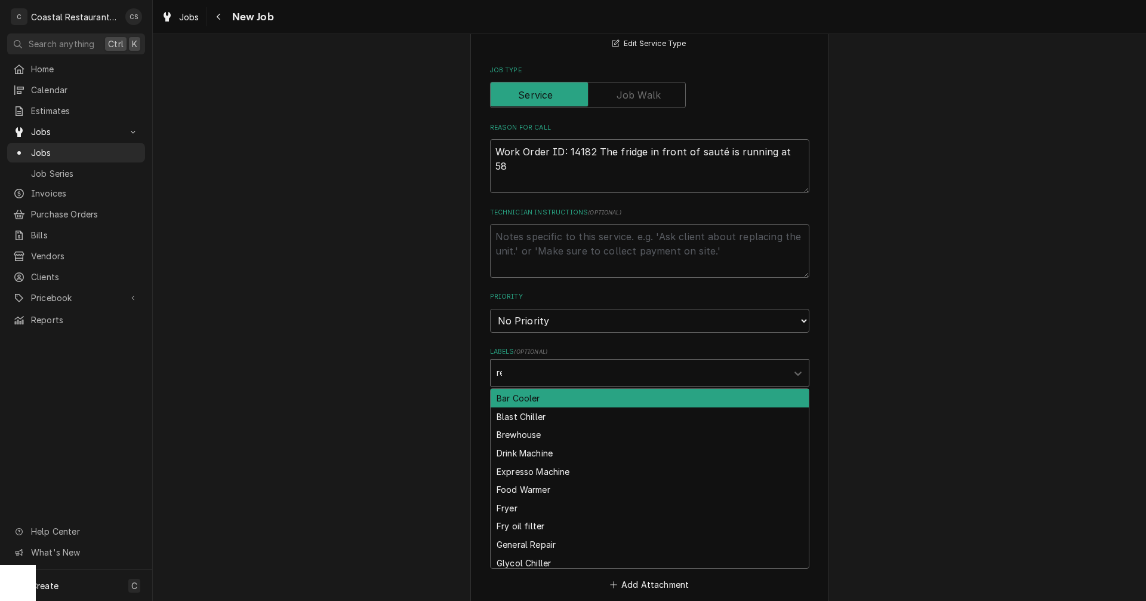
type input "rea"
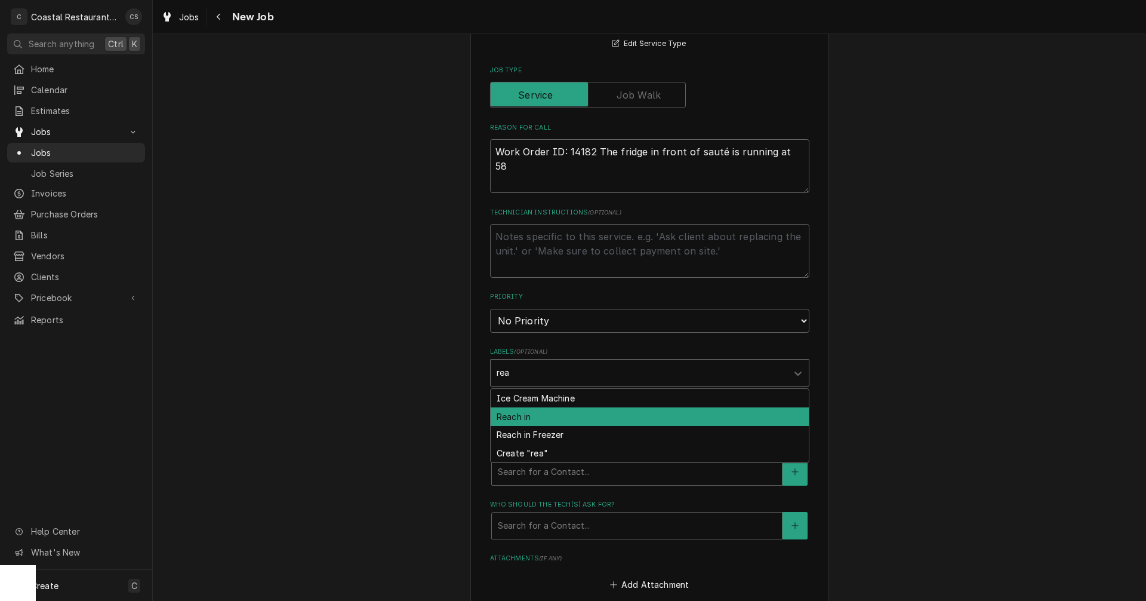
click at [531, 418] on div "Reach in" at bounding box center [650, 416] width 318 height 19
type textarea "x"
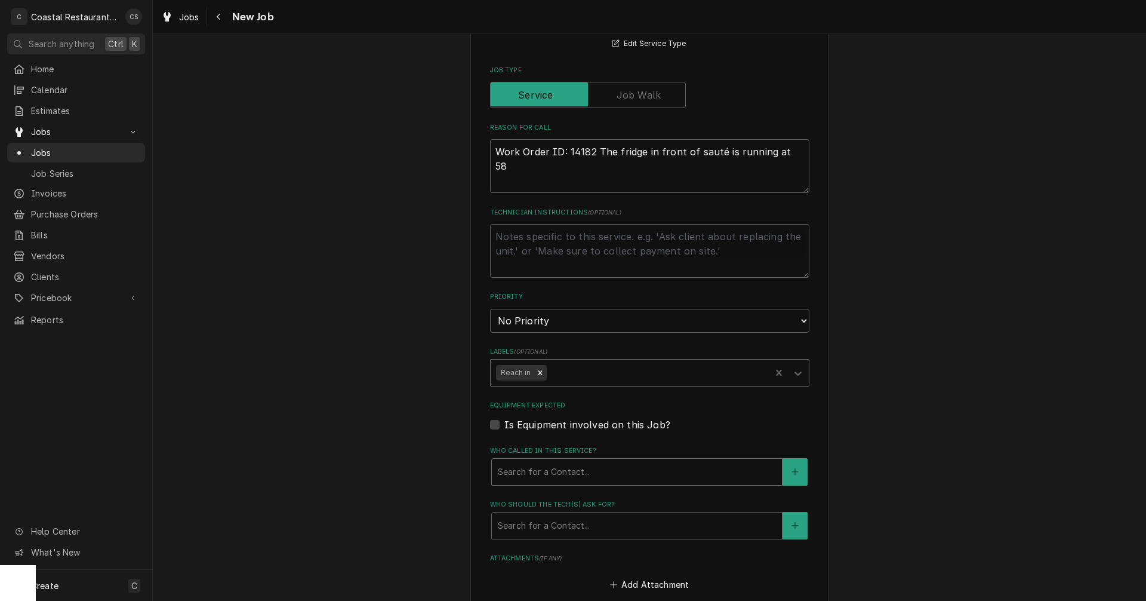
click at [531, 477] on div "Who called in this service?" at bounding box center [637, 471] width 278 height 21
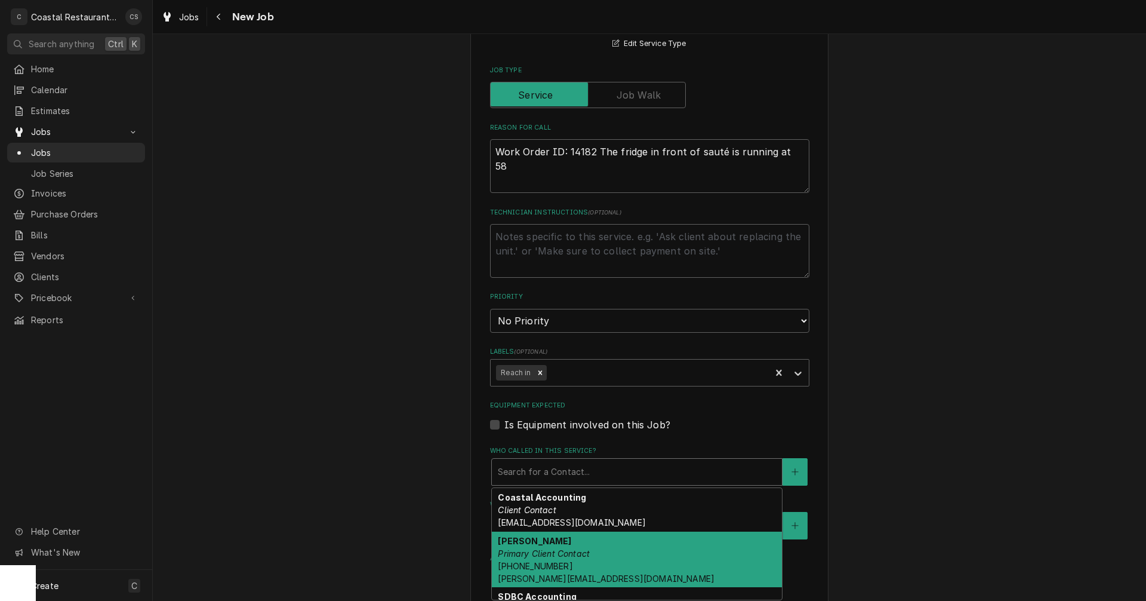
click at [527, 545] on strong "[PERSON_NAME]" at bounding box center [534, 541] width 73 height 10
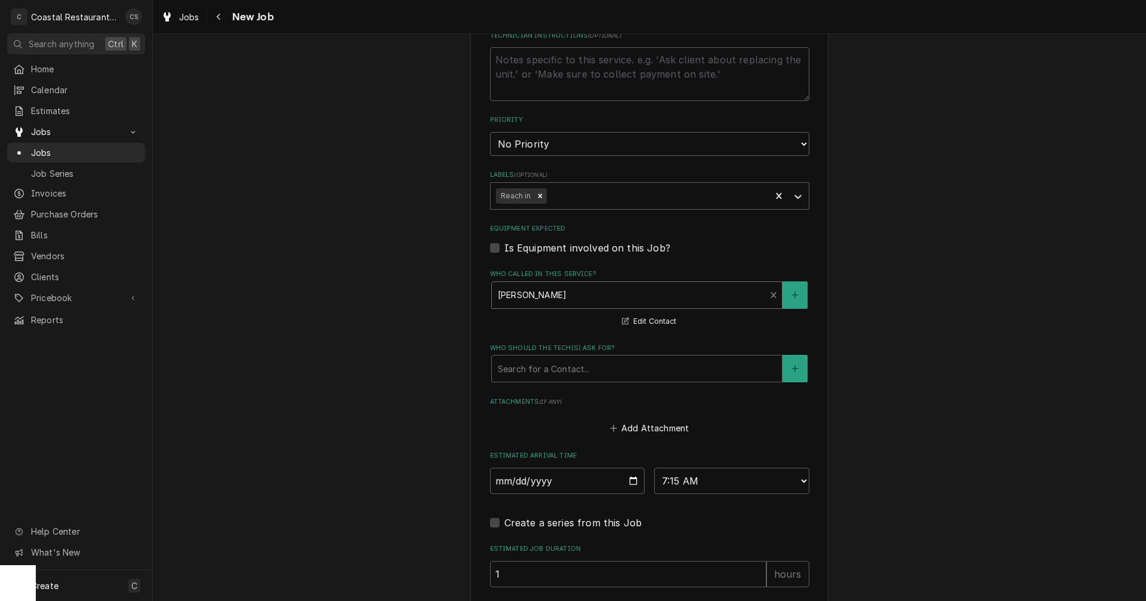
scroll to position [597, 0]
click at [529, 363] on div "Who should the tech(s) ask for?" at bounding box center [637, 365] width 278 height 21
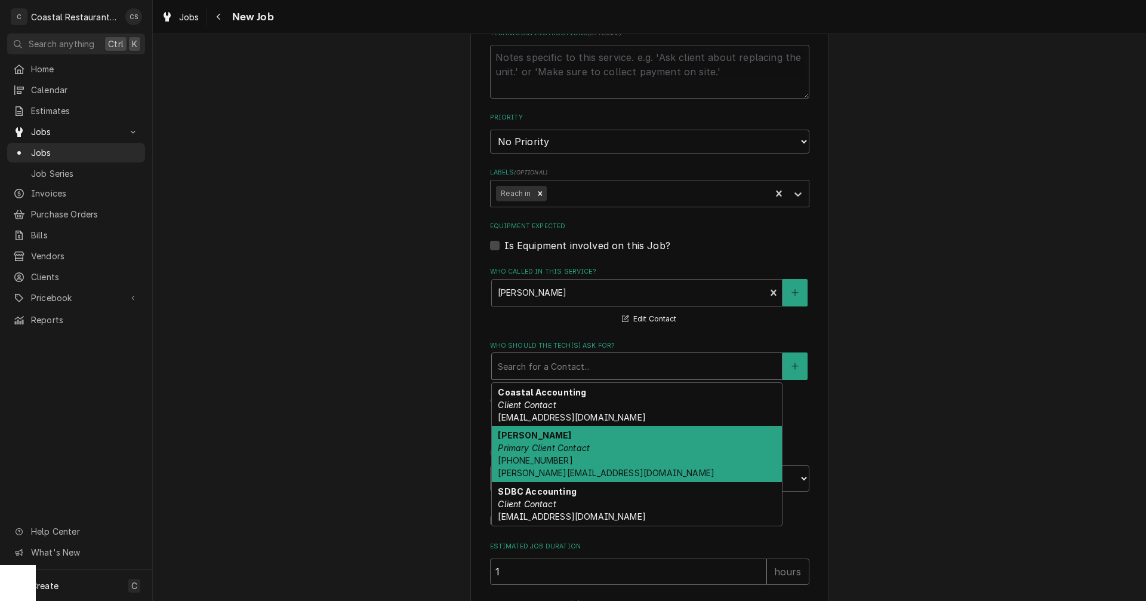
click at [519, 453] on div "[PERSON_NAME] Primary Client Contact [PHONE_NUMBER] [PERSON_NAME][EMAIL_ADDRESS…" at bounding box center [637, 454] width 290 height 56
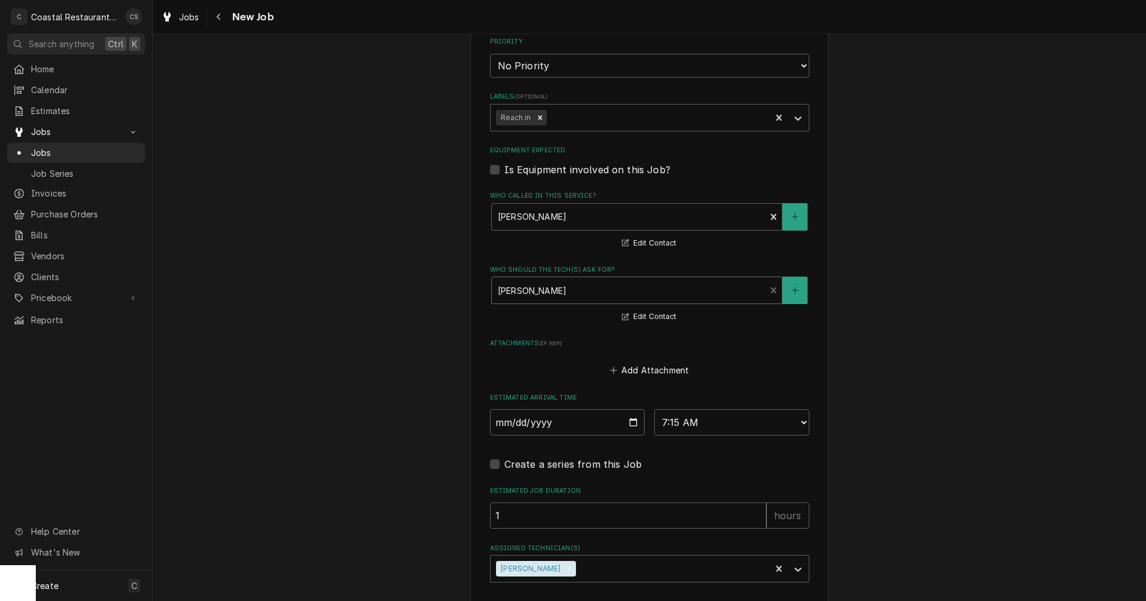
scroll to position [758, 0]
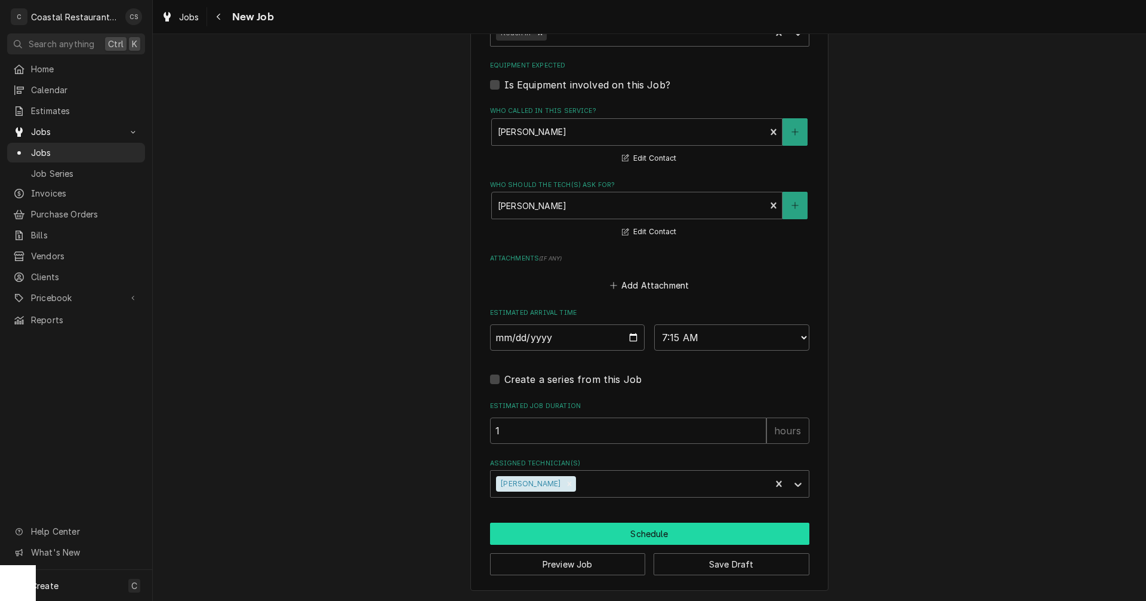
click at [617, 535] on button "Schedule" at bounding box center [649, 533] width 319 height 22
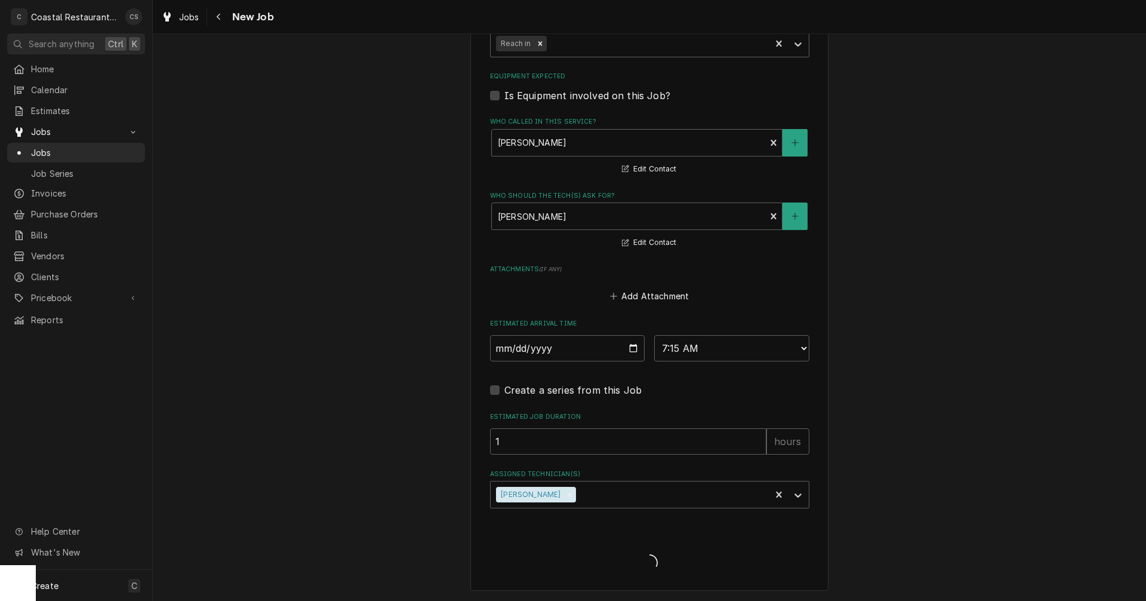
type textarea "x"
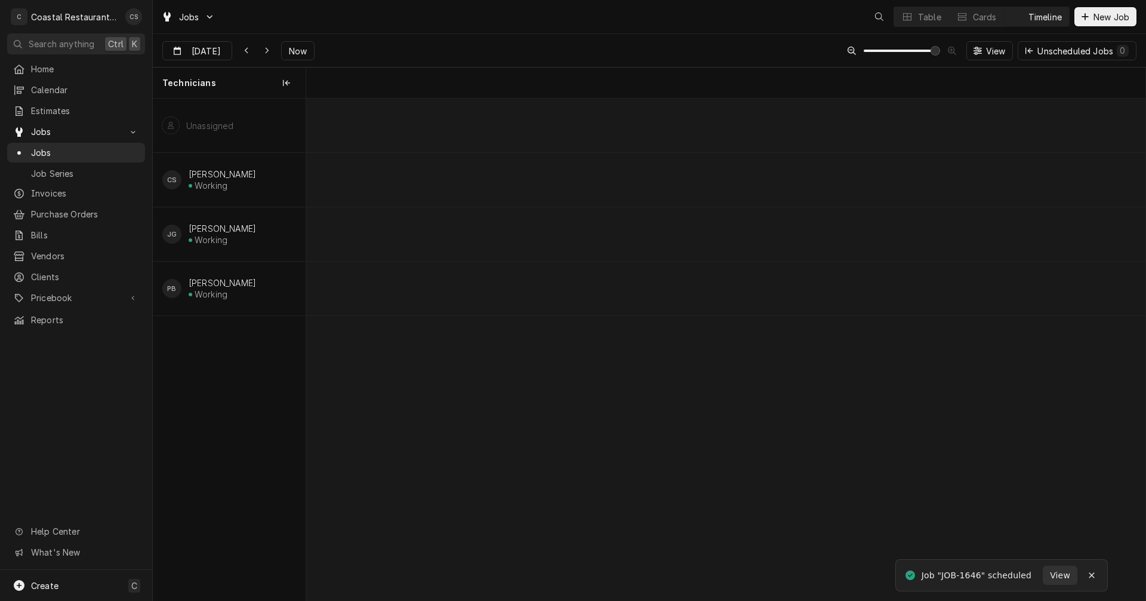
scroll to position [0, 16641]
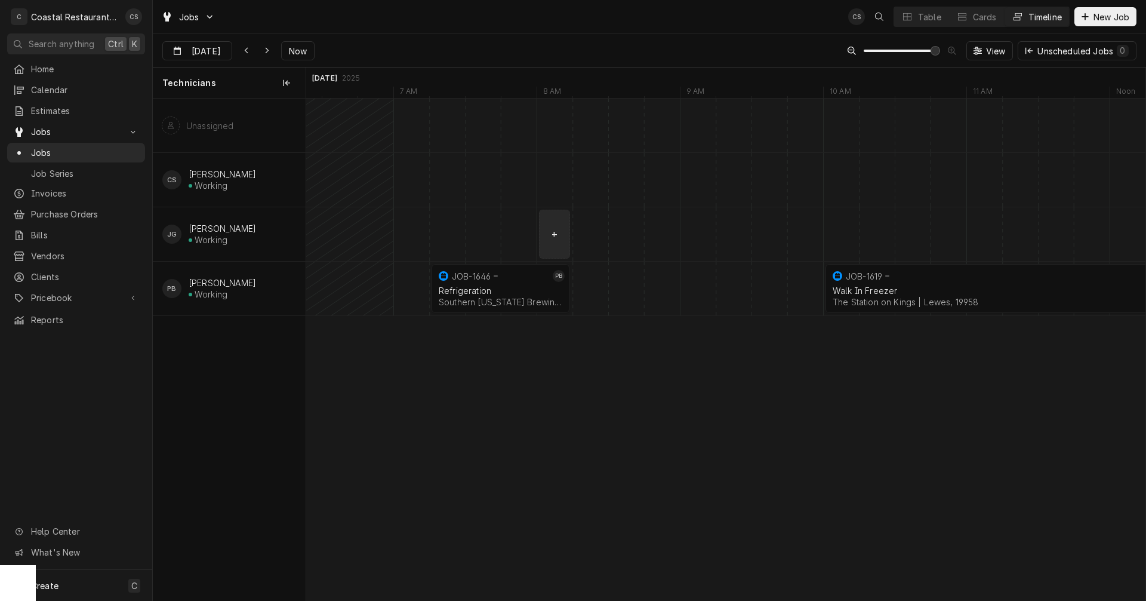
click at [542, 223] on div "normal" at bounding box center [913, 234] width 34496 height 54
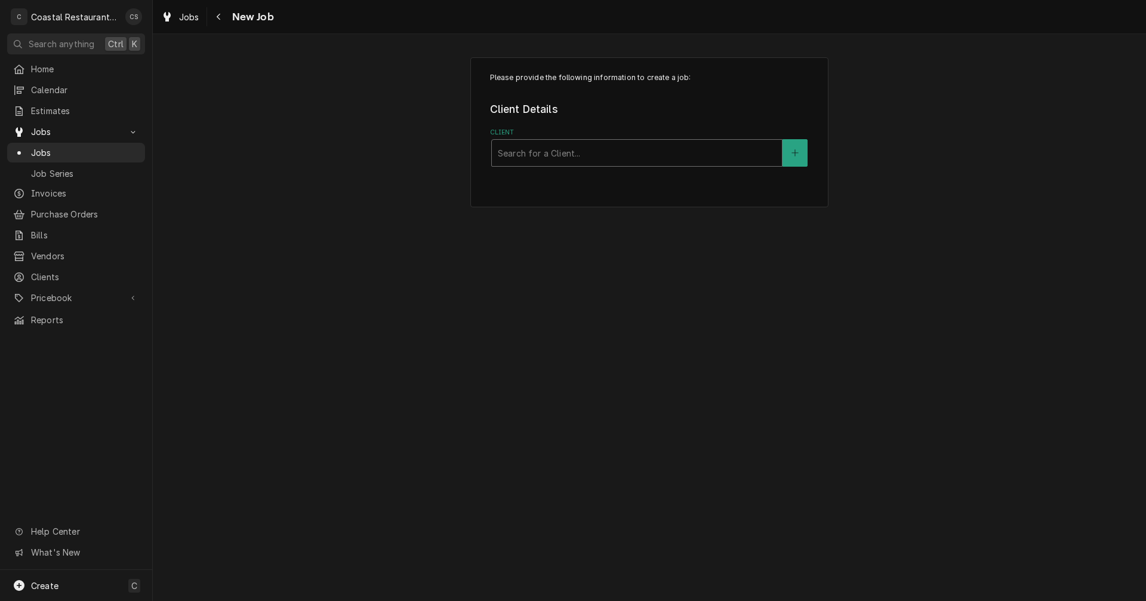
click at [536, 154] on div "Client" at bounding box center [637, 152] width 278 height 21
type input "Sodel"
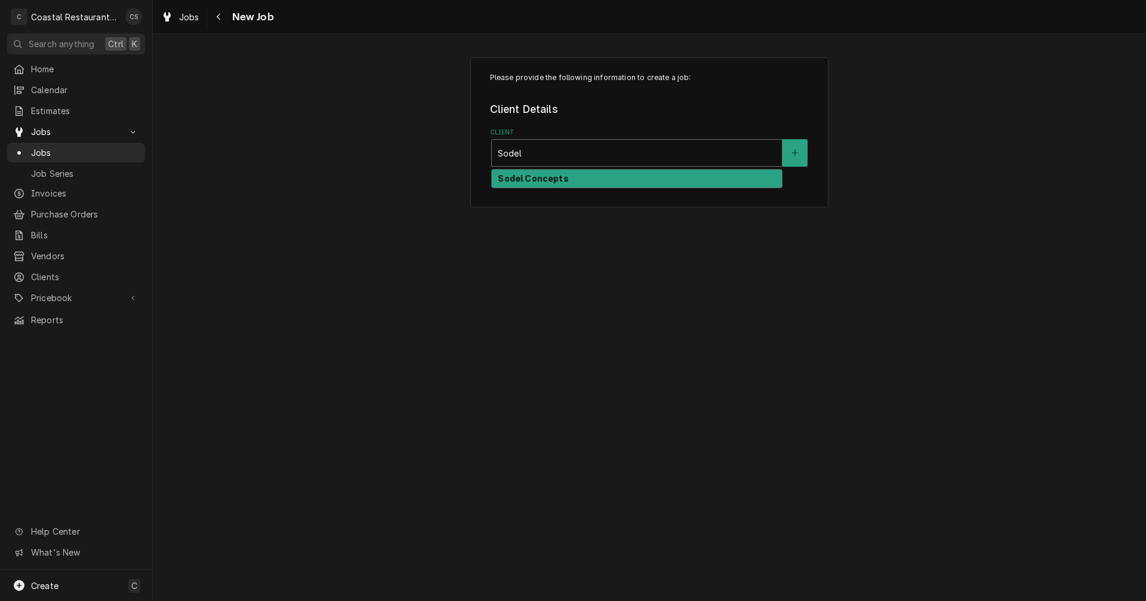
click at [548, 179] on strong "Sodel Concepts" at bounding box center [533, 178] width 70 height 10
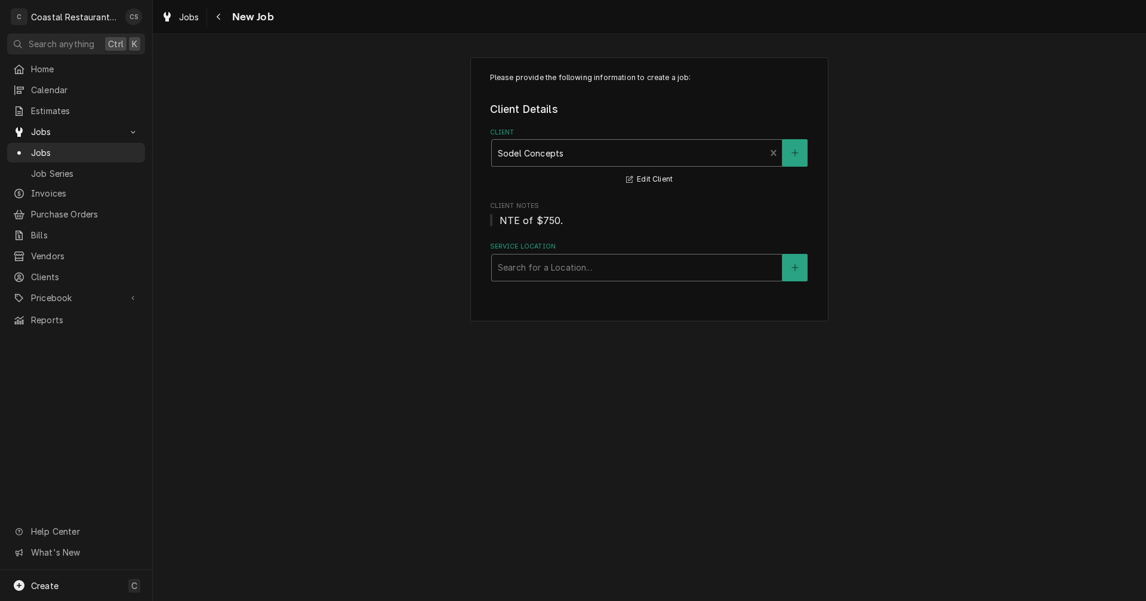
click at [523, 268] on div "Service Location" at bounding box center [637, 267] width 278 height 21
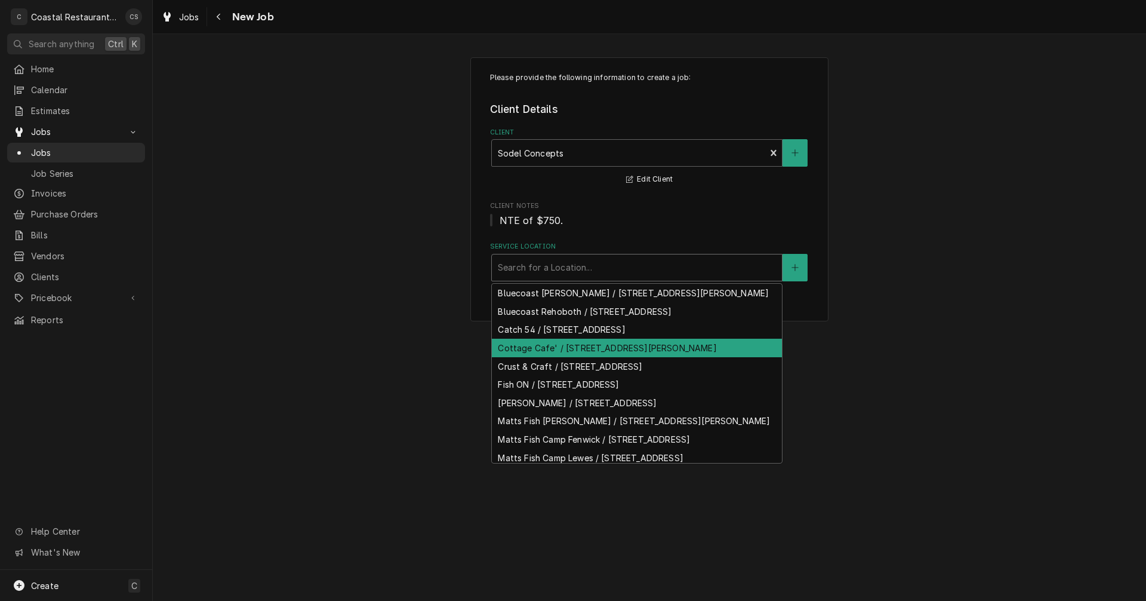
click at [530, 357] on div "Cottage Cafe' / [STREET_ADDRESS][PERSON_NAME]" at bounding box center [637, 348] width 290 height 19
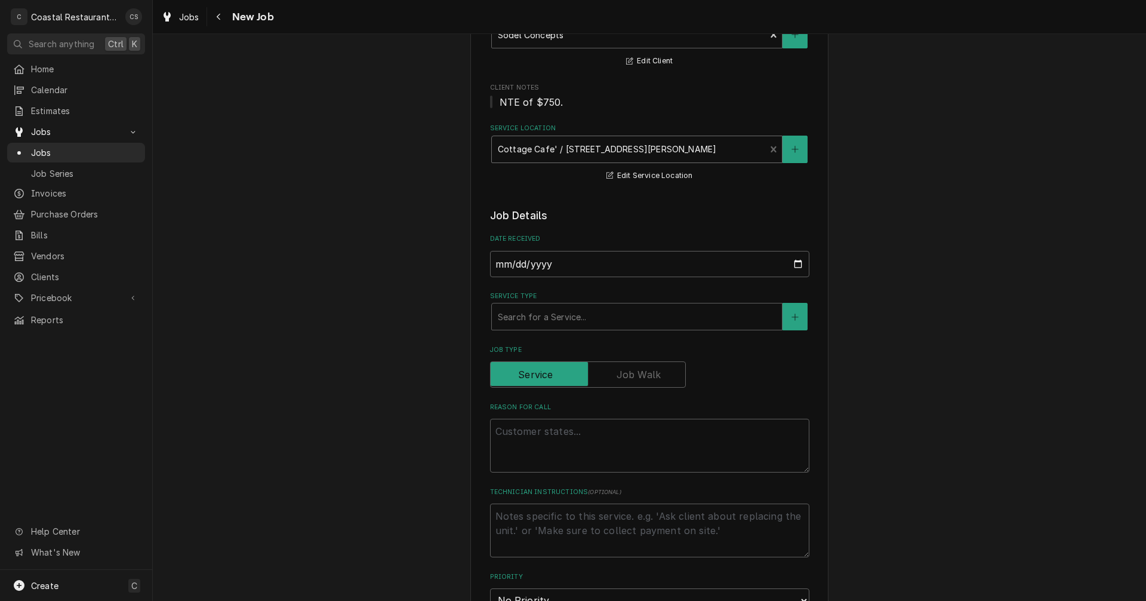
scroll to position [119, 0]
click at [533, 320] on div "Service Type" at bounding box center [637, 314] width 278 height 21
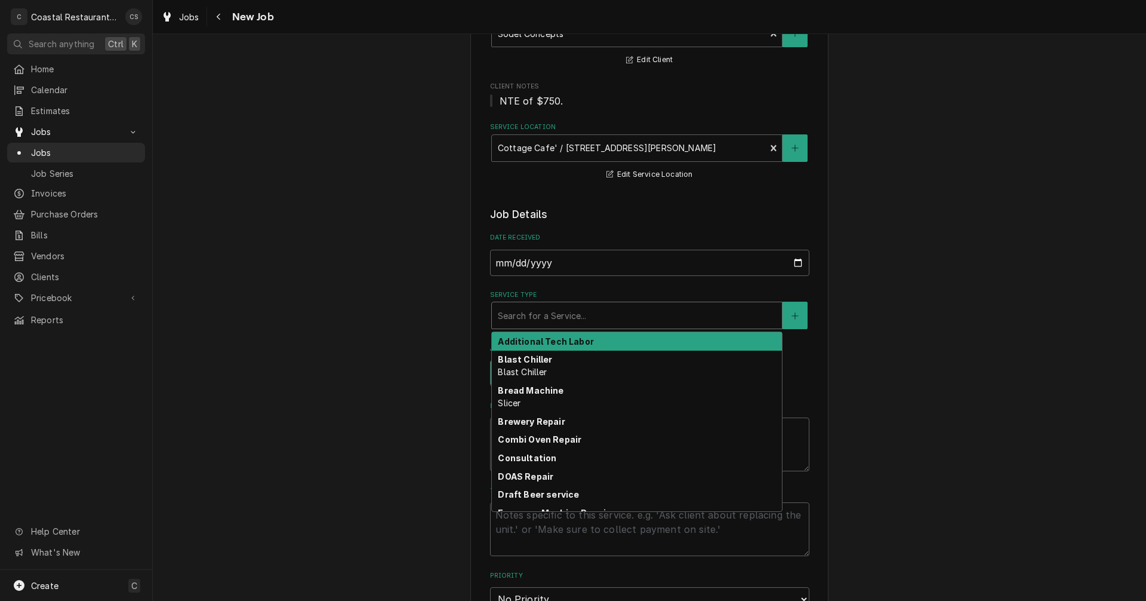
type textarea "x"
type input "i"
type textarea "x"
type input "ic"
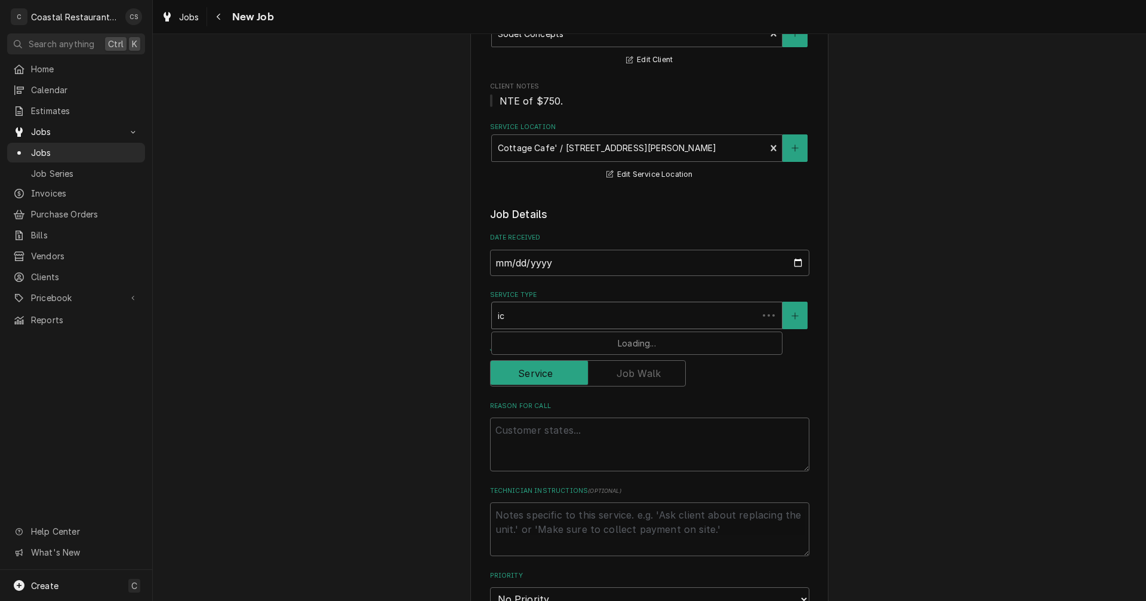
type textarea "x"
type input "ice"
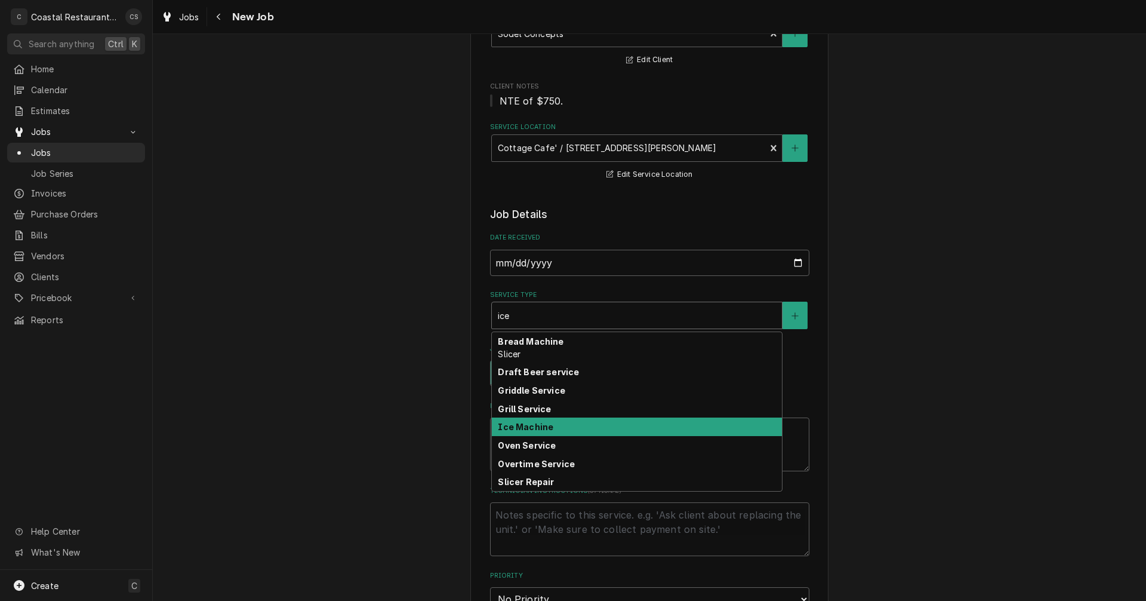
click at [528, 426] on strong "Ice Machine" at bounding box center [526, 426] width 56 height 10
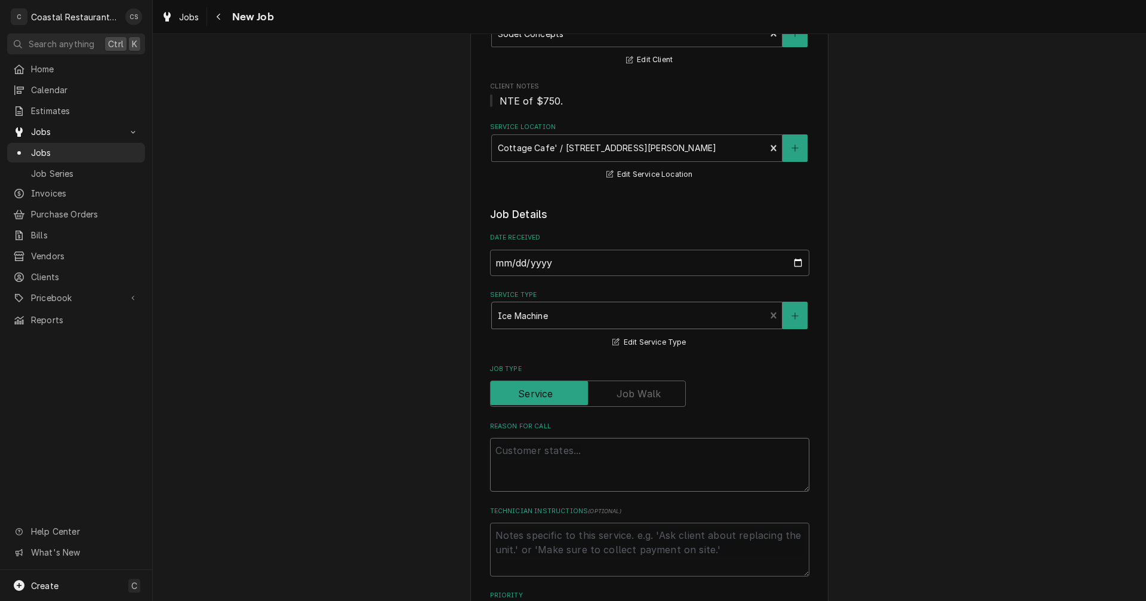
click at [526, 453] on textarea "Reason For Call" at bounding box center [649, 465] width 319 height 54
click at [536, 454] on textarea "Reason For Call" at bounding box center [649, 465] width 319 height 54
paste textarea "Work Order ID: 14177"
type textarea "x"
type textarea "Work Order ID: 14177"
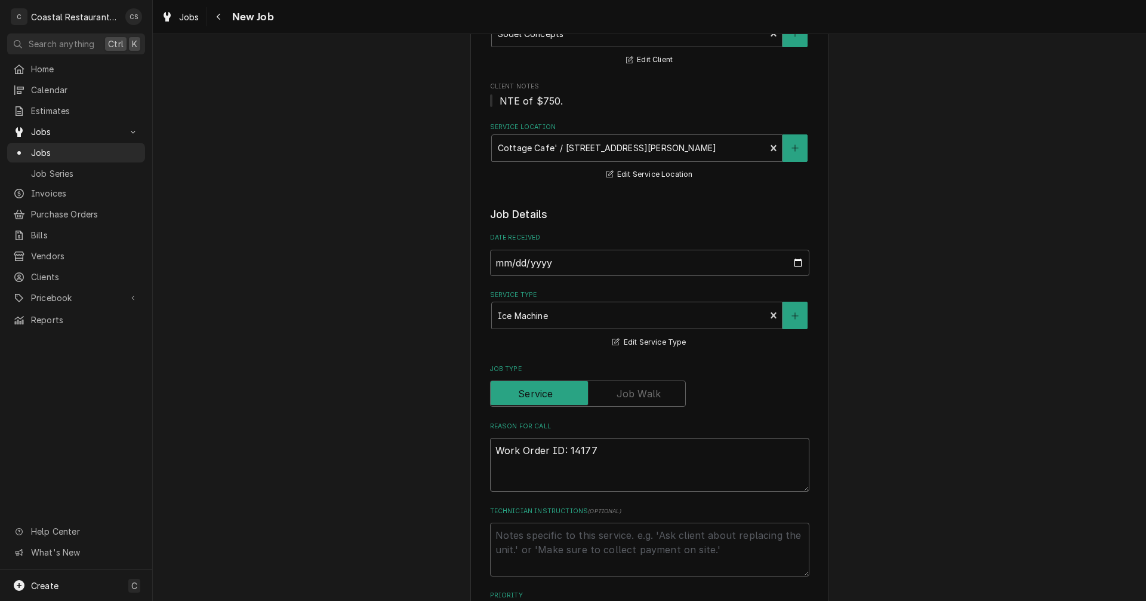
type textarea "x"
type textarea "Work Order ID: 14177"
type textarea "x"
type textarea "Work Order ID: 14177"
click at [614, 449] on textarea "Work Order ID: 14177" at bounding box center [649, 465] width 319 height 54
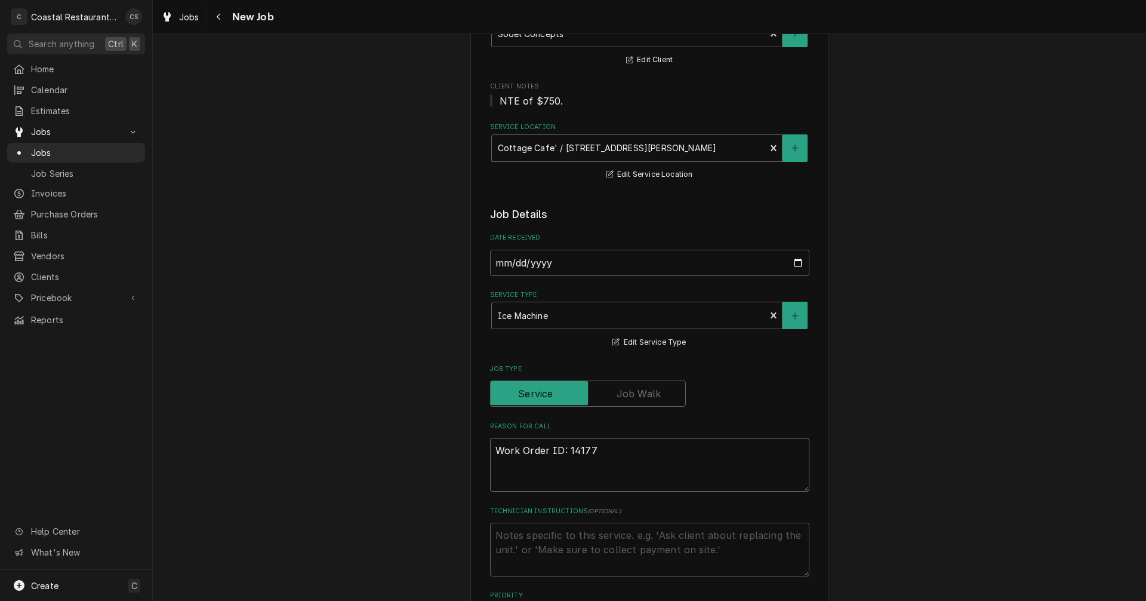
paste textarea "The ice machine is still not producing ice correctly. The pieces are small and …"
type textarea "x"
type textarea "Work Order ID: 14177 The ice machine is still not producing ice correctly. The …"
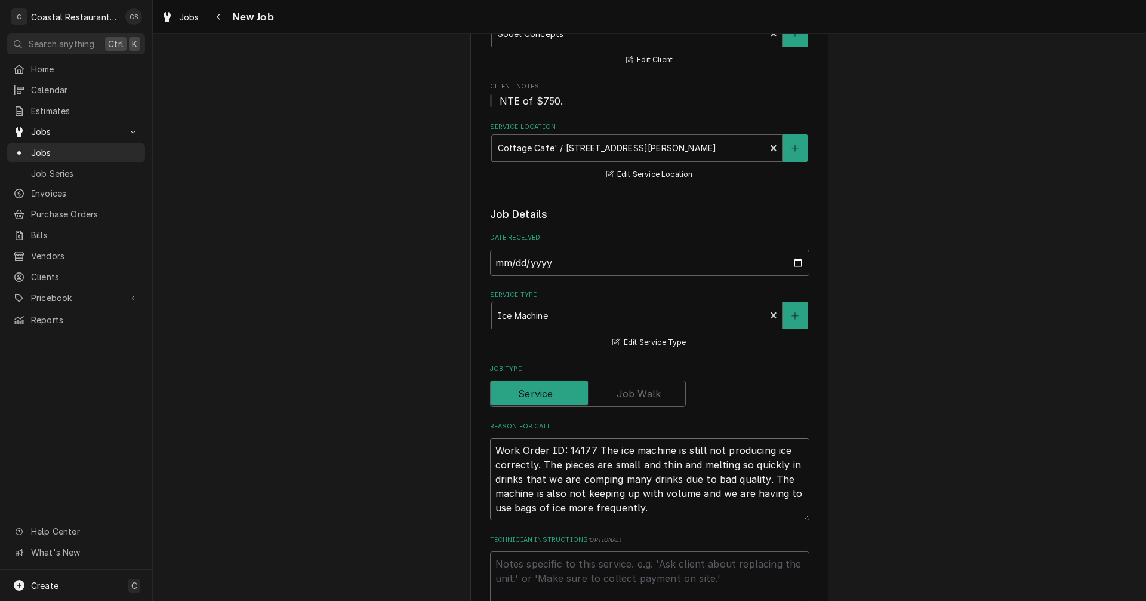
type textarea "x"
type textarea "Work Order ID: 14177 The ice machine is still not producing ice correctly. The …"
type textarea "x"
type textarea "Work Order ID: 14177 The ice machine is still not producing ice correctly. The …"
type textarea "x"
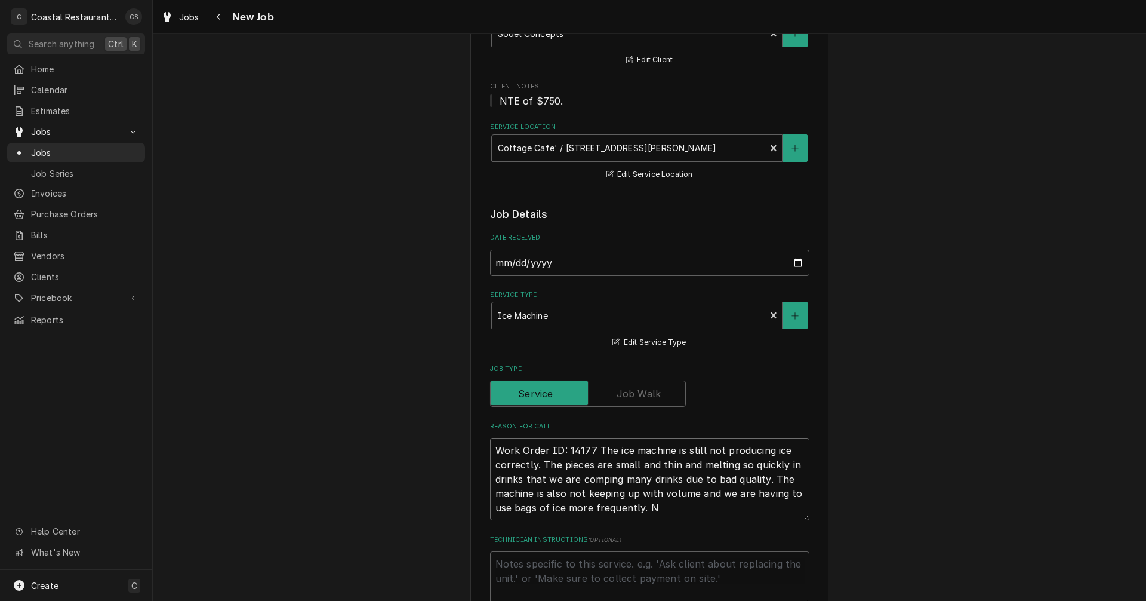
type textarea "Work Order ID: 14177 The ice machine is still not producing ice correctly. The …"
type textarea "x"
type textarea "Work Order ID: 14177 The ice machine is still not producing ice correctly. The …"
type textarea "x"
type textarea "Work Order ID: 14177 The ice machine is still not producing ice correctly. The …"
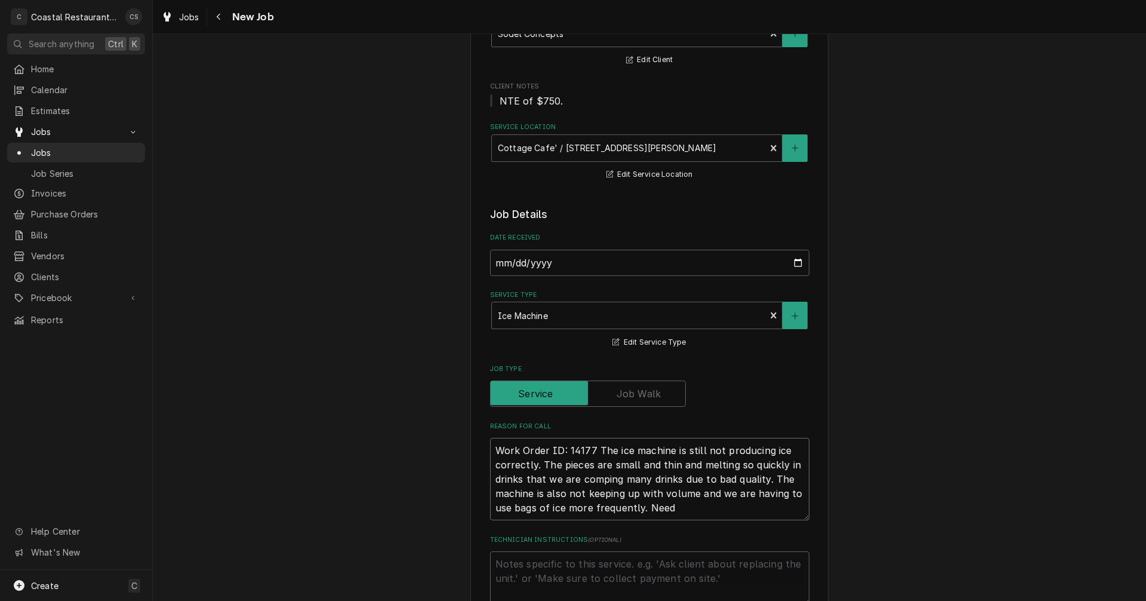
type textarea "x"
type textarea "Work Order ID: 14177 The ice machine is still not producing ice correctly. The …"
type textarea "x"
type textarea "Work Order ID: 14177 The ice machine is still not producing ice correctly. The …"
type textarea "x"
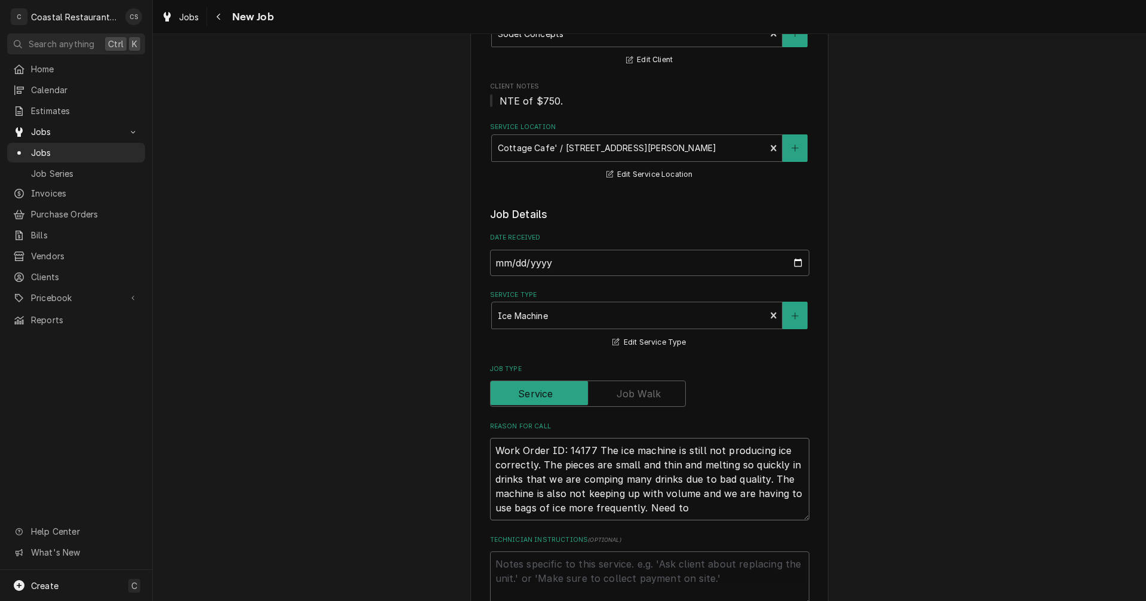
type textarea "Work Order ID: 14177 The ice machine is still not producing ice correctly. The …"
type textarea "x"
type textarea "Work Order ID: 14177 The ice machine is still not producing ice correctly. The …"
type textarea "x"
type textarea "Work Order ID: 14177 The ice machine is still not producing ice correctly. The …"
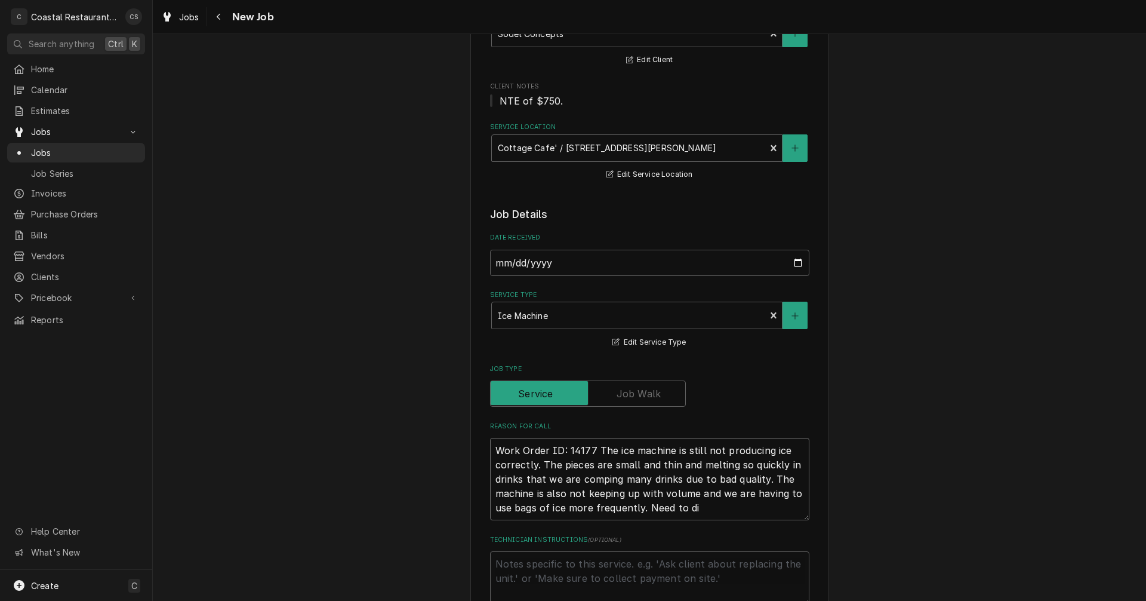
type textarea "x"
type textarea "Work Order ID: 14177 The ice machine is still not producing ice correctly. The …"
type textarea "x"
type textarea "Work Order ID: 14177 The ice machine is still not producing ice correctly. The …"
type textarea "x"
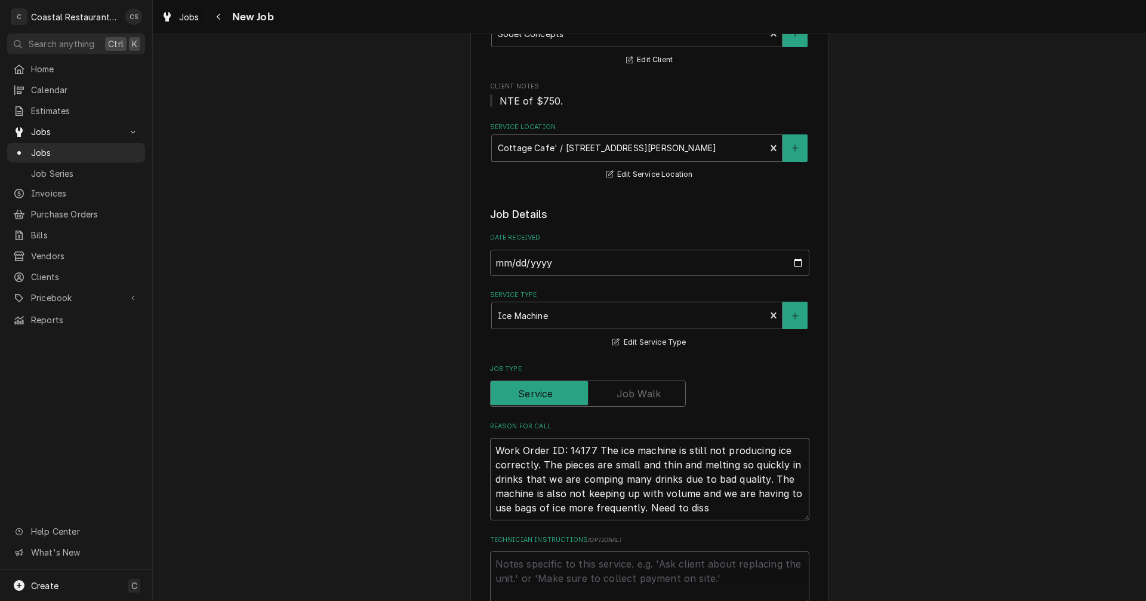
type textarea "Work Order ID: 14177 The ice machine is still not producing ice correctly. The …"
type textarea "x"
type textarea "Work Order ID: 14177 The ice machine is still not producing ice correctly. The …"
type textarea "x"
type textarea "Work Order ID: 14177 The ice machine is still not producing ice correctly. The …"
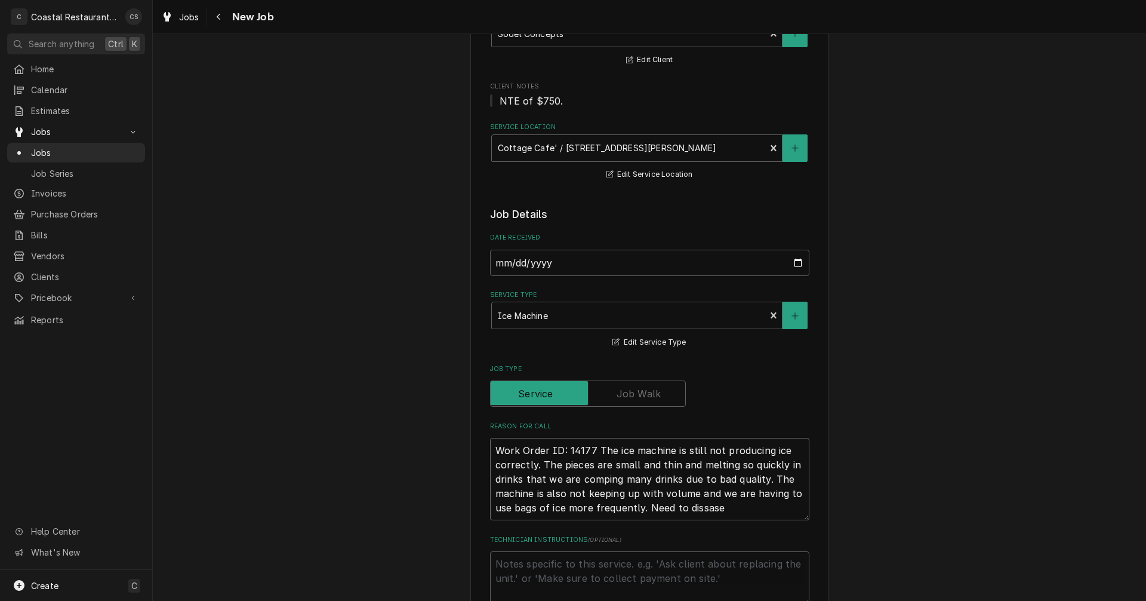
type textarea "x"
type textarea "Work Order ID: 14177 The ice machine is still not producing ice correctly. The …"
type textarea "x"
type textarea "Work Order ID: 14177 The ice machine is still not producing ice correctly. The …"
type textarea "x"
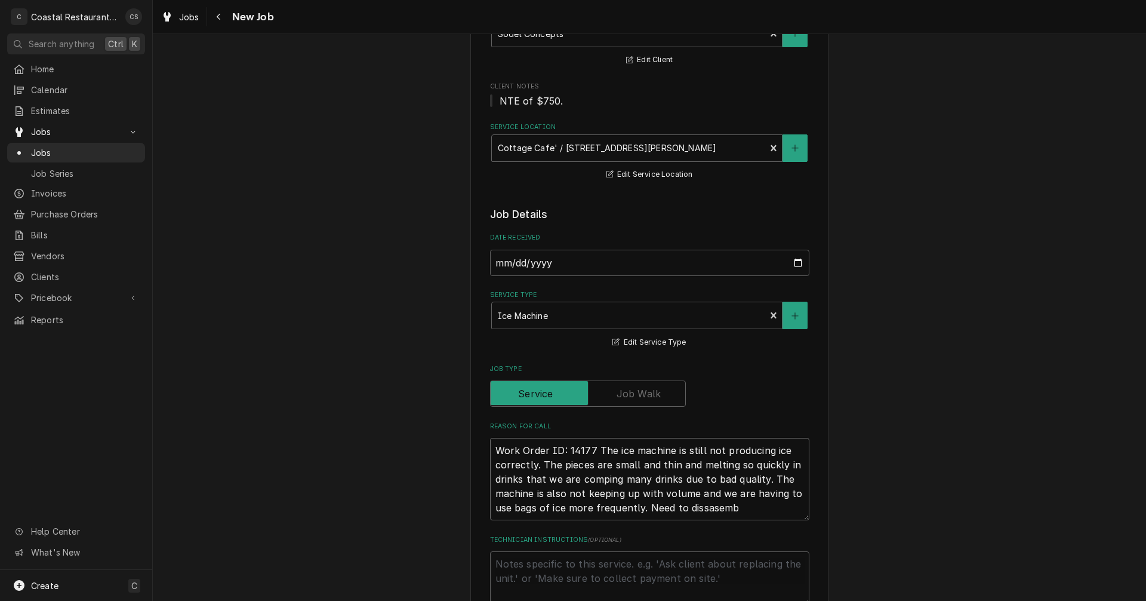
type textarea "Work Order ID: 14177 The ice machine is still not producing ice correctly. The …"
type textarea "x"
type textarea "Work Order ID: 14177 The ice machine is still not producing ice correctly. The …"
type textarea "x"
type textarea "Work Order ID: 14177 The ice machine is still not producing ice correctly. The …"
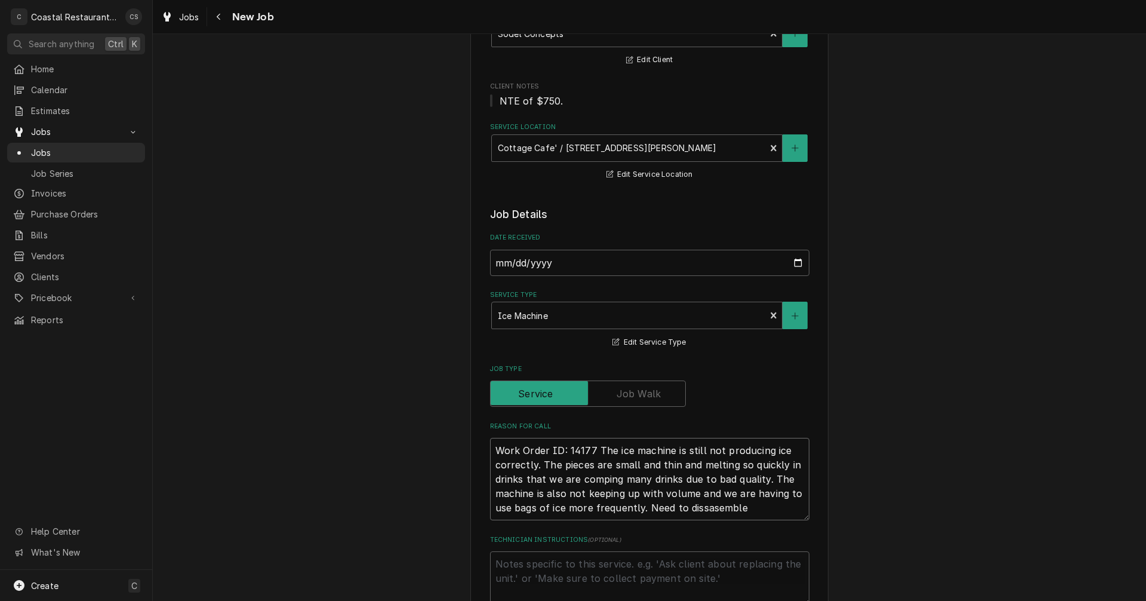
type textarea "x"
type textarea "Work Order ID: 14177 The ice machine is still not producing ice correctly. The …"
type textarea "x"
type textarea "Work Order ID: 14177 The ice machine is still not producing ice correctly. The …"
type textarea "x"
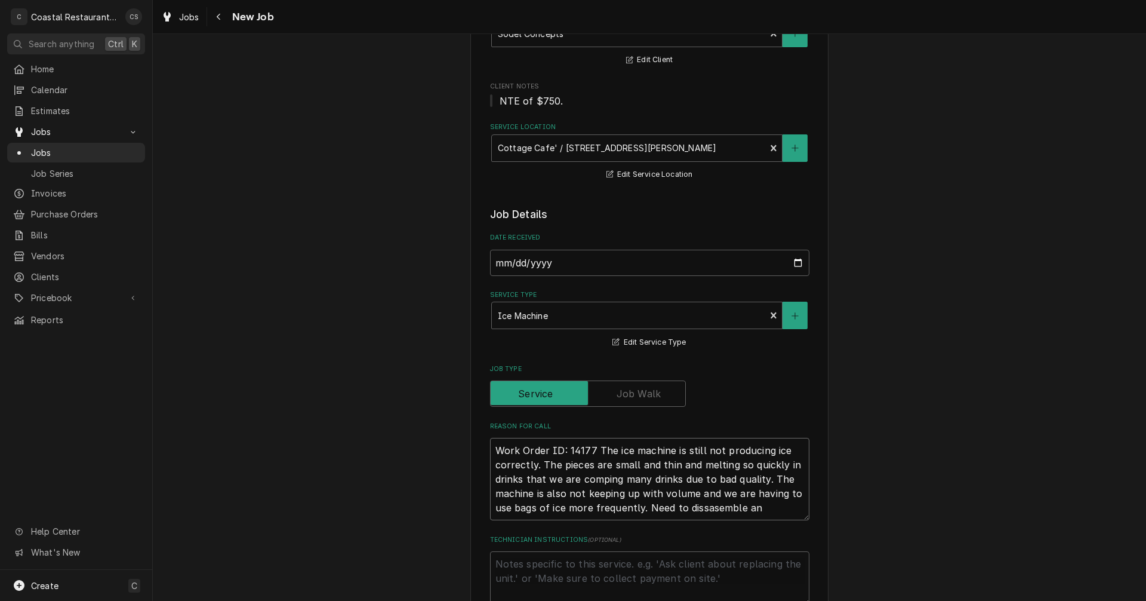
type textarea "Work Order ID: 14177 The ice machine is still not producing ice correctly. The …"
type textarea "x"
type textarea "Work Order ID: 14177 The ice machine is still not producing ice correctly. The …"
type textarea "x"
type textarea "Work Order ID: 14177 The ice machine is still not producing ice correctly. The …"
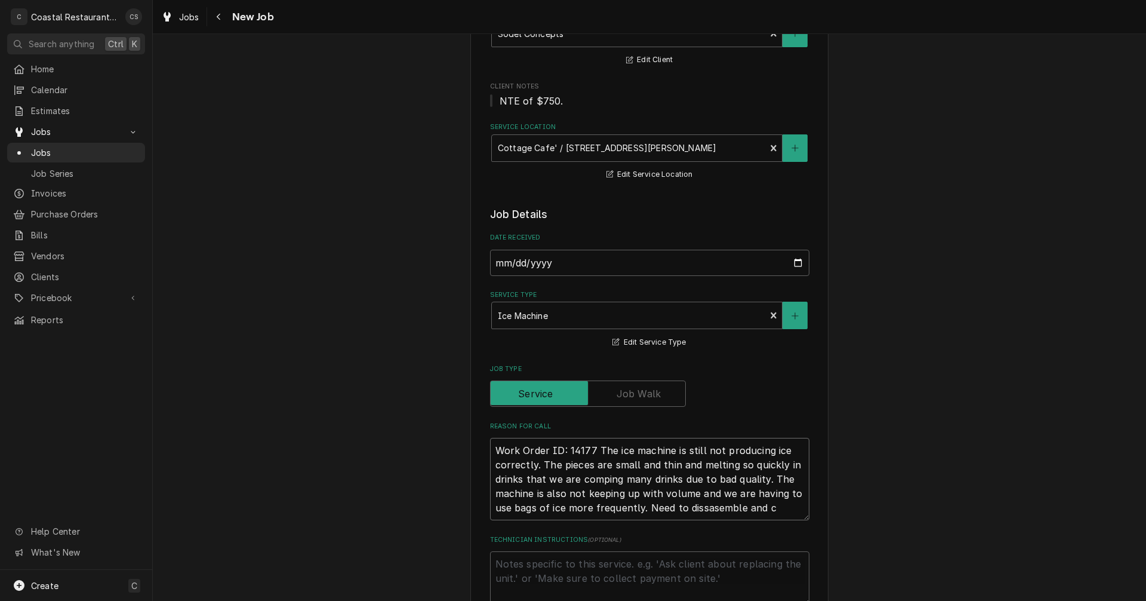
type textarea "x"
type textarea "Work Order ID: 14177 The ice machine is still not producing ice correctly. The …"
type textarea "x"
type textarea "Work Order ID: 14177 The ice machine is still not producing ice correctly. The …"
type textarea "x"
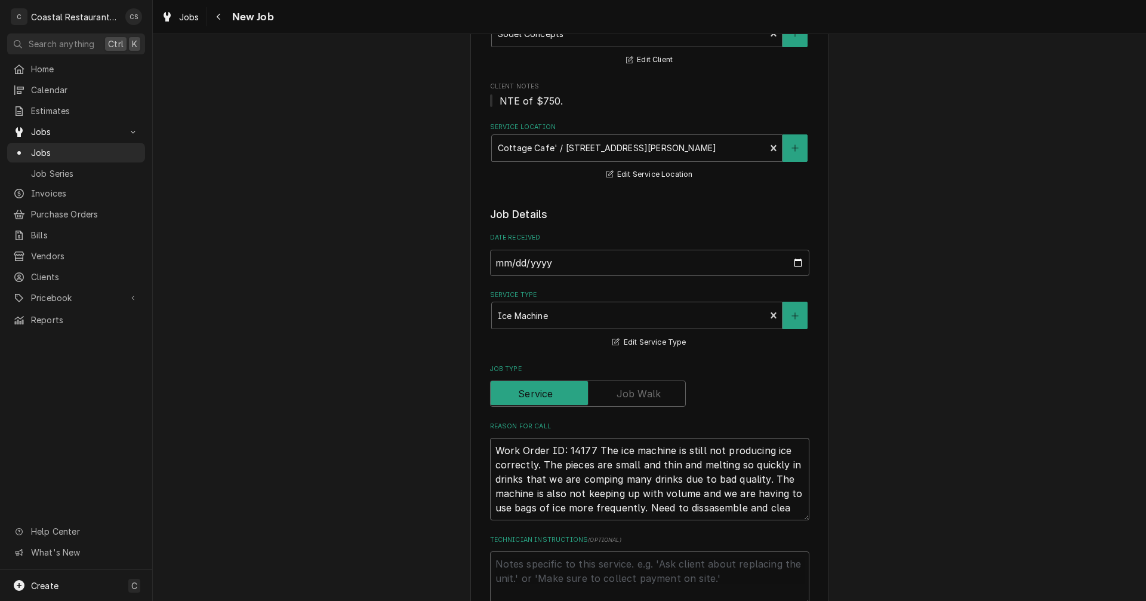
type textarea "Work Order ID: 14177 The ice machine is still not producing ice correctly. The …"
type textarea "x"
type textarea "Work Order ID: 14177 The ice machine is still not producing ice correctly. The …"
type textarea "x"
type textarea "Work Order ID: 14177 The ice machine is still not producing ice correctly. The …"
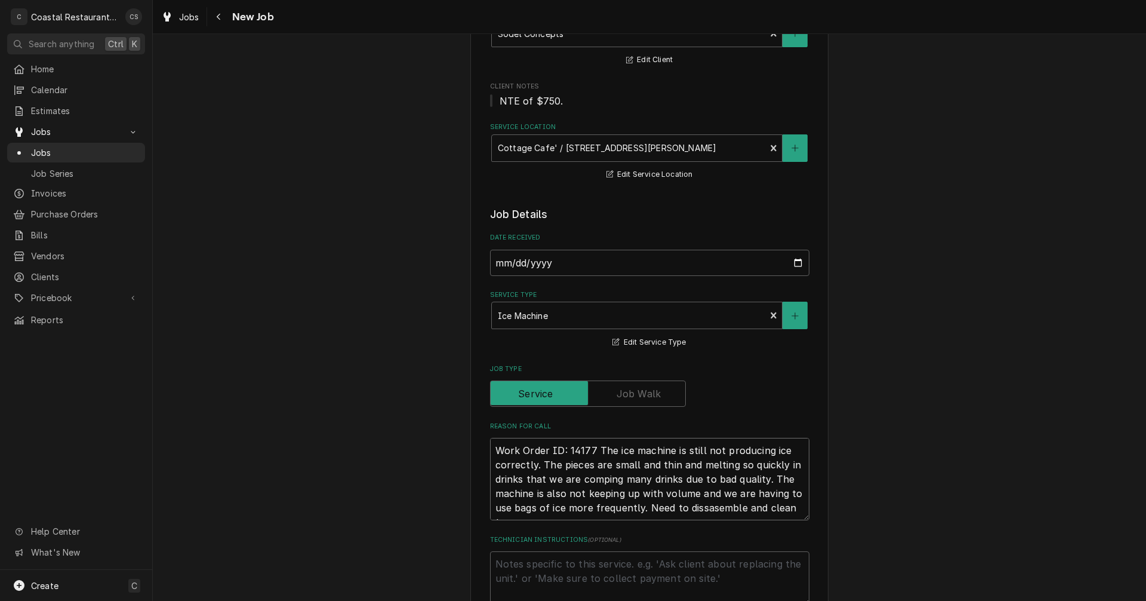
type textarea "x"
type textarea "Work Order ID: 14177 The ice machine is still not producing ice correctly. The …"
type textarea "x"
type textarea "Work Order ID: 14177 The ice machine is still not producing ice correctly. The …"
type textarea "x"
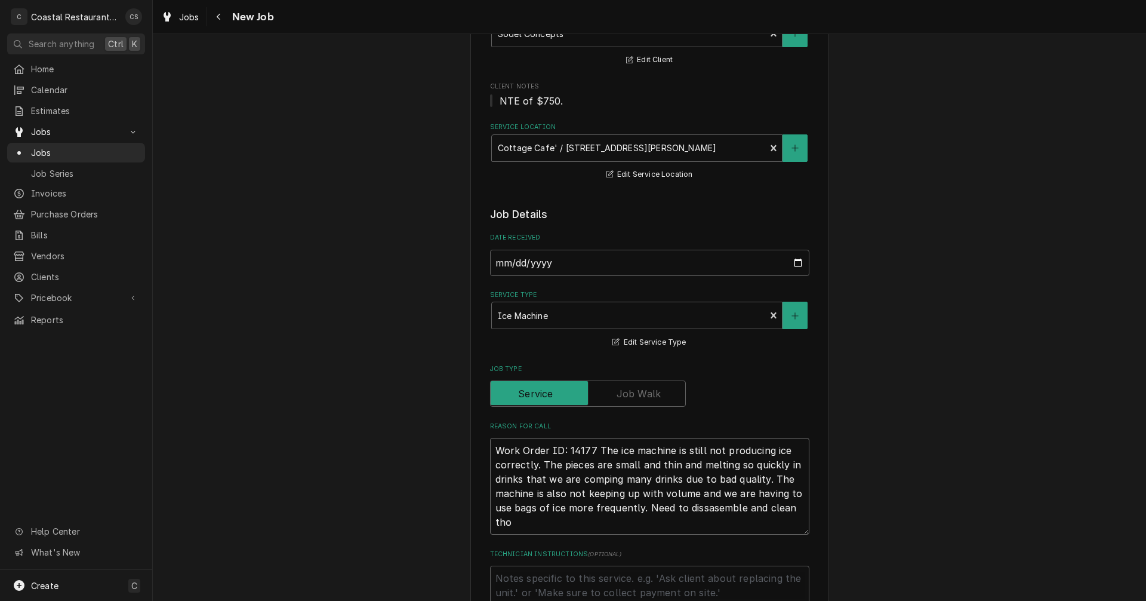
type textarea "Work Order ID: 14177 The ice machine is still not producing ice correctly. The …"
type textarea "x"
type textarea "Work Order ID: 14177 The ice machine is still not producing ice correctly. The …"
type textarea "x"
type textarea "Work Order ID: 14177 The ice machine is still not producing ice correctly. The …"
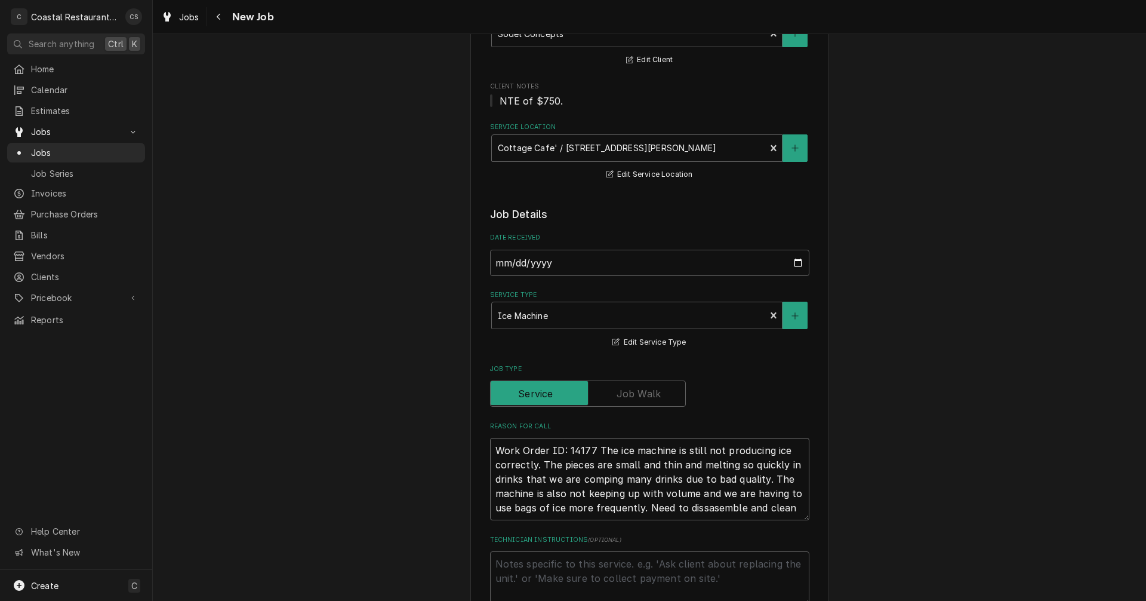
type textarea "x"
type textarea "Work Order ID: 14177 The ice machine is still not producing ice correctly. The …"
type textarea "x"
type textarea "Work Order ID: 14177 The ice machine is still not producing ice correctly. The …"
type textarea "x"
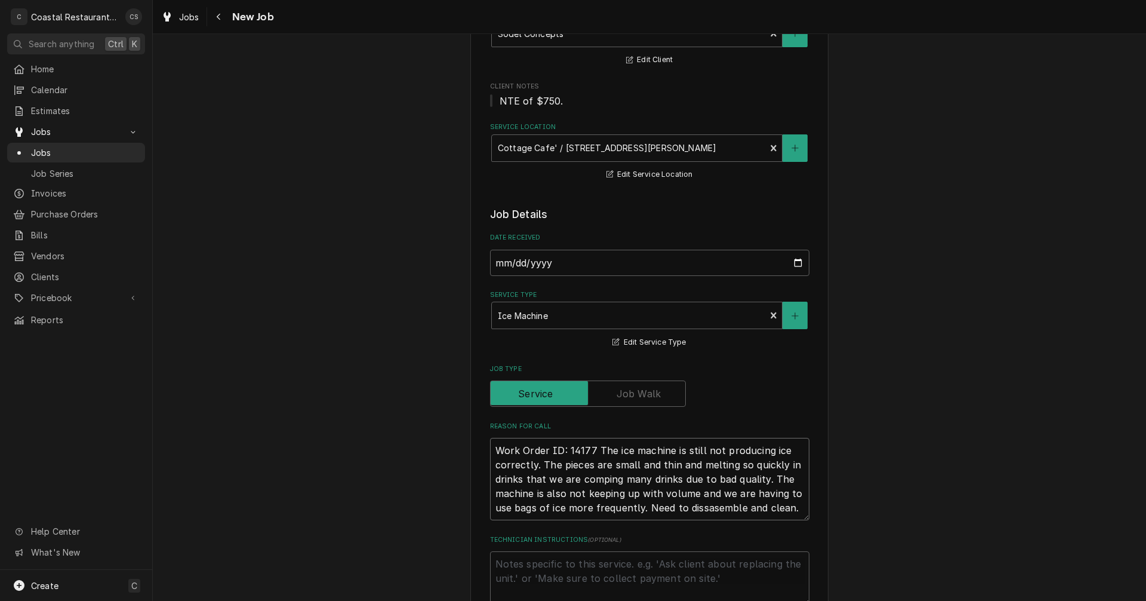
type textarea "Work Order ID: 14177 The ice machine is still not producing ice correctly. The …"
click at [697, 511] on textarea "Work Order ID: 14177 The ice machine is still not producing ice correctly. The …" at bounding box center [649, 479] width 319 height 82
type textarea "x"
type textarea "Work Order ID: 14177 The ice machine is still not producing ice correctly. The …"
click at [764, 504] on textarea "Work Order ID: 14177 The ice machine is still not producing ice correctly. The …" at bounding box center [649, 479] width 319 height 82
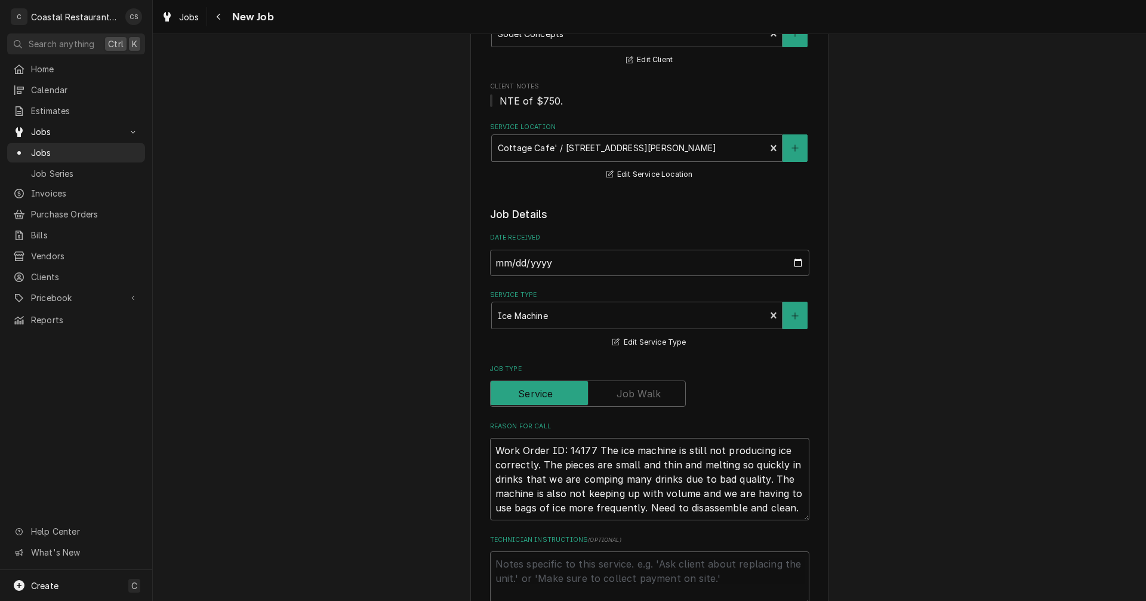
type textarea "x"
type textarea "Work Order ID: 14177 The ice machine is still not producing ice correctly. The …"
type textarea "x"
type textarea "Work Order ID: 14177 The ice machine is still not producing ice correctly. The …"
type textarea "x"
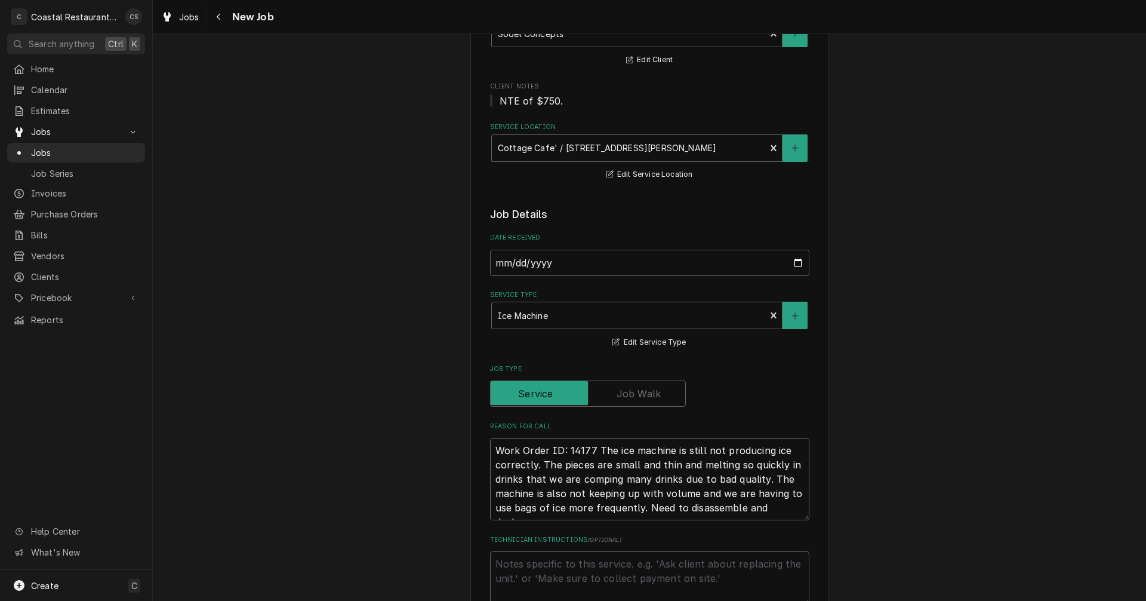
type textarea "Work Order ID: 14177 The ice machine is still not producing ice correctly. The …"
type textarea "x"
type textarea "Work Order ID: 14177 The ice machine is still not producing ice correctly. The …"
type textarea "x"
type textarea "Work Order ID: 14177 The ice machine is still not producing ice correctly. The …"
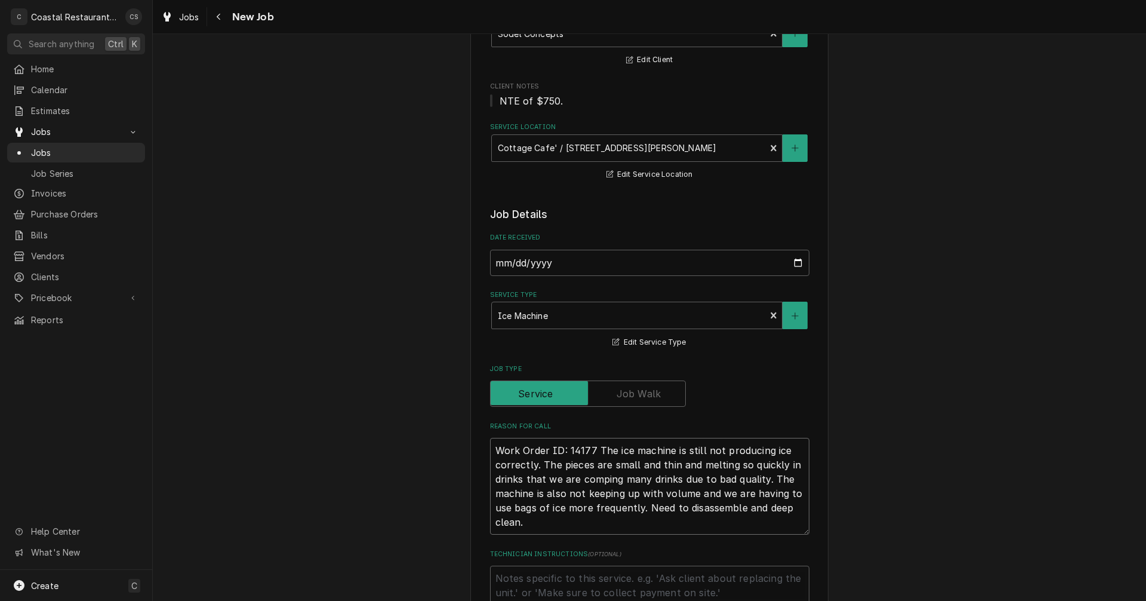
click at [541, 524] on textarea "Work Order ID: 14177 The ice machine is still not producing ice correctly. The …" at bounding box center [649, 486] width 319 height 97
type textarea "x"
type textarea "Work Order ID: 14177 The ice machine is still not producing ice correctly. The …"
type textarea "x"
type textarea "Work Order ID: 14177 The ice machine is still not producing ice correctly. The …"
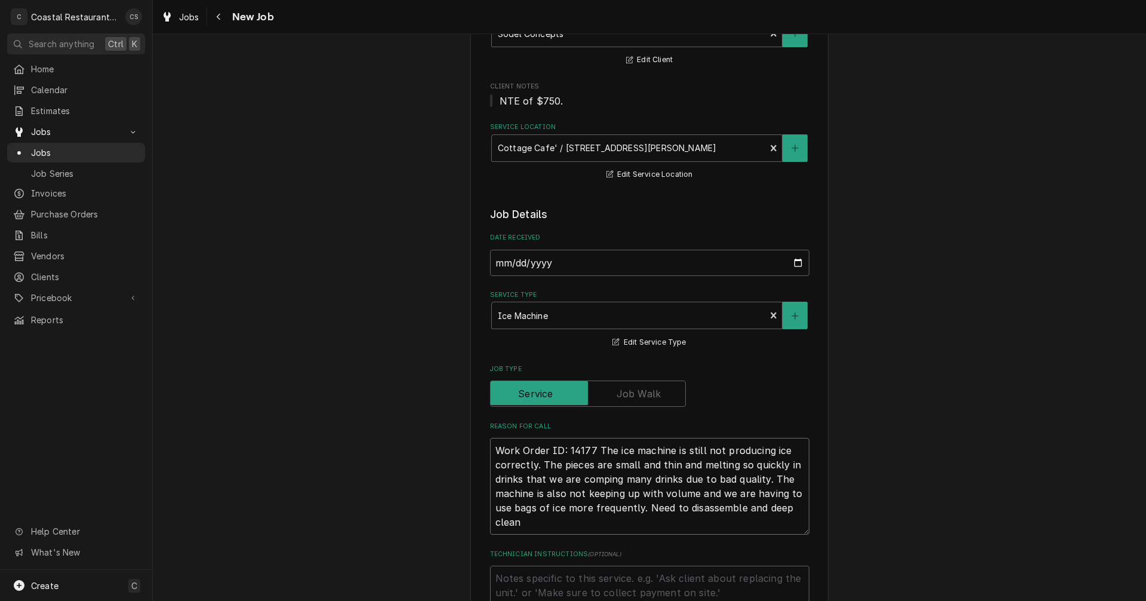
type textarea "x"
type textarea "Work Order ID: 14177 The ice machine is still not producing ice correctly. The …"
type textarea "x"
type textarea "Work Order ID: 14177 The ice machine is still not producing ice correctly. The …"
type textarea "x"
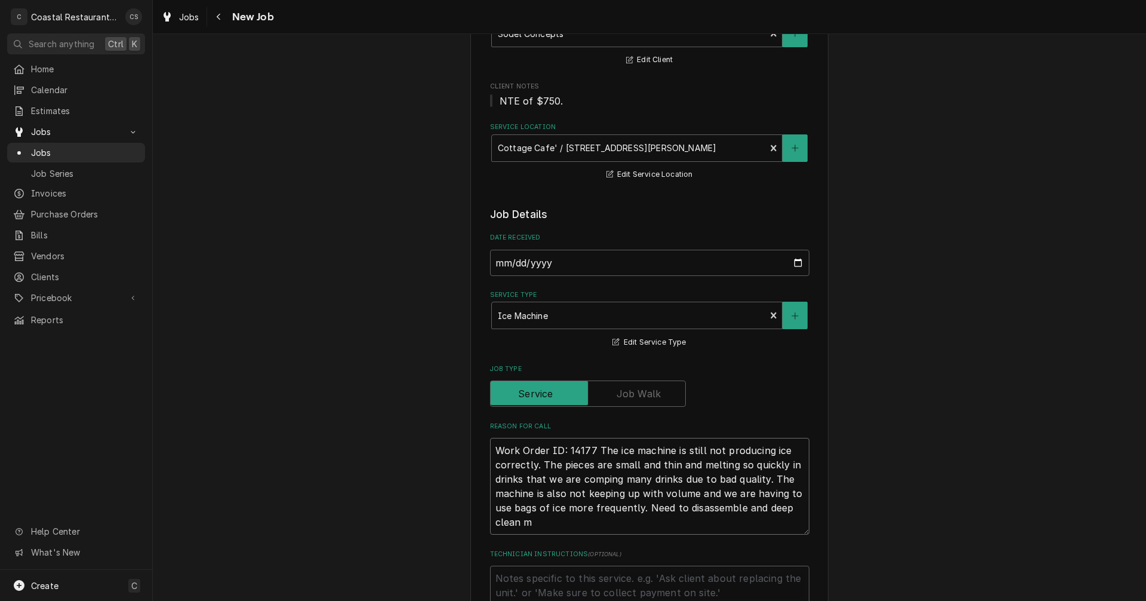
type textarea "Work Order ID: 14177 The ice machine is still not producing ice correctly. The …"
type textarea "x"
type textarea "Work Order ID: 14177 The ice machine is still not producing ice correctly. The …"
type textarea "x"
type textarea "Work Order ID: 14177 The ice machine is still not producing ice correctly. The …"
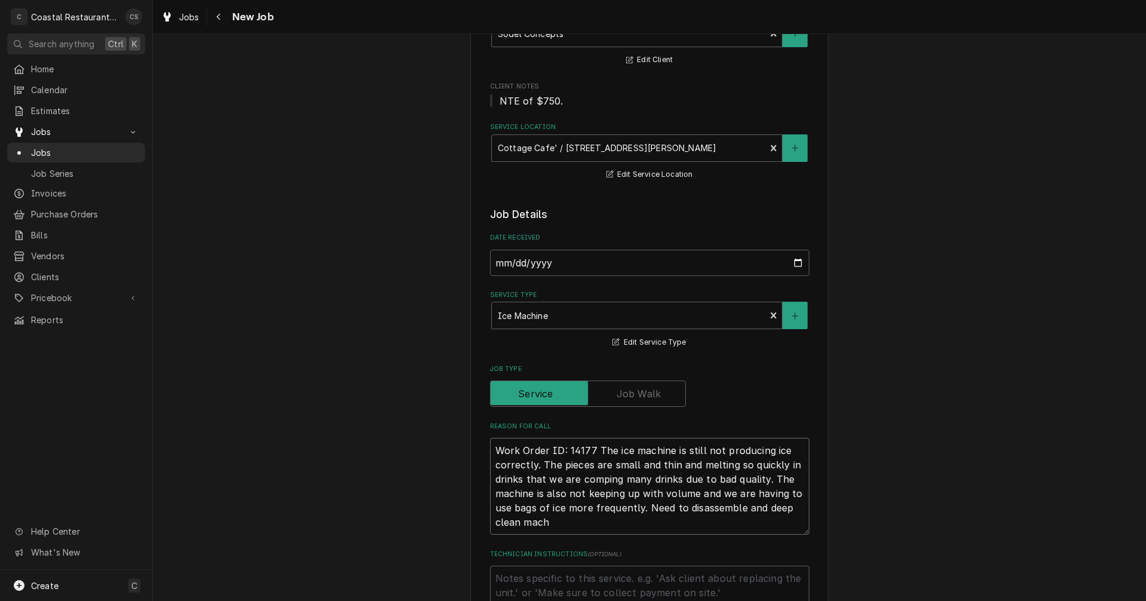
type textarea "x"
type textarea "Work Order ID: 14177 The ice machine is still not producing ice correctly. The …"
type textarea "x"
type textarea "Work Order ID: 14177 The ice machine is still not producing ice correctly. The …"
type textarea "x"
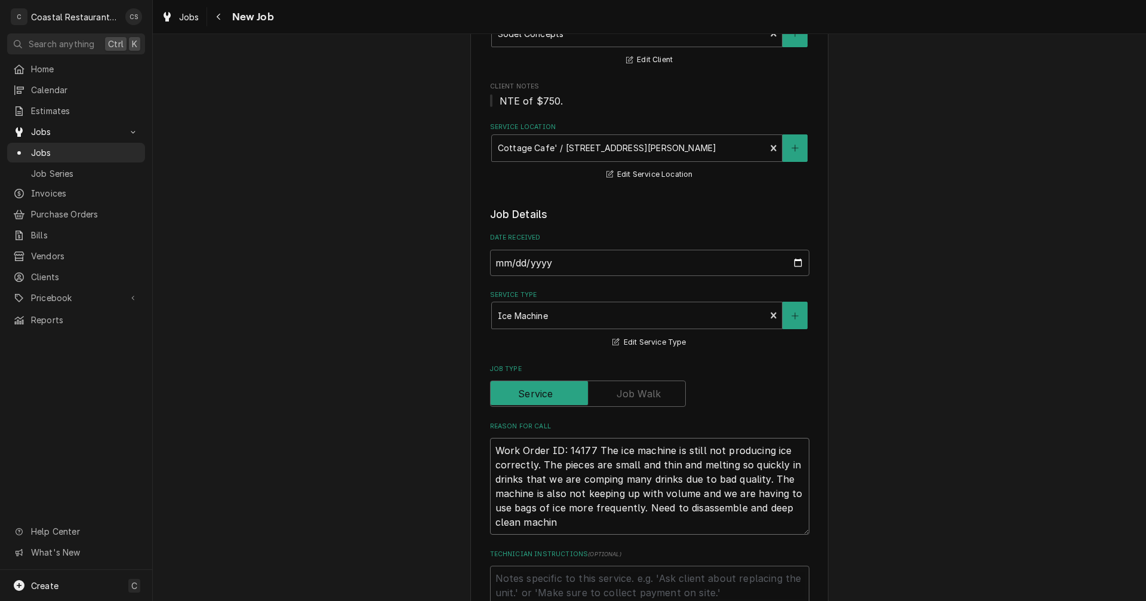
type textarea "Work Order ID: 14177 The ice machine is still not producing ice correctly. The …"
type textarea "x"
type textarea "Work Order ID: 14177 The ice machine is still not producing ice correctly. The …"
type textarea "x"
type textarea "Work Order ID: 14177 The ice machine is still not producing ice correctly. The …"
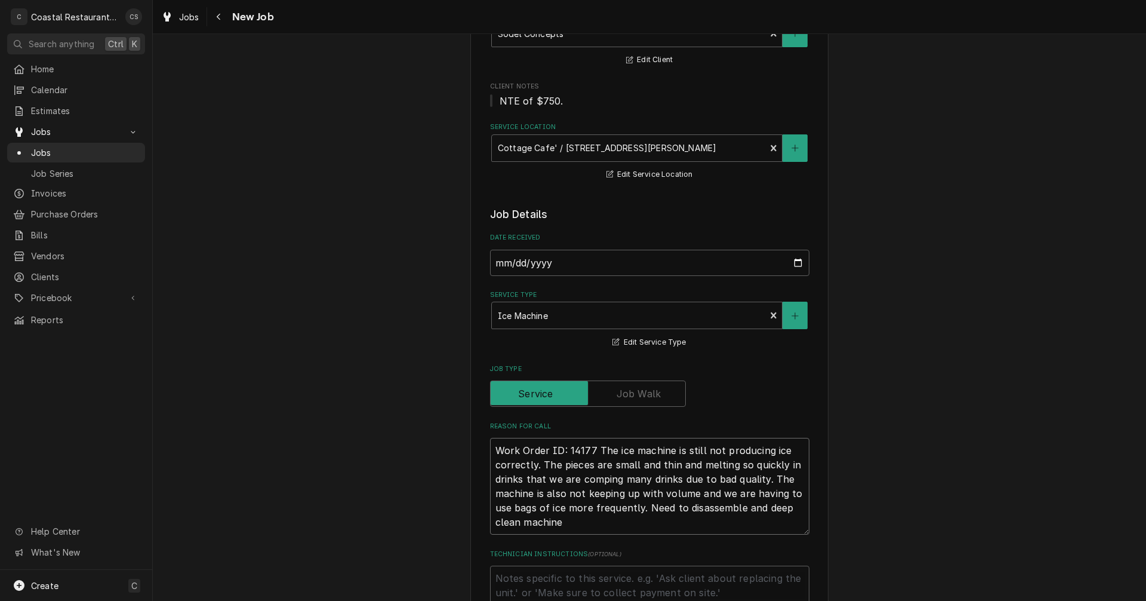
type textarea "x"
type textarea "Work Order ID: 14177 The ice machine is still not producing ice correctly. The …"
type textarea "x"
type textarea "Work Order ID: 14177 The ice machine is still not producing ice correctly. The …"
type textarea "x"
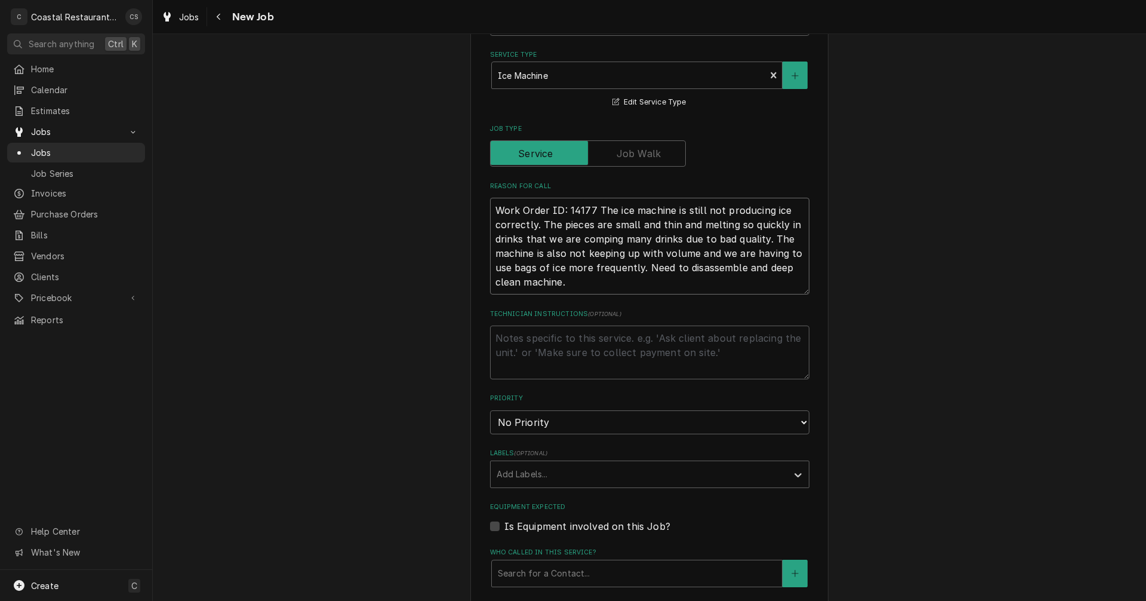
scroll to position [478, 0]
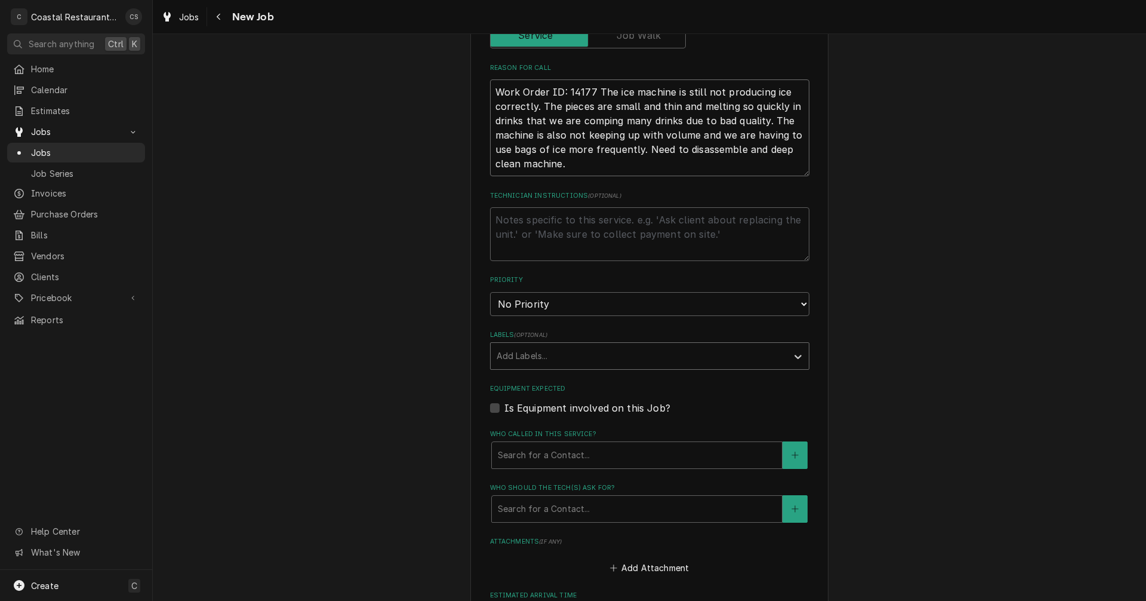
type textarea "Work Order ID: 14177 The ice machine is still not producing ice correctly. The …"
click at [530, 352] on div "Labels" at bounding box center [639, 355] width 285 height 21
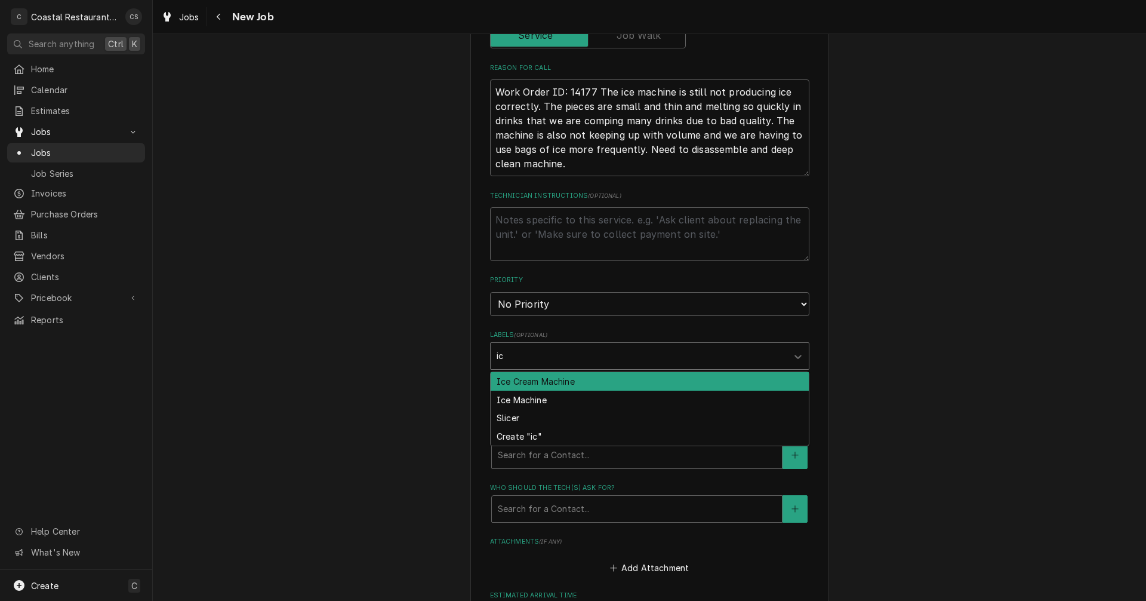
type input "ice"
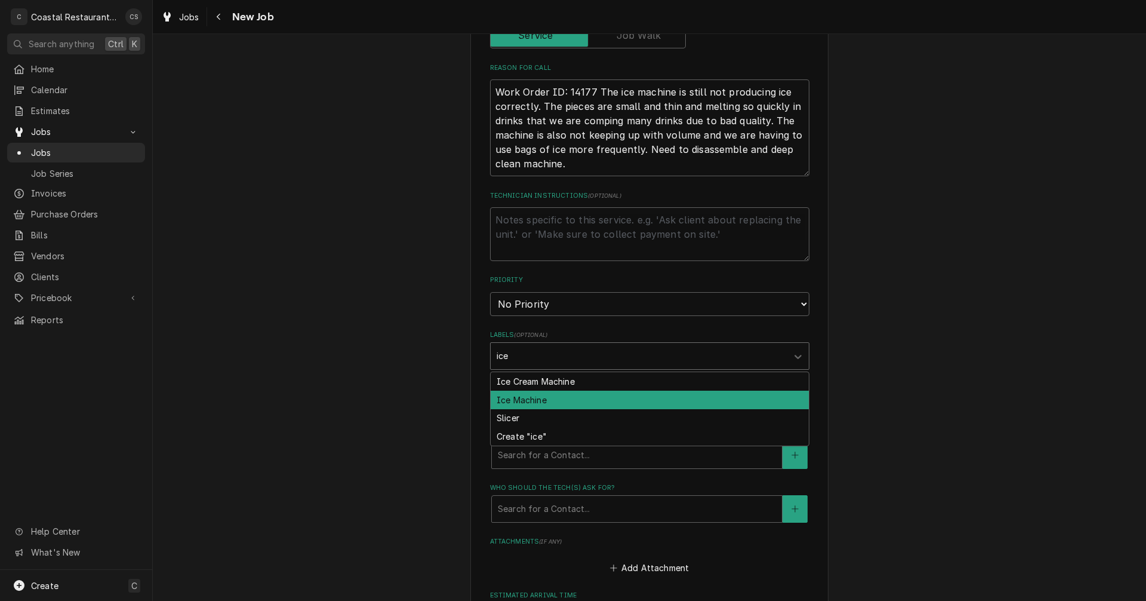
click at [525, 398] on div "Ice Machine" at bounding box center [650, 399] width 318 height 19
type textarea "x"
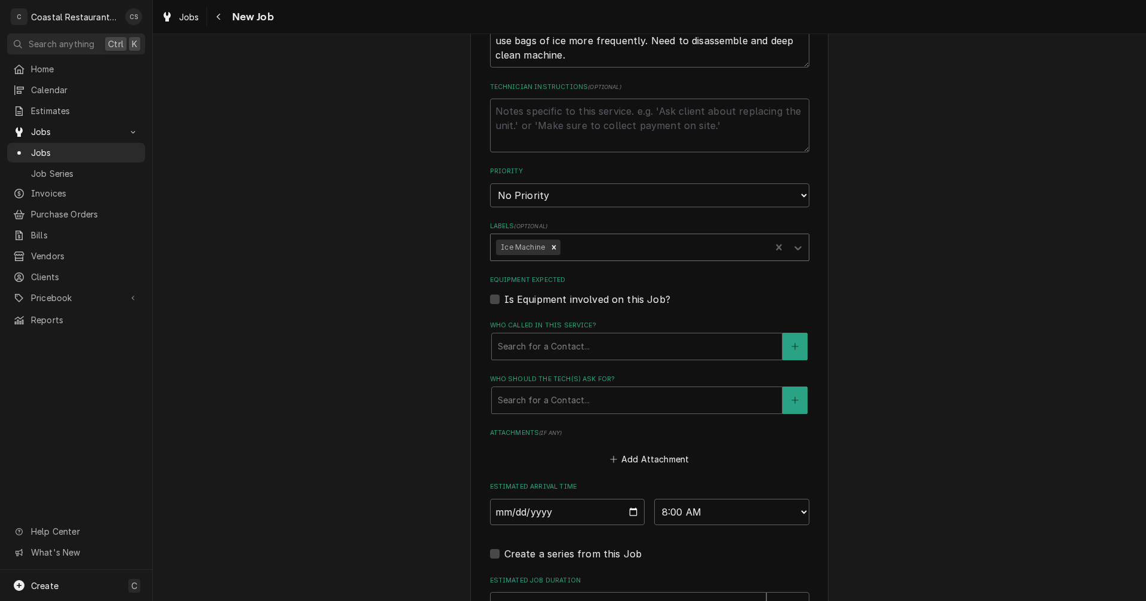
scroll to position [597, 0]
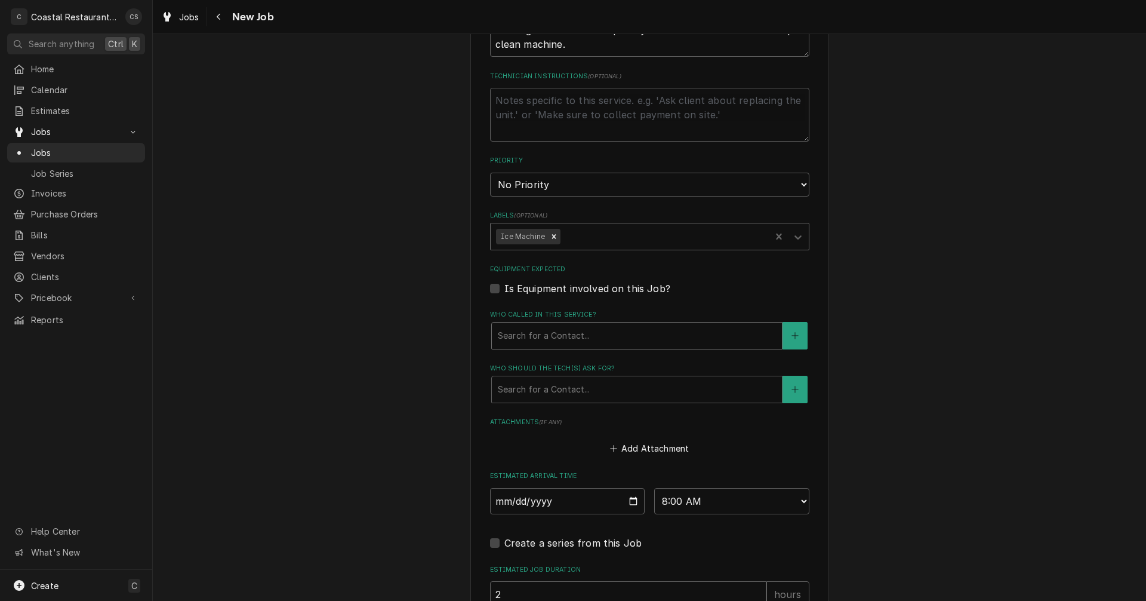
click at [528, 335] on div "Who called in this service?" at bounding box center [637, 335] width 278 height 21
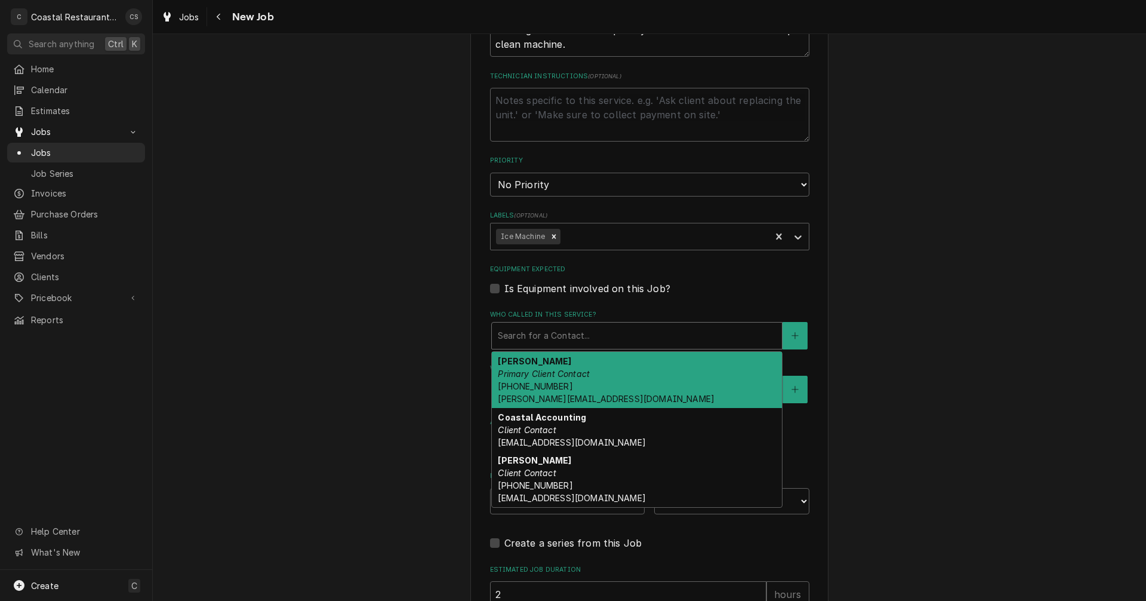
click at [537, 388] on span "(302) 381-0571 Andrew@sodelconcepts.com" at bounding box center [606, 392] width 217 height 23
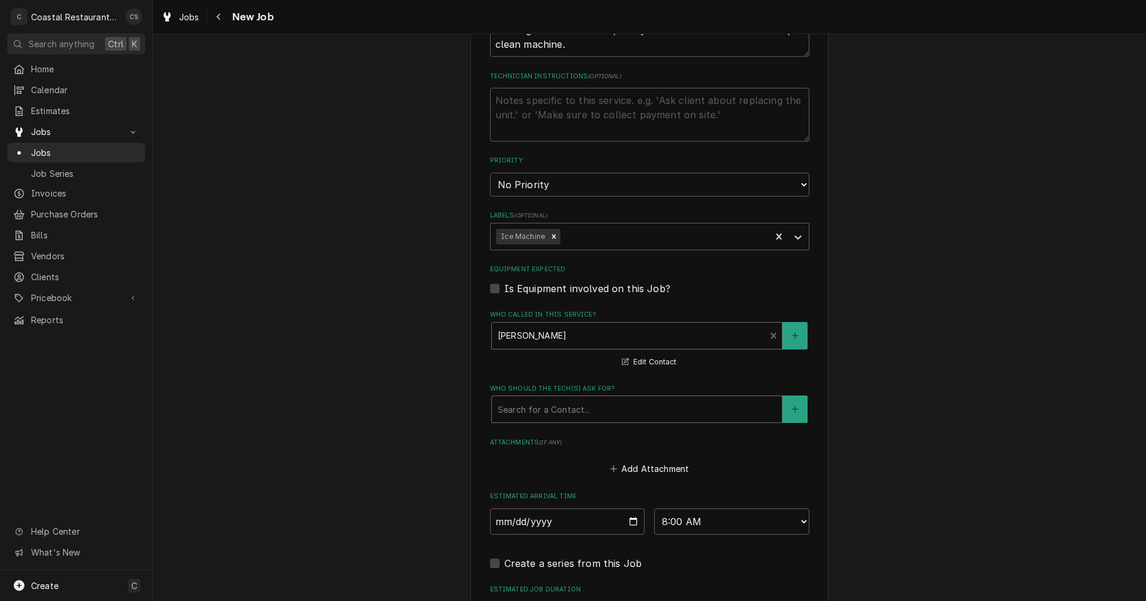
click at [529, 416] on div "Who should the tech(s) ask for?" at bounding box center [637, 408] width 278 height 21
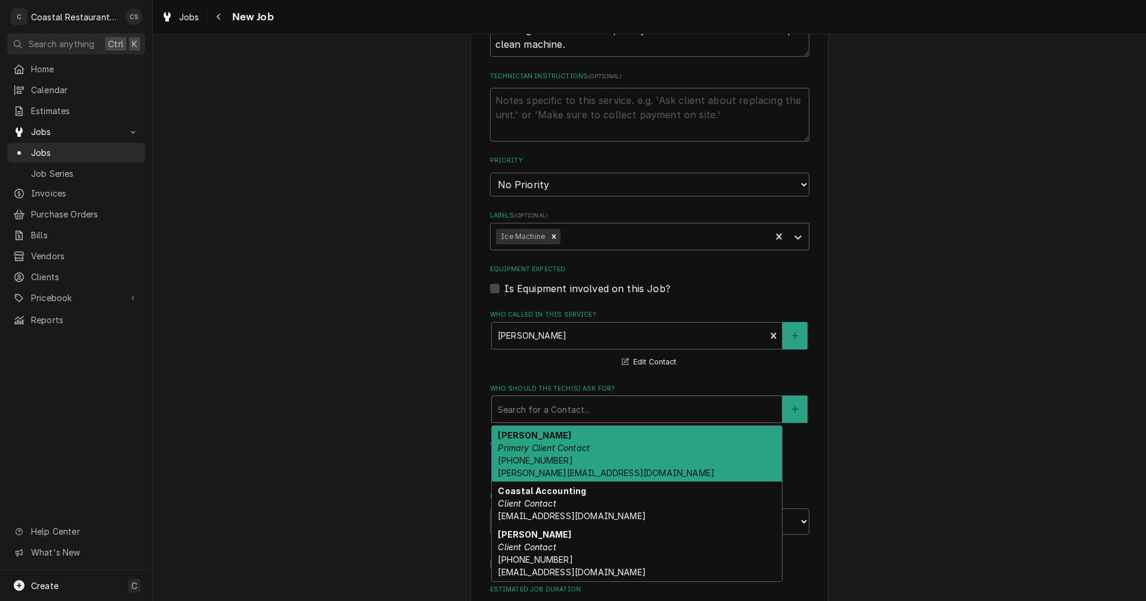
click at [531, 448] on em "Primary Client Contact" at bounding box center [544, 447] width 92 height 10
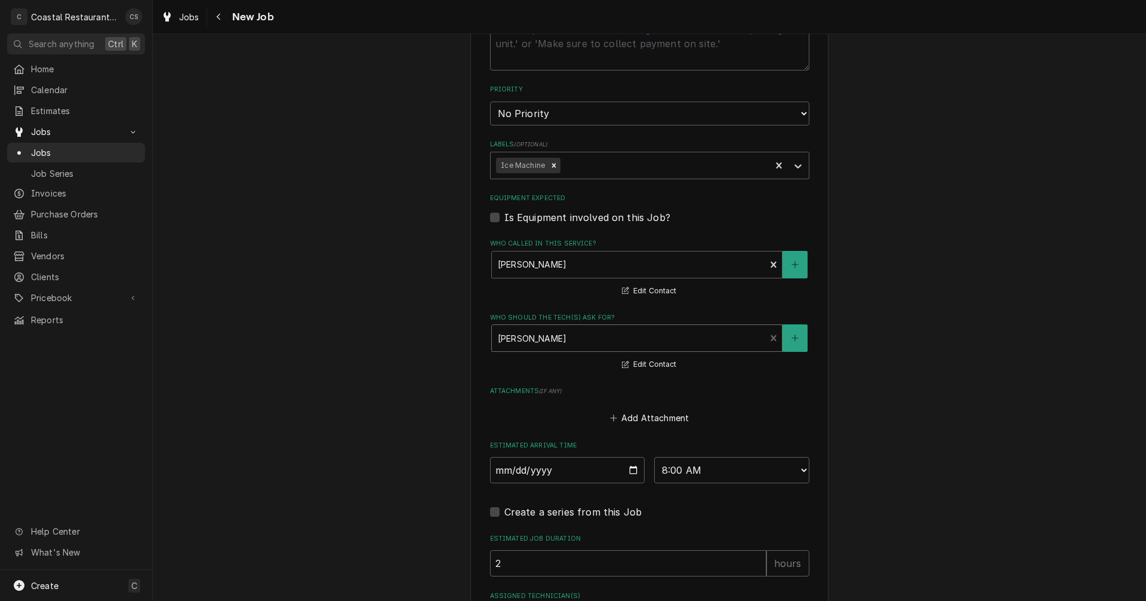
scroll to position [801, 0]
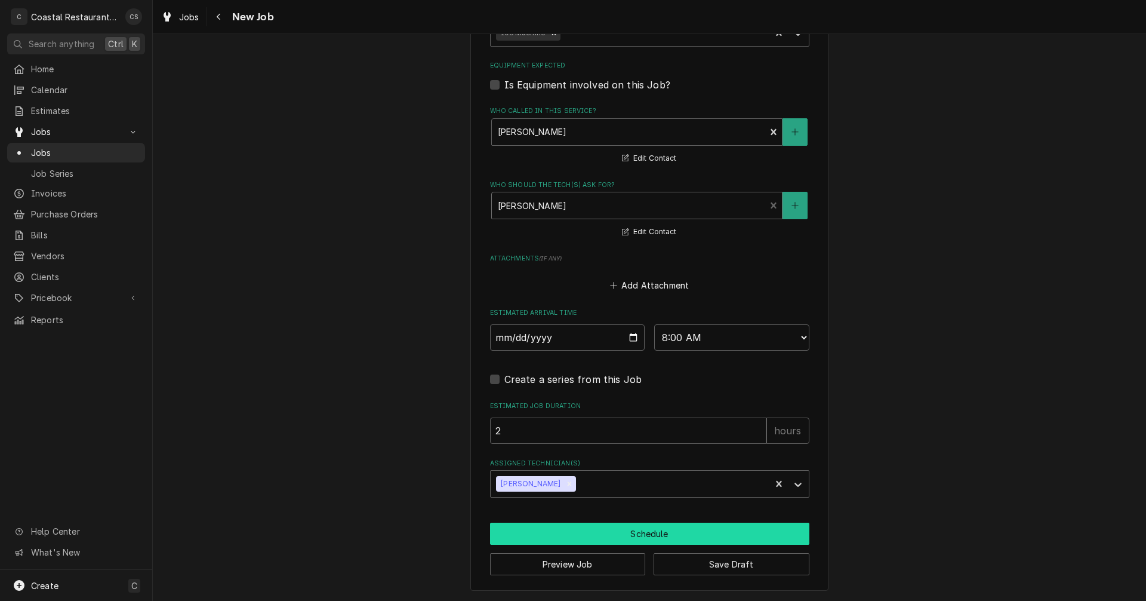
click at [623, 531] on button "Schedule" at bounding box center [649, 533] width 319 height 22
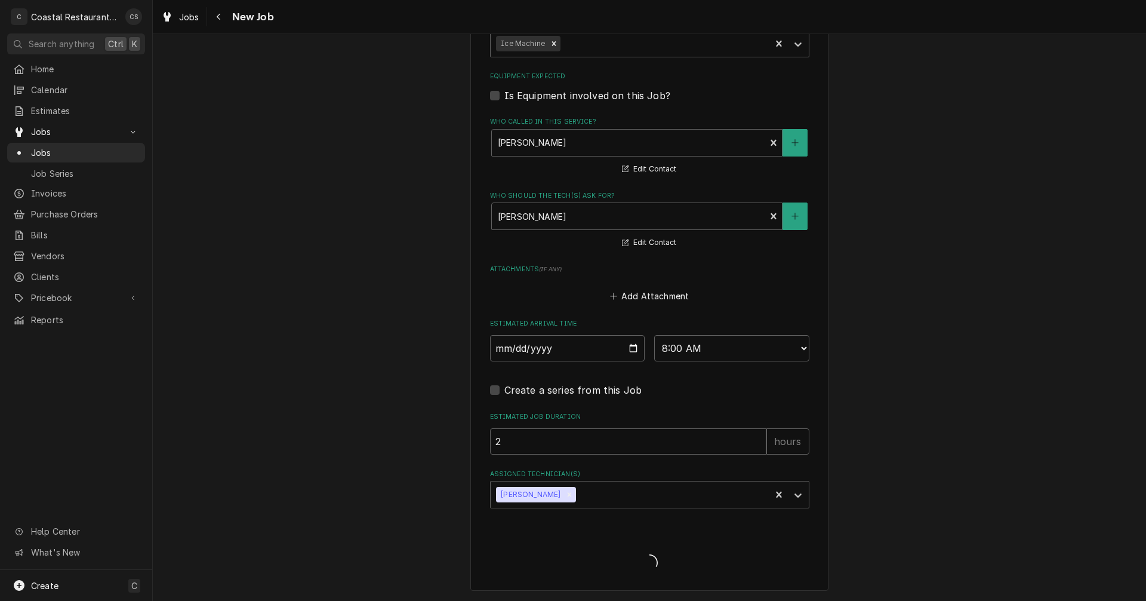
scroll to position [790, 0]
type textarea "x"
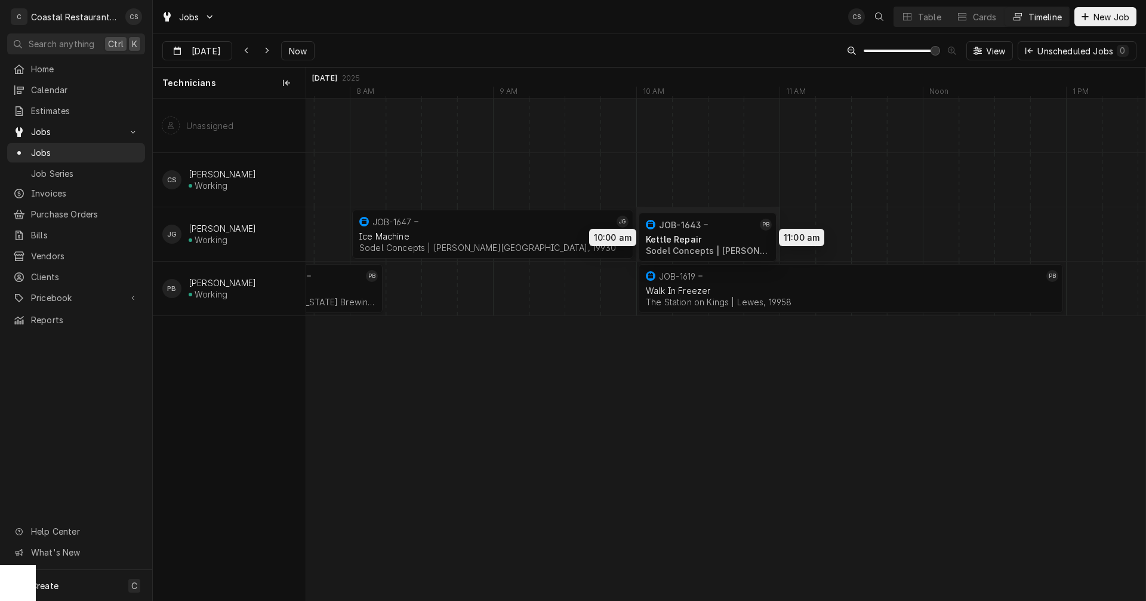
drag, startPoint x: 1096, startPoint y: 288, endPoint x: 668, endPoint y: 237, distance: 430.5
click at [668, 237] on div "10:00 AM 11:00 AM JOB-1643 PB Kettle Repair Sodel Concepts | [PERSON_NAME][GEOG…" at bounding box center [725, 350] width 839 height 502
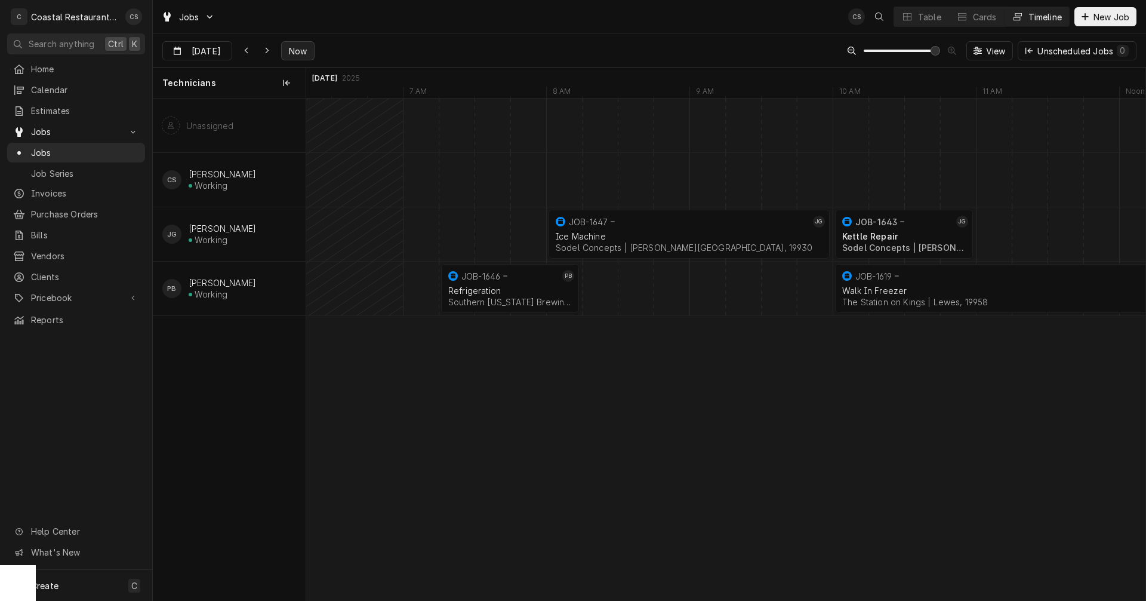
click at [298, 48] on span "Now" at bounding box center [298, 51] width 23 height 13
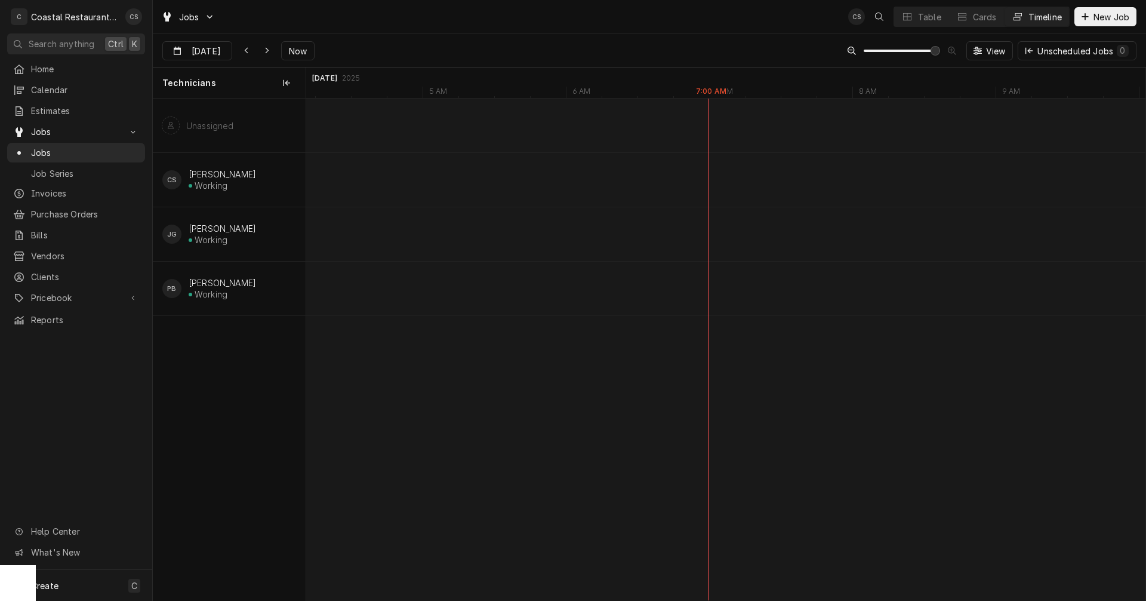
type input "[DATE]"
